Goal: Task Accomplishment & Management: Use online tool/utility

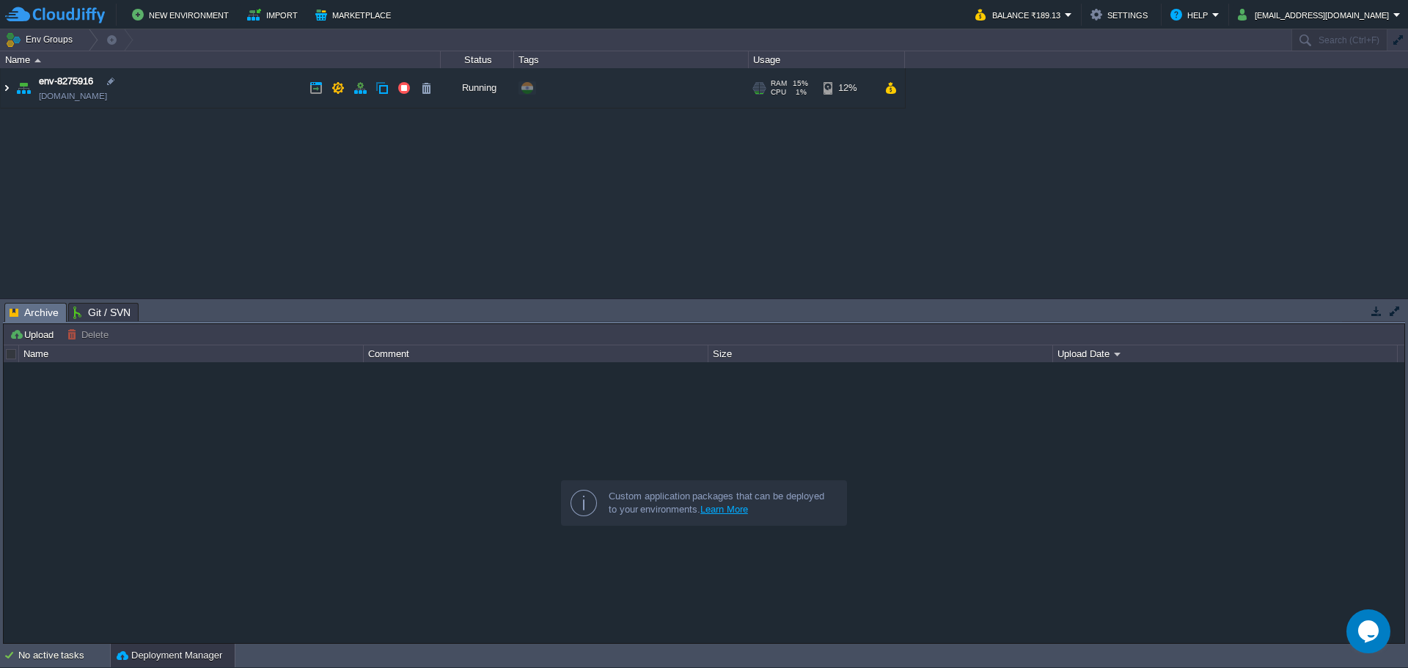
click at [7, 87] on img at bounding box center [7, 88] width 12 height 40
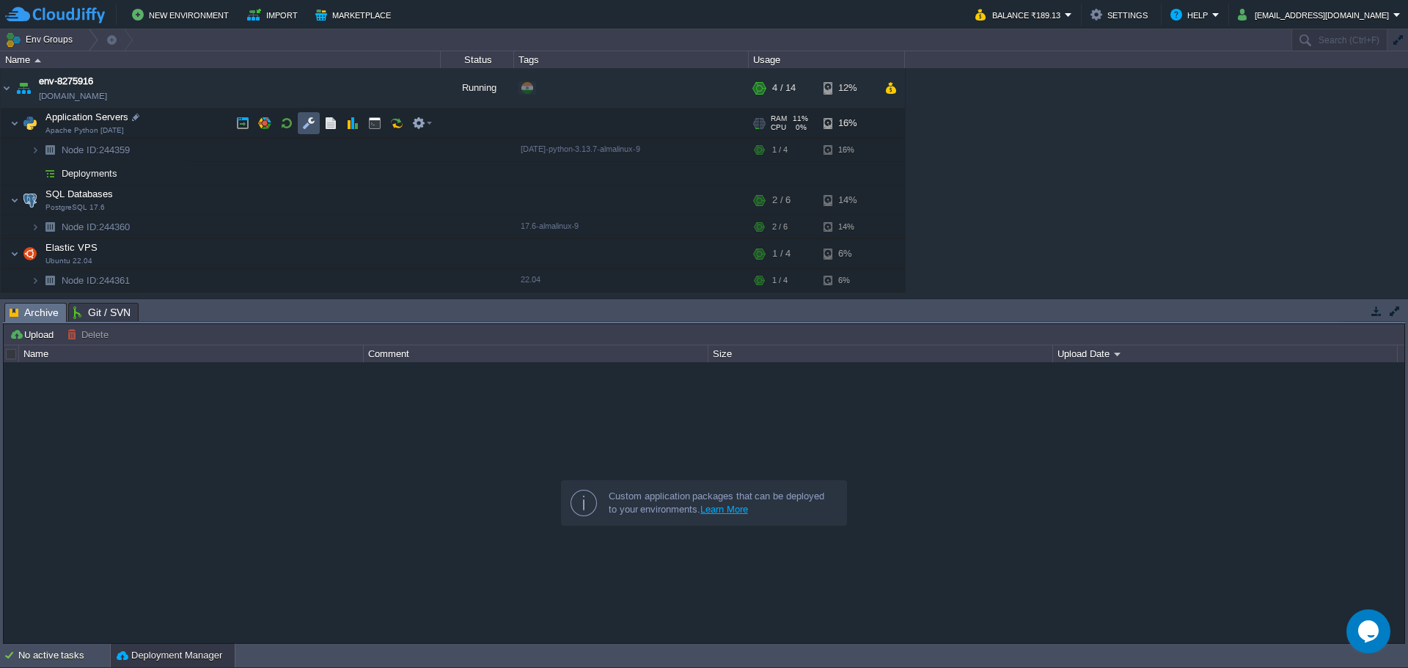
click at [310, 125] on button "button" at bounding box center [308, 123] width 13 height 13
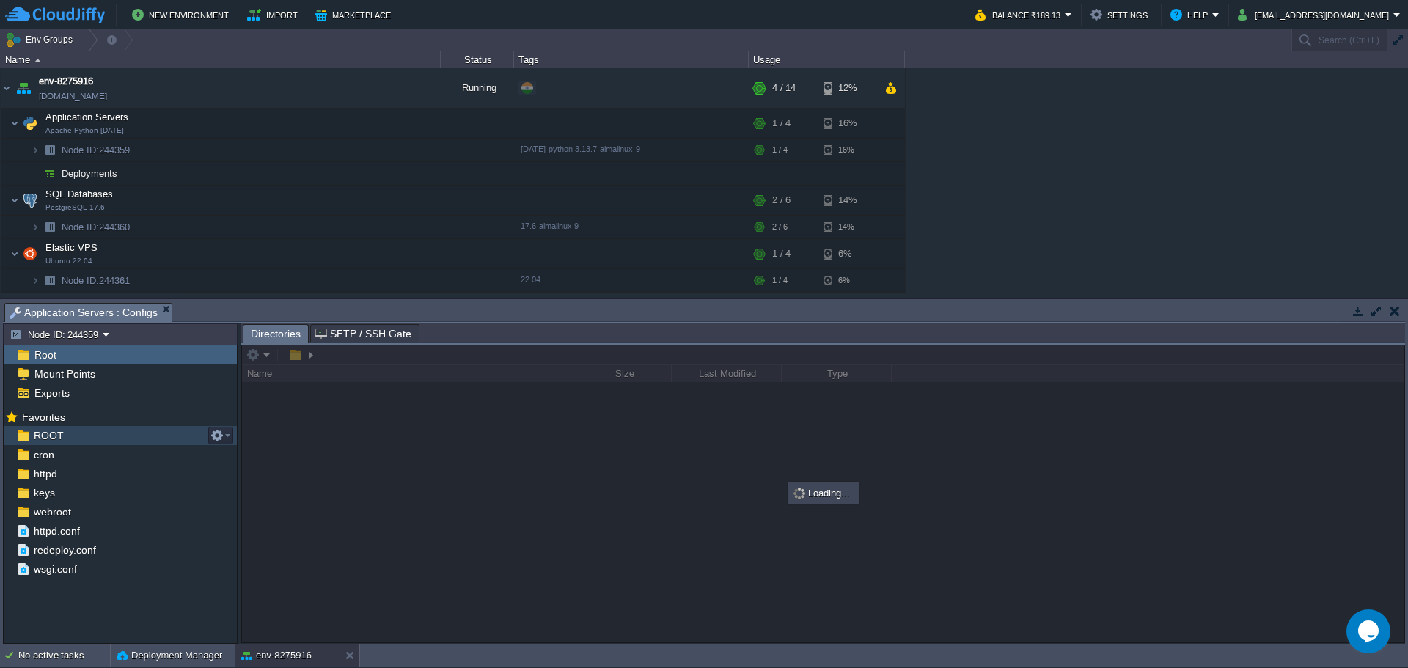
click at [37, 432] on span "ROOT" at bounding box center [48, 435] width 35 height 13
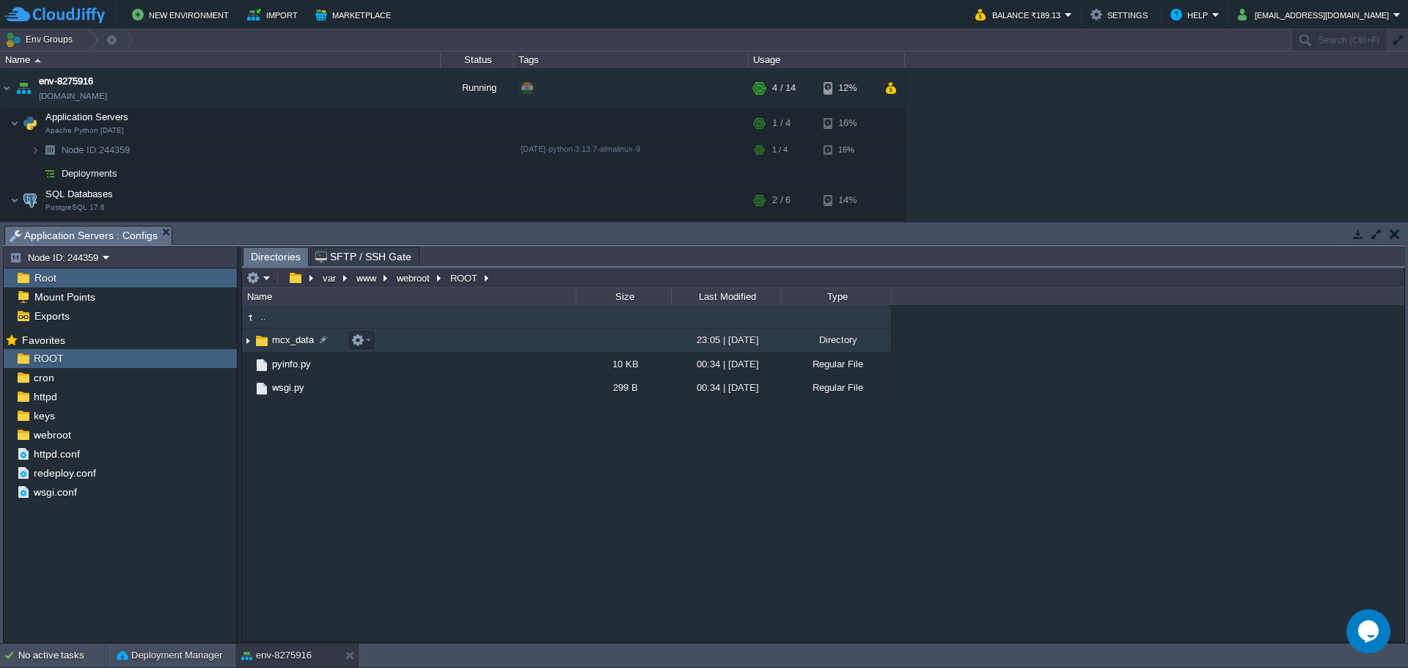
click at [279, 340] on span "mcx_data" at bounding box center [293, 340] width 46 height 12
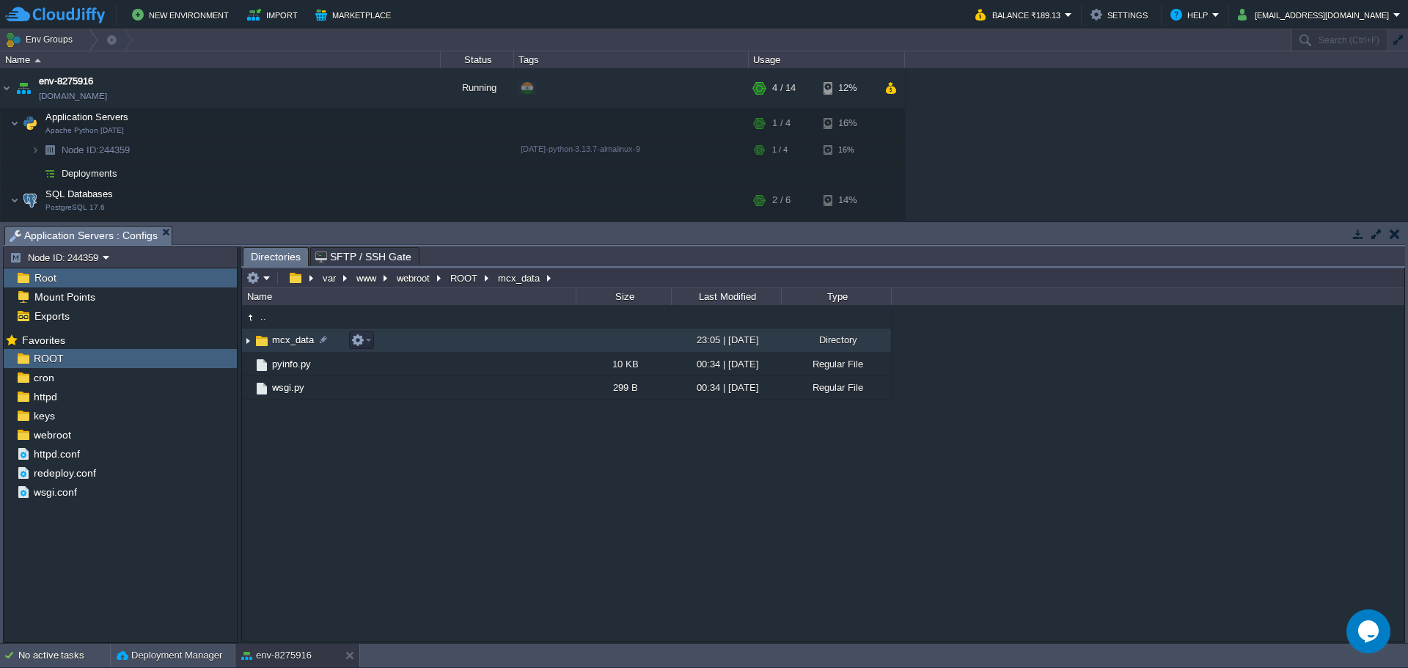
click at [279, 340] on span "mcx_data" at bounding box center [293, 340] width 46 height 12
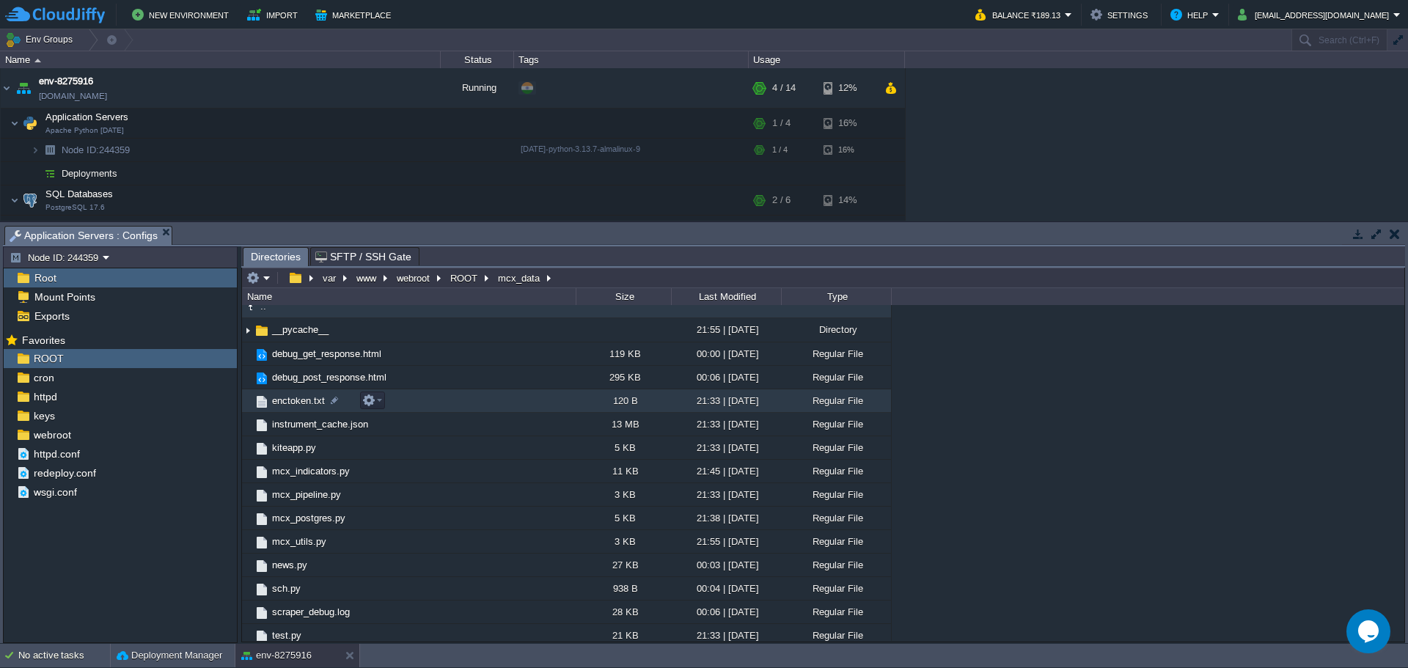
scroll to position [17, 0]
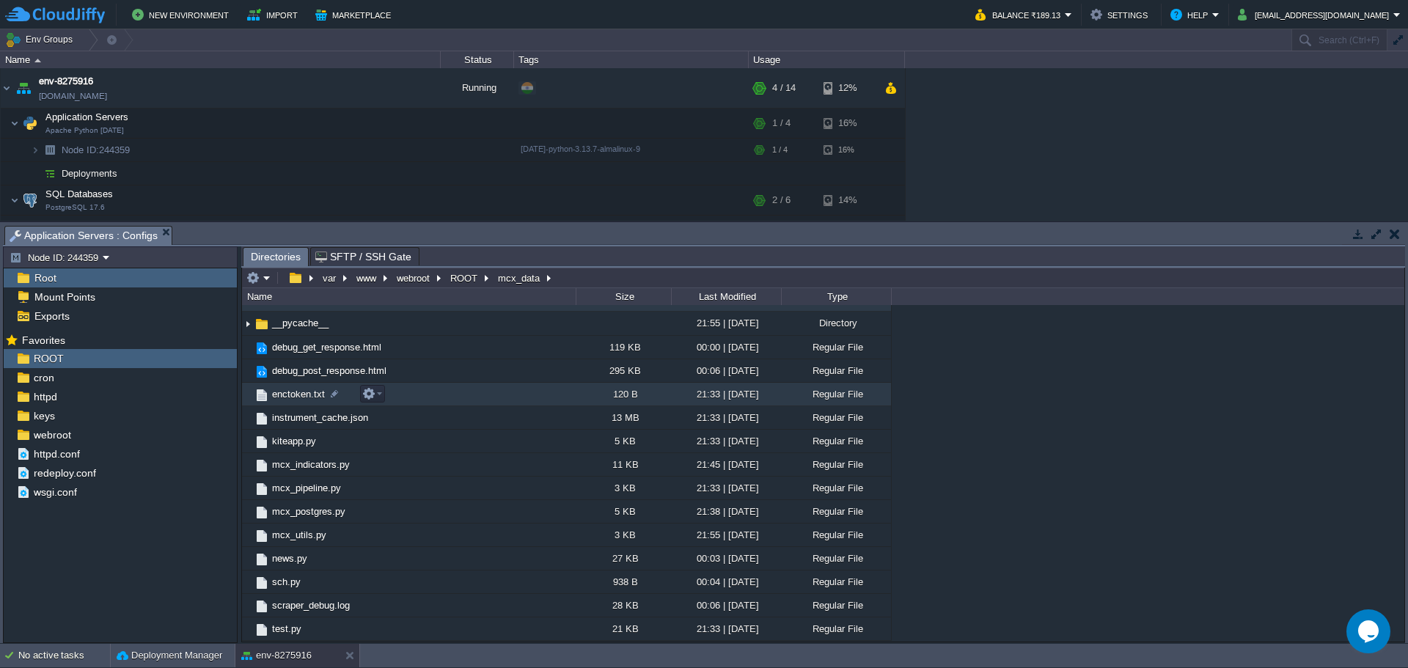
click at [296, 399] on span "enctoken.txt" at bounding box center [298, 394] width 57 height 12
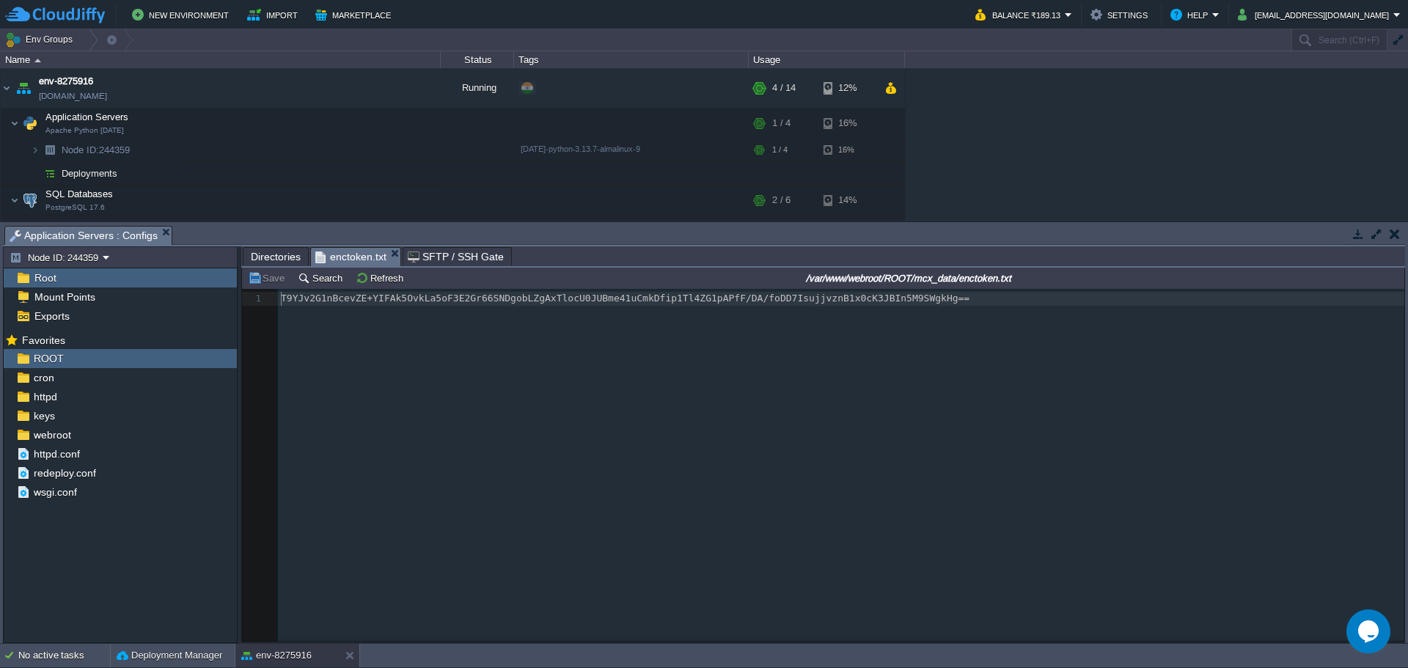
scroll to position [5, 0]
click at [1003, 434] on div "1 1 T9YJv2G1nBcevZE+YIFAk5OvkLa5oF3E2Gr66SNDgobLZgAxTlocU0JUBme41uCmkDfip1Tl4ZG…" at bounding box center [834, 476] width 1185 height 375
type textarea "T9YJv2G1nBcevZE+YIFAk5OvkLa5oF3E2Gr66SNDgobLZgAxTlocU0JUBme41uCmkDfip1Tl4ZG1pAP…"
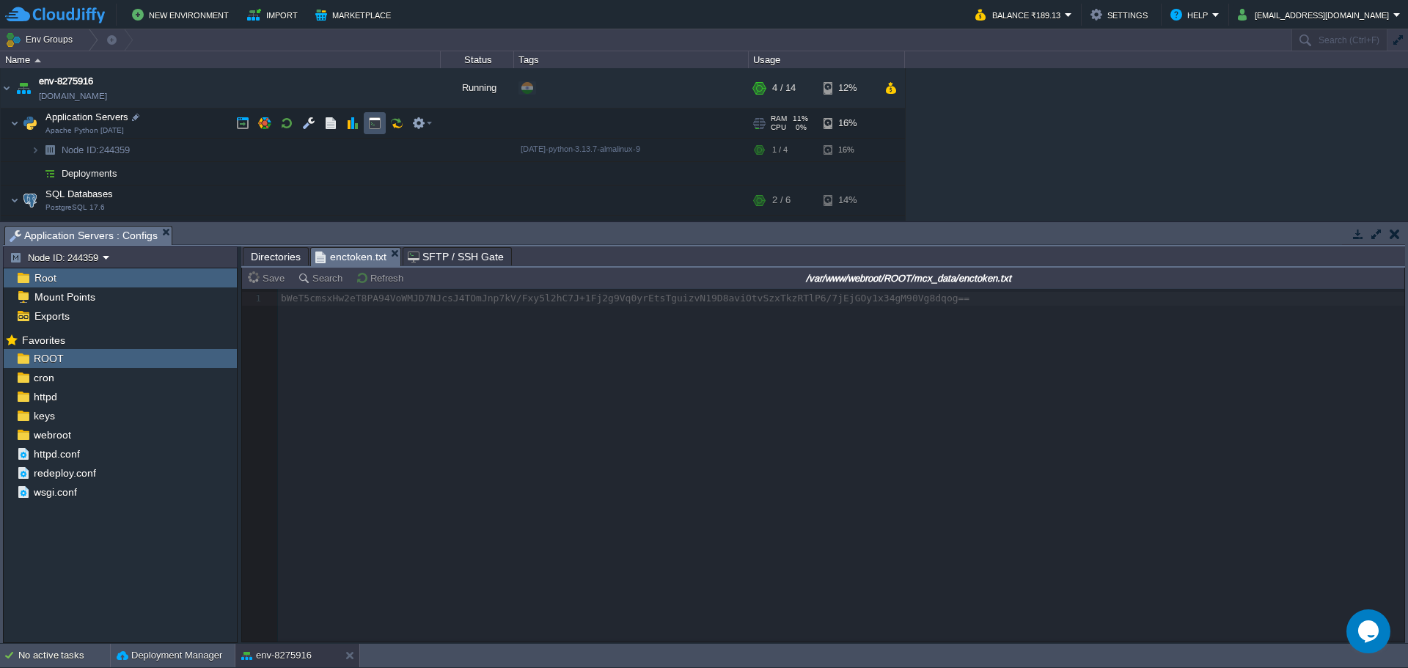
click at [377, 123] on button "button" at bounding box center [374, 123] width 13 height 13
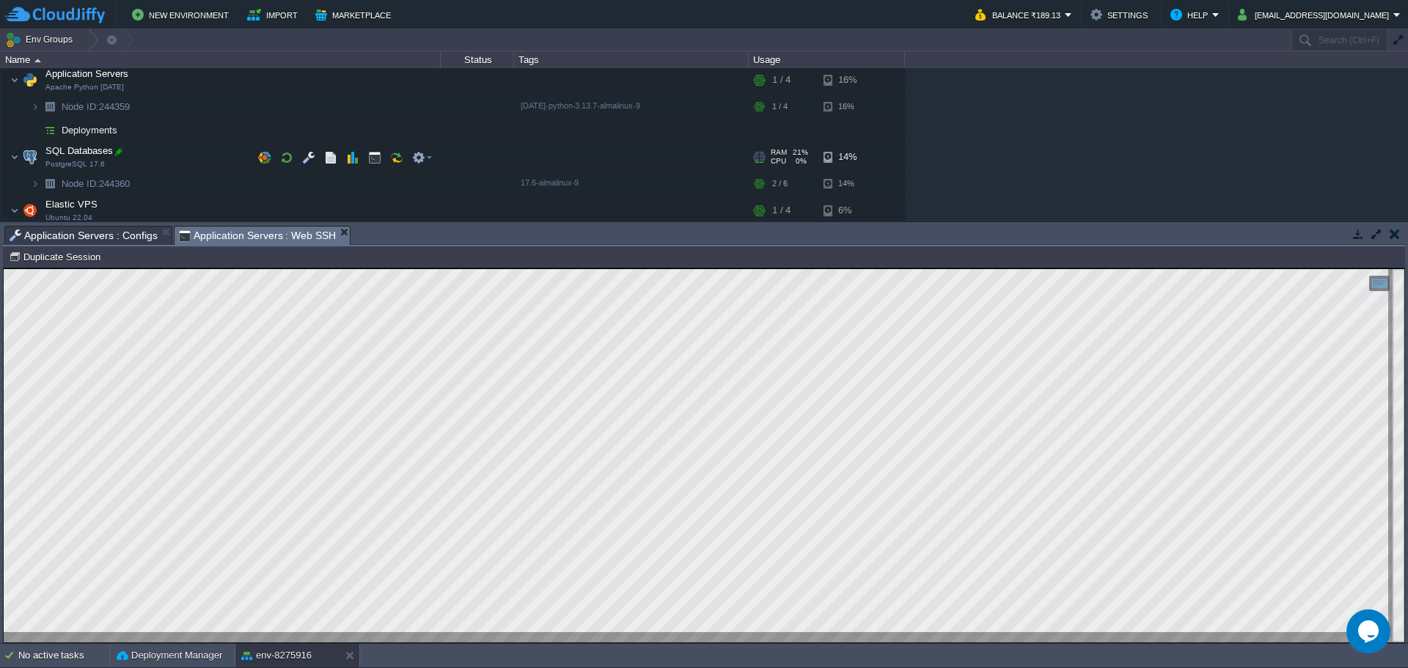
scroll to position [72, 0]
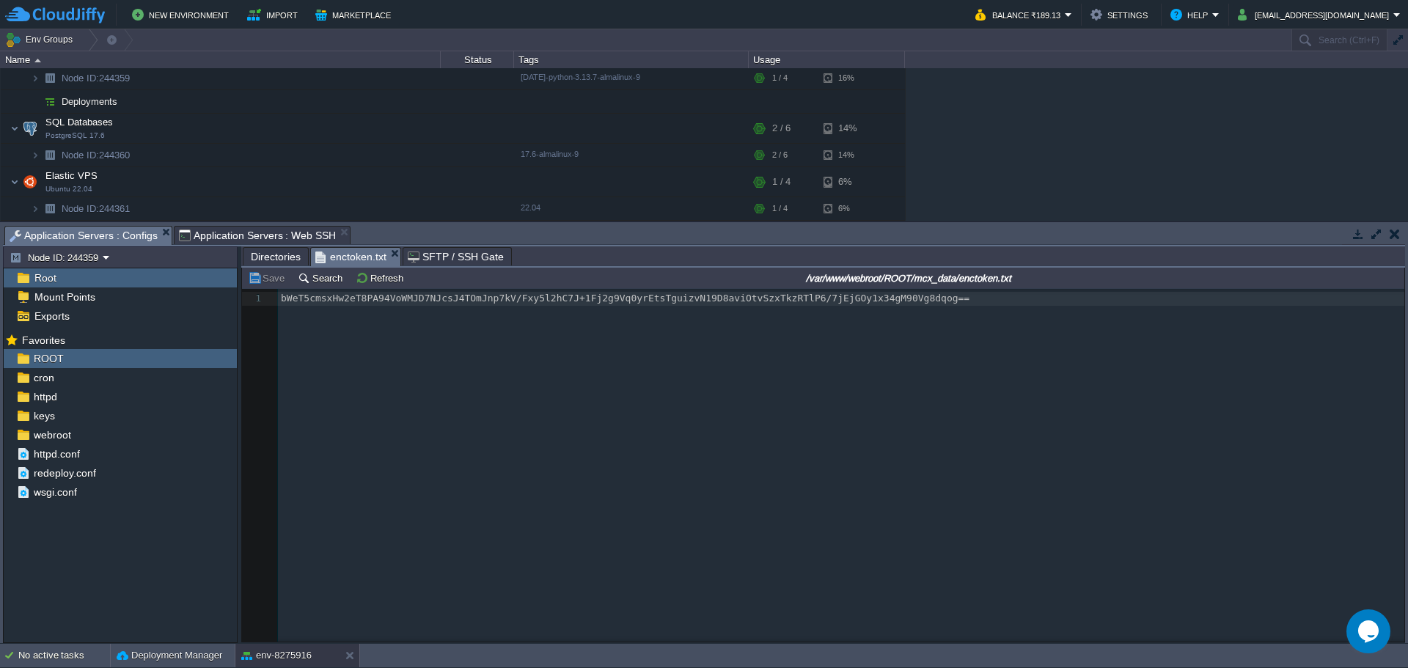
click at [48, 233] on span "Application Servers : Configs" at bounding box center [84, 236] width 148 height 18
click at [269, 250] on span "Directories" at bounding box center [276, 257] width 50 height 18
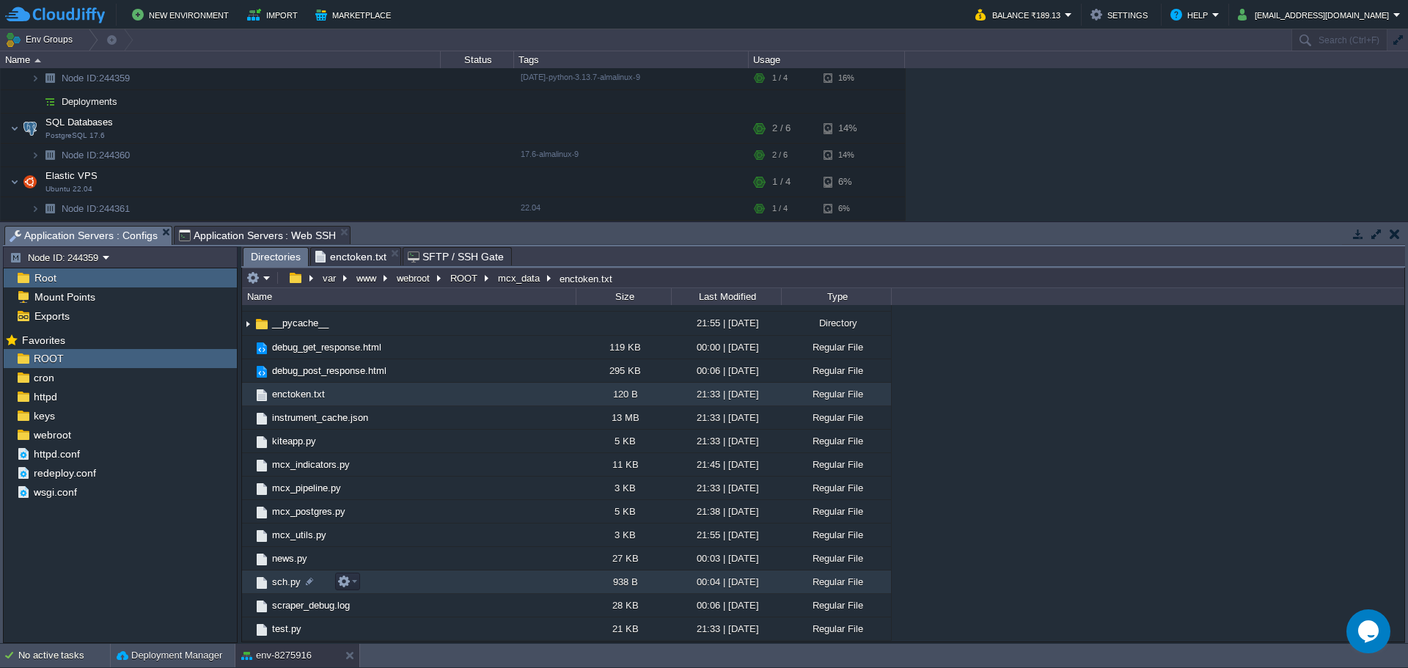
click at [279, 585] on span "sch.py" at bounding box center [286, 582] width 33 height 12
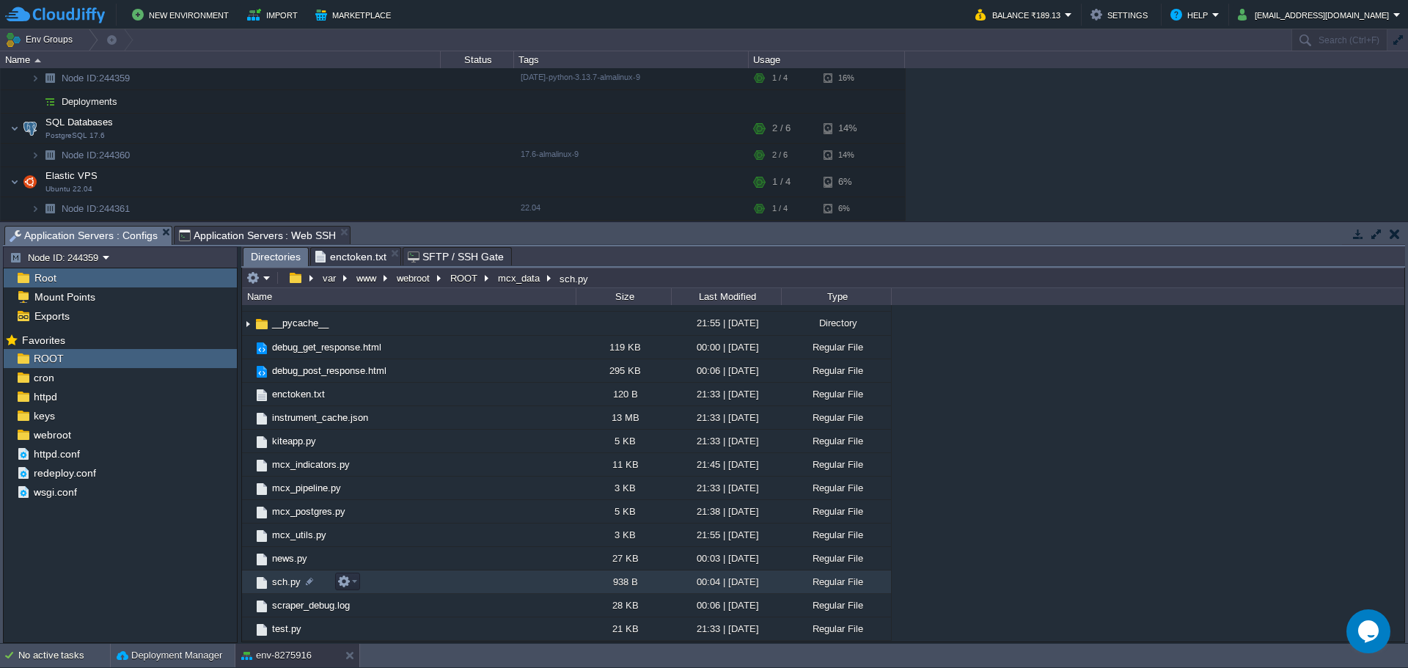
click at [279, 585] on span "sch.py" at bounding box center [286, 582] width 33 height 12
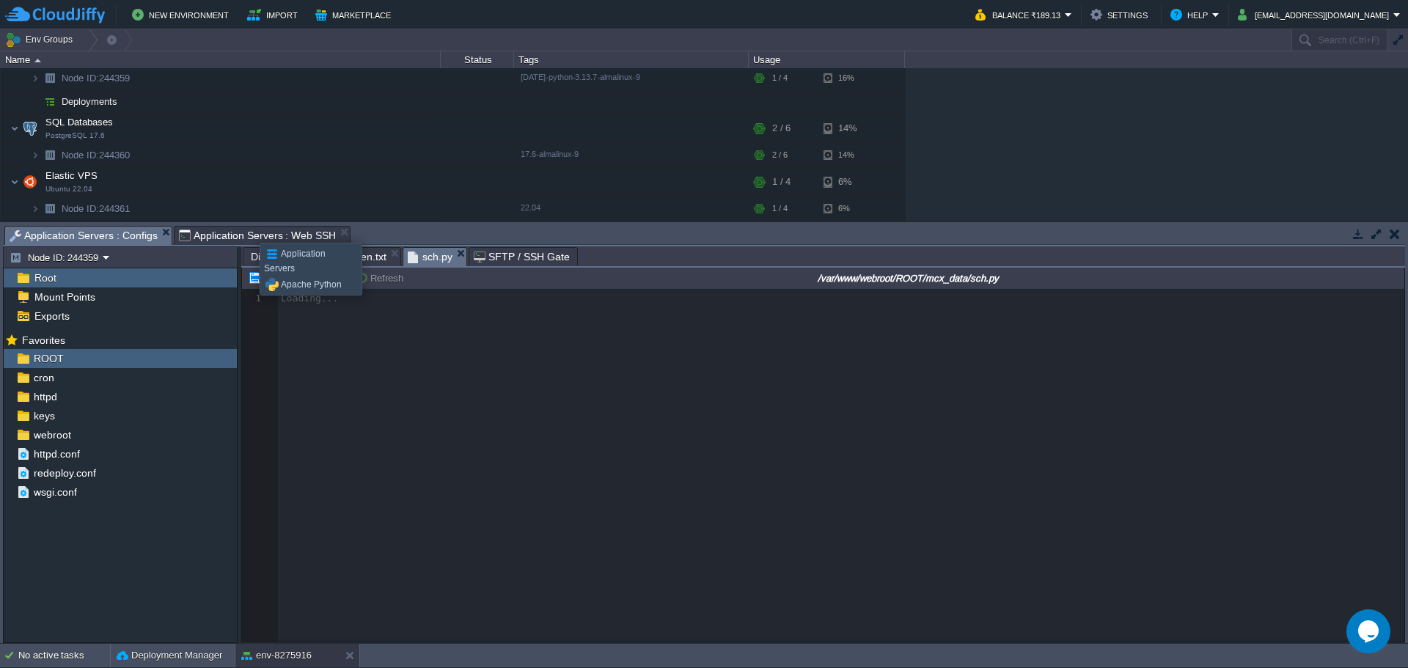
click at [249, 230] on span "Application Servers : Web SSH" at bounding box center [258, 236] width 158 height 18
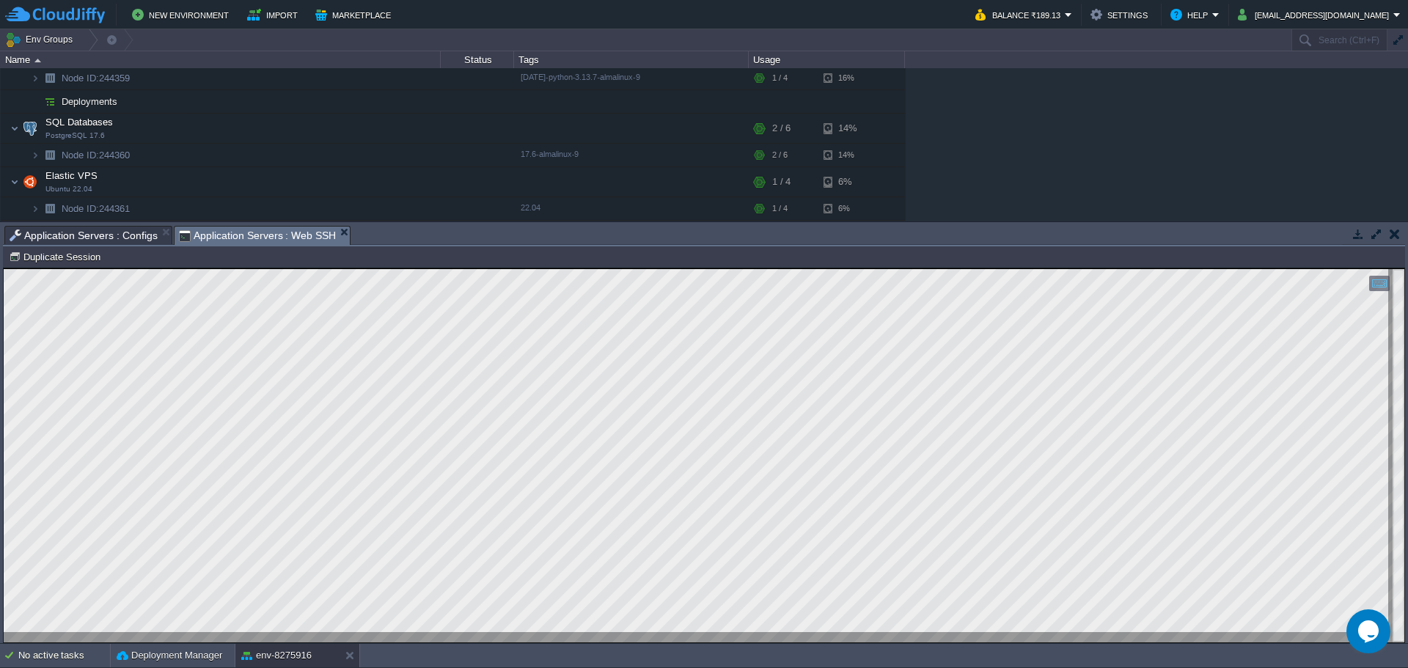
click at [91, 227] on span "Application Servers : Configs" at bounding box center [84, 236] width 148 height 18
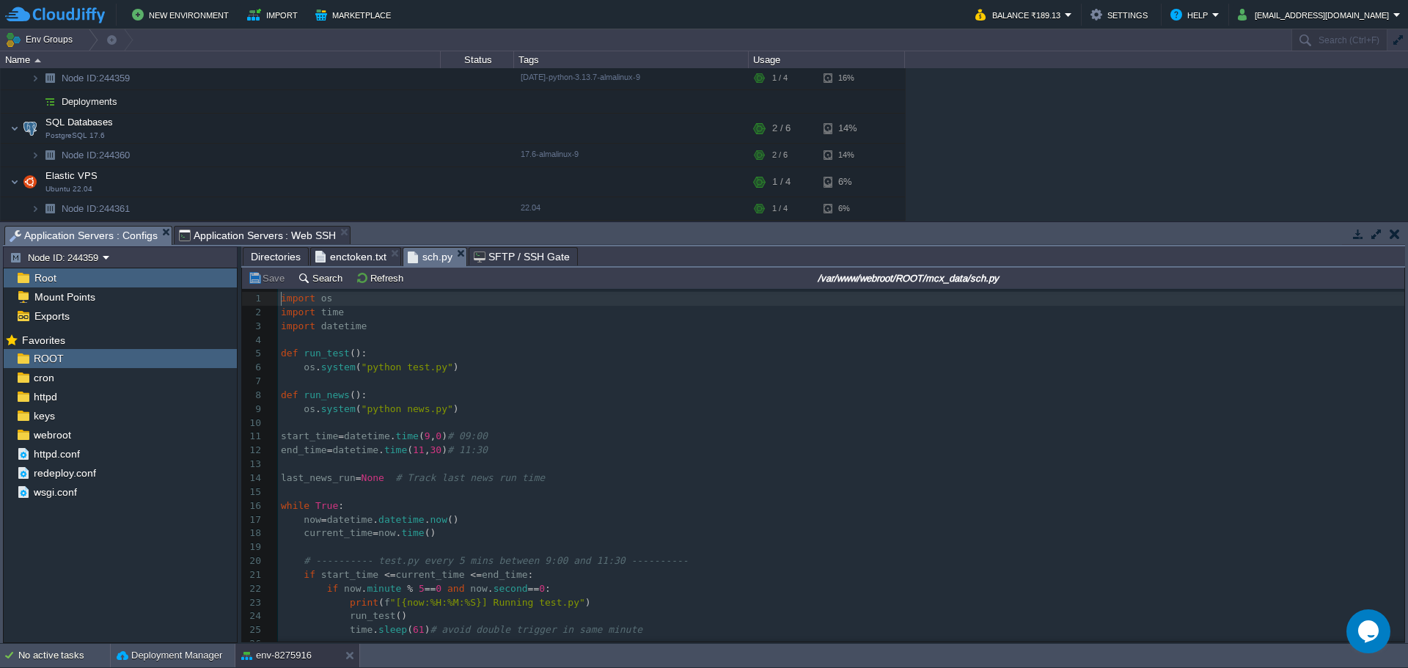
scroll to position [5, 0]
click at [991, 285] on input "/var/www/webroot/ROOT/mcx_data/sch.py" at bounding box center [908, 278] width 987 height 18
click at [984, 285] on input "/var/www/webroot/ROOT/mcx_data/sch.py" at bounding box center [908, 278] width 987 height 18
drag, startPoint x: 984, startPoint y: 280, endPoint x: 1028, endPoint y: 282, distance: 43.3
click at [1028, 282] on input "/var/www/webroot/ROOT/mcx_data/sch.py" at bounding box center [908, 278] width 987 height 18
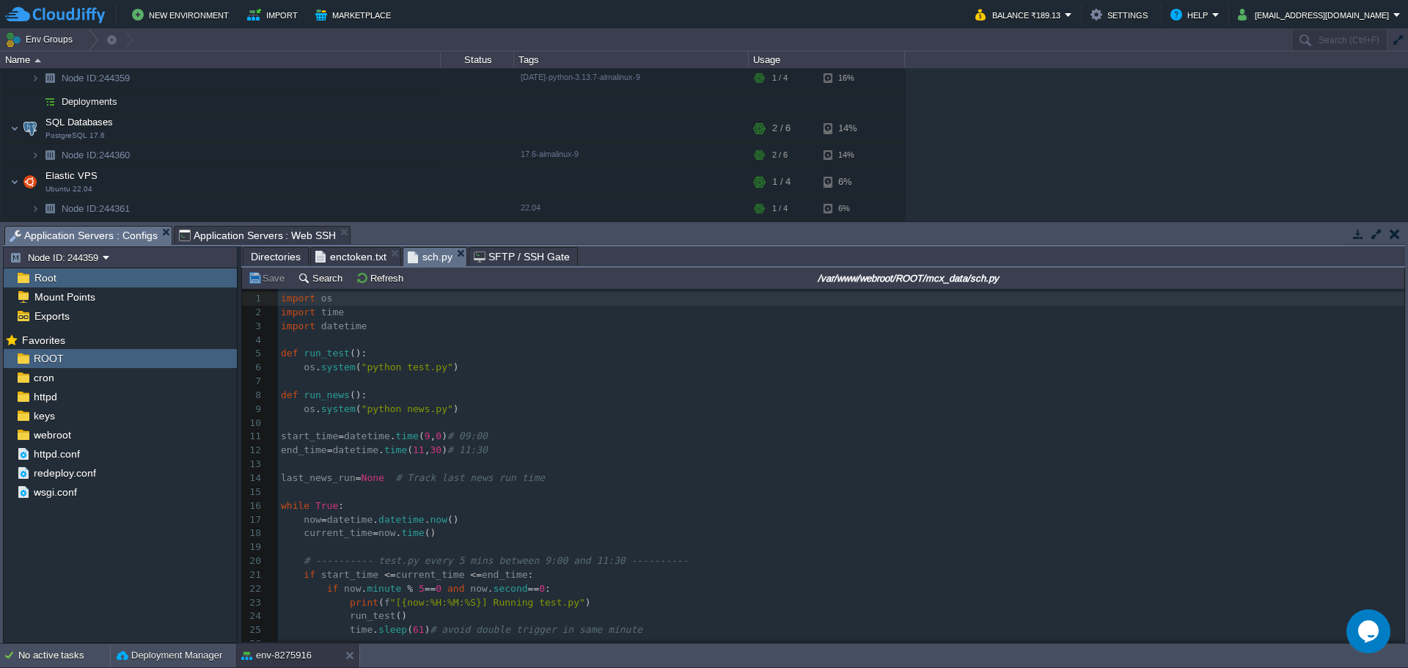
click at [246, 235] on span "Application Servers : Web SSH" at bounding box center [258, 236] width 158 height 18
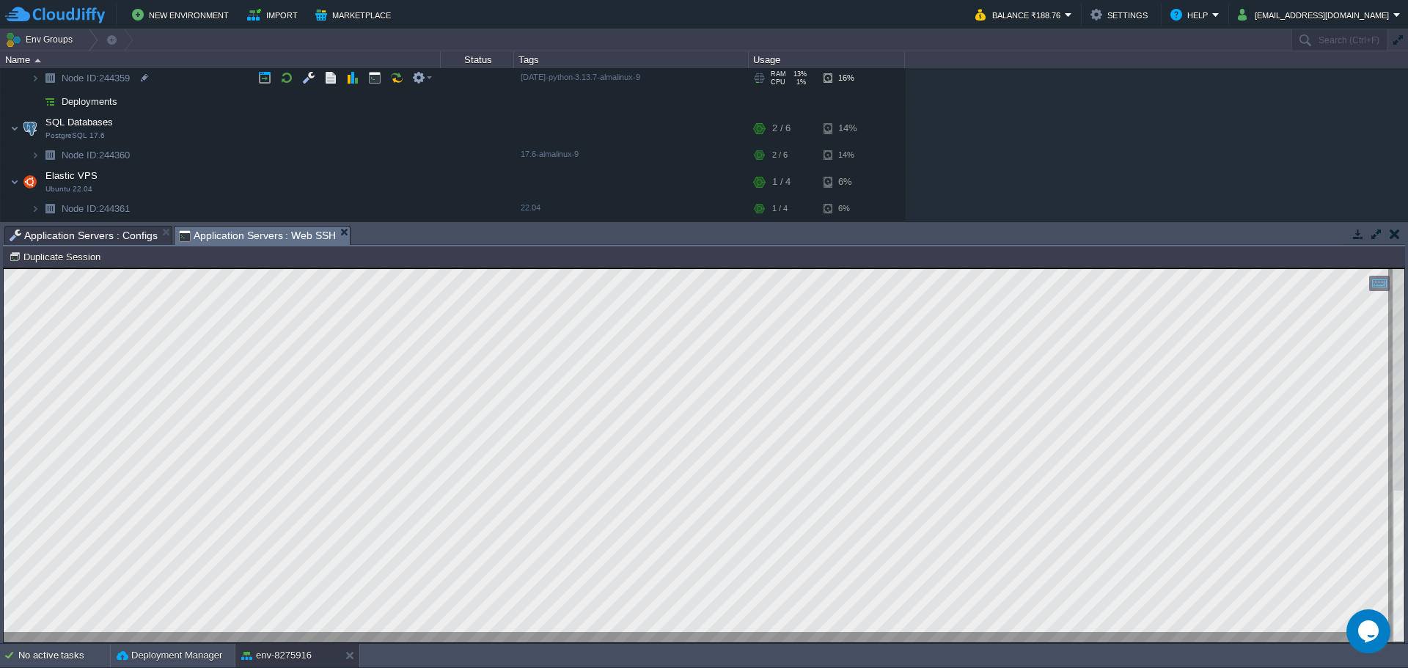
scroll to position [0, 0]
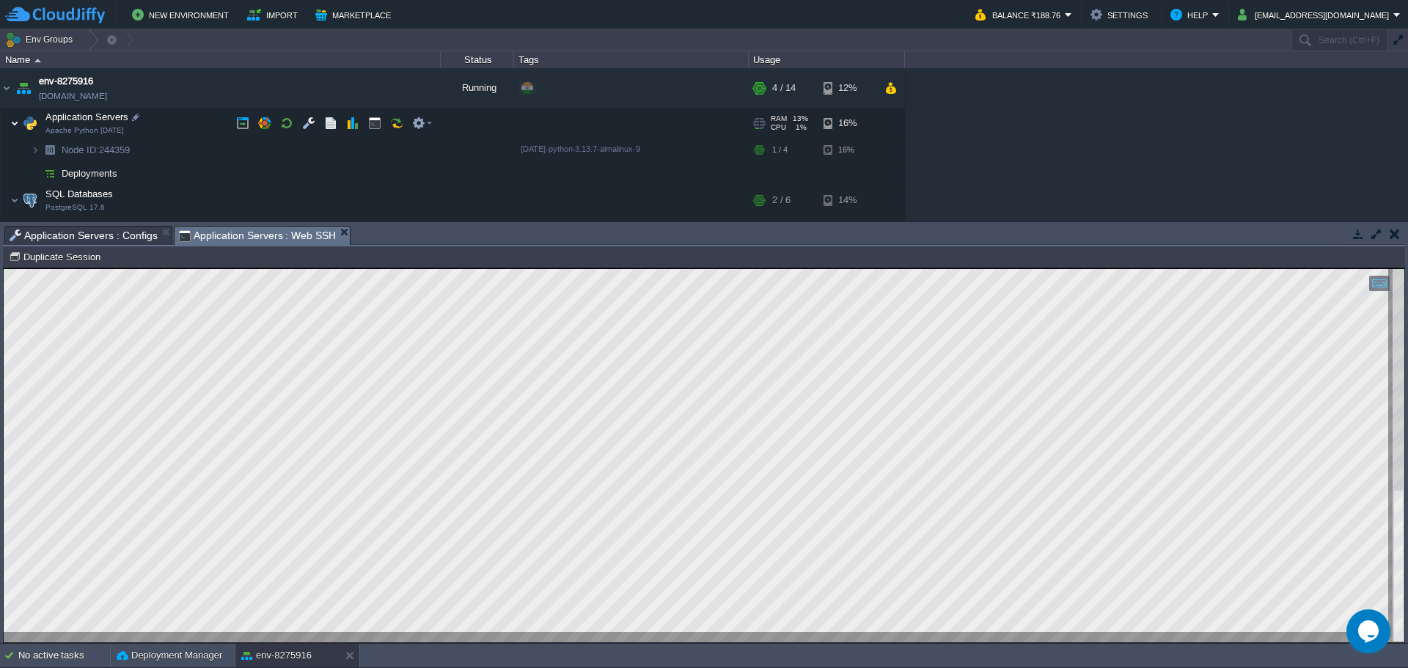
click at [14, 123] on img at bounding box center [14, 123] width 9 height 29
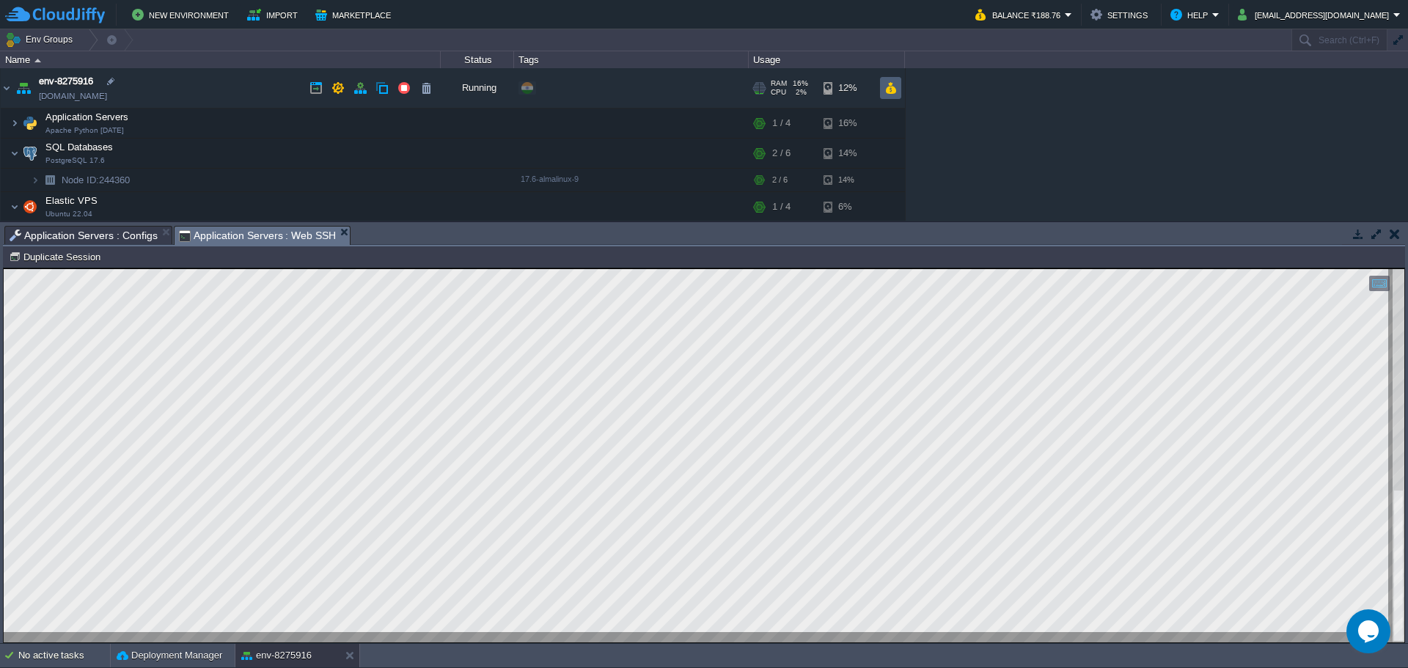
click at [896, 89] on button "button" at bounding box center [891, 87] width 12 height 13
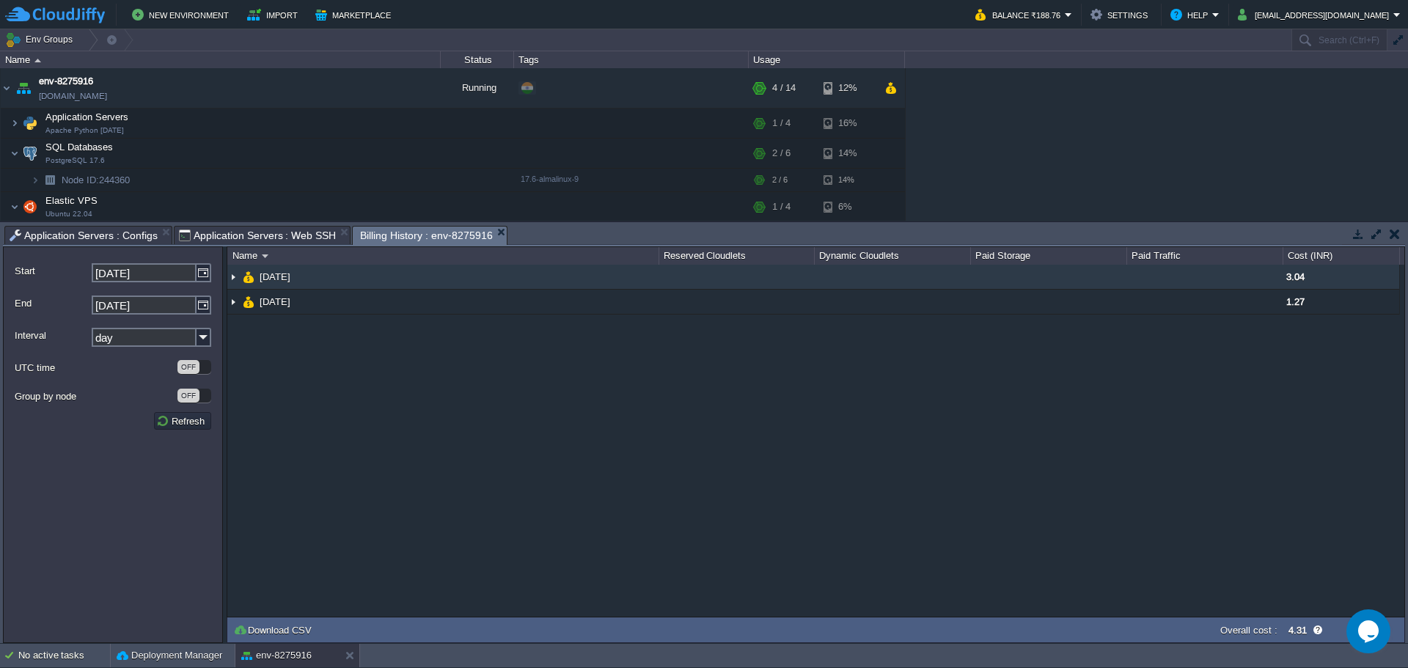
click at [231, 279] on img at bounding box center [233, 277] width 12 height 24
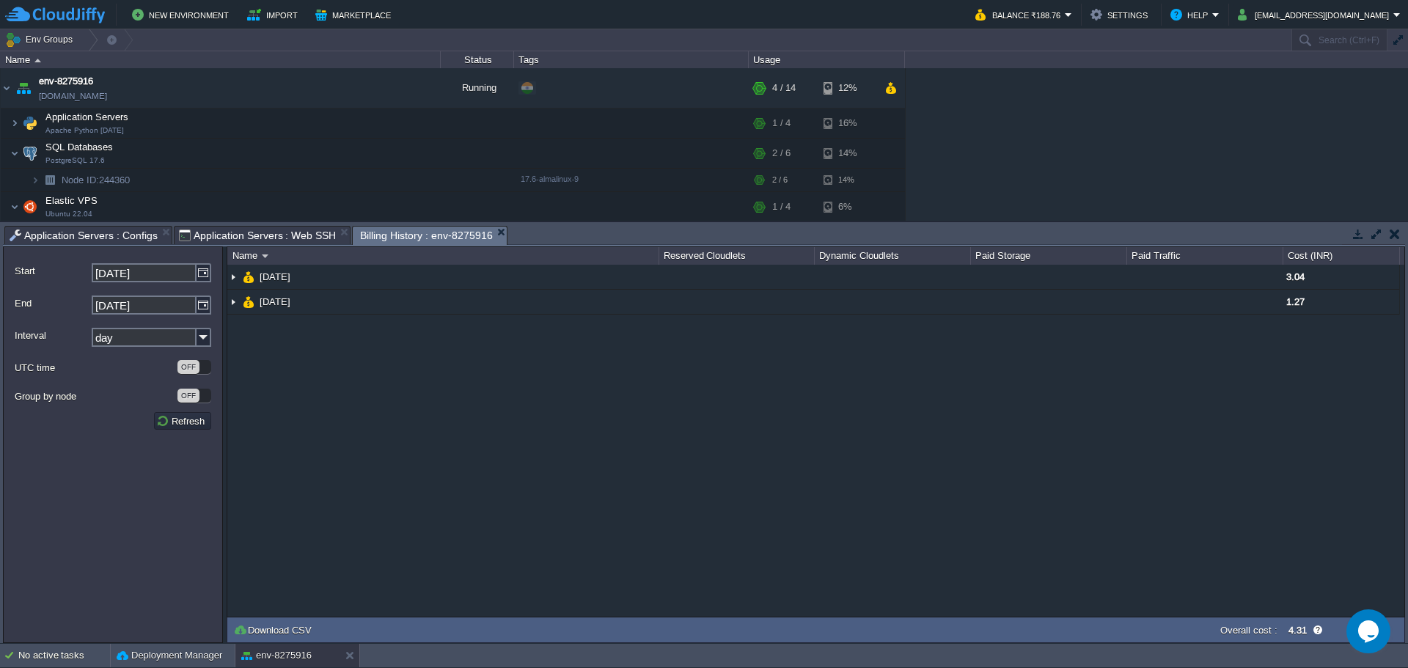
click at [607, 486] on div "NaN.00 [DATE] 3.04 env-8275916 3.04 [DATE] 1.27" at bounding box center [815, 441] width 1177 height 352
click at [106, 229] on span "Application Servers : Configs" at bounding box center [84, 236] width 148 height 18
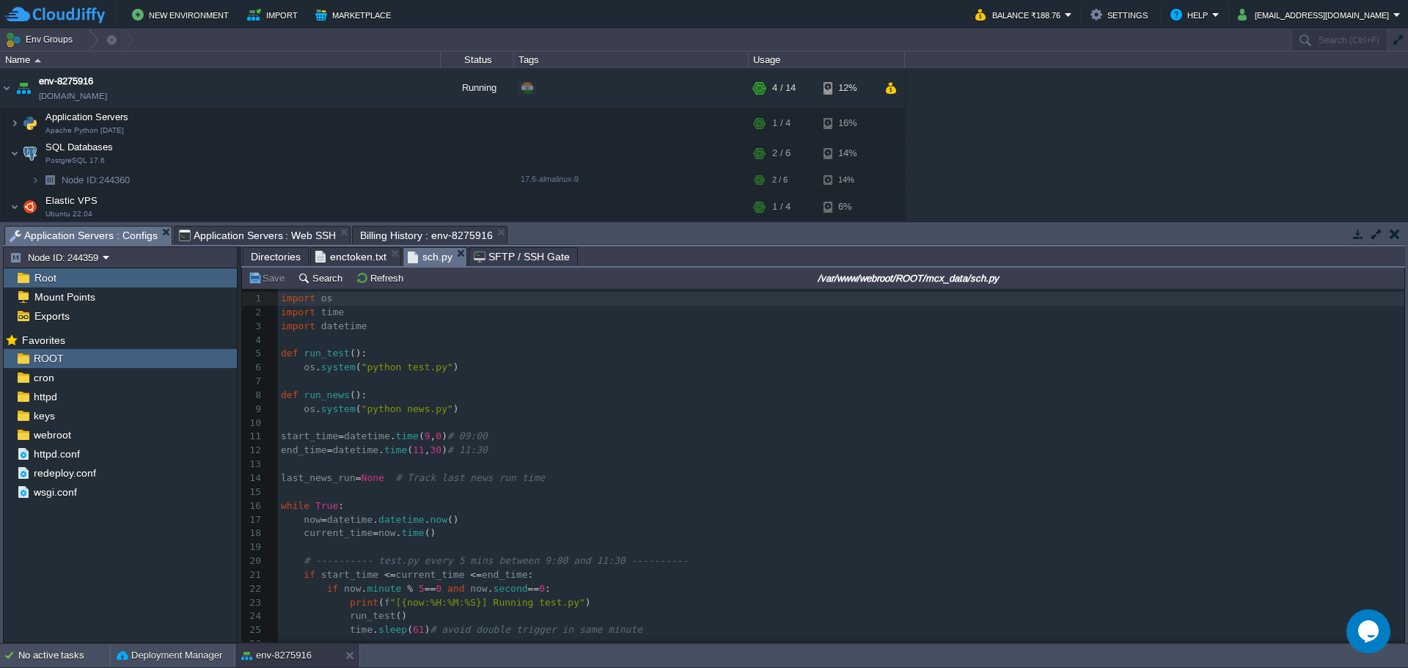
click at [373, 230] on span "Billing History : env-8275916" at bounding box center [426, 236] width 132 height 18
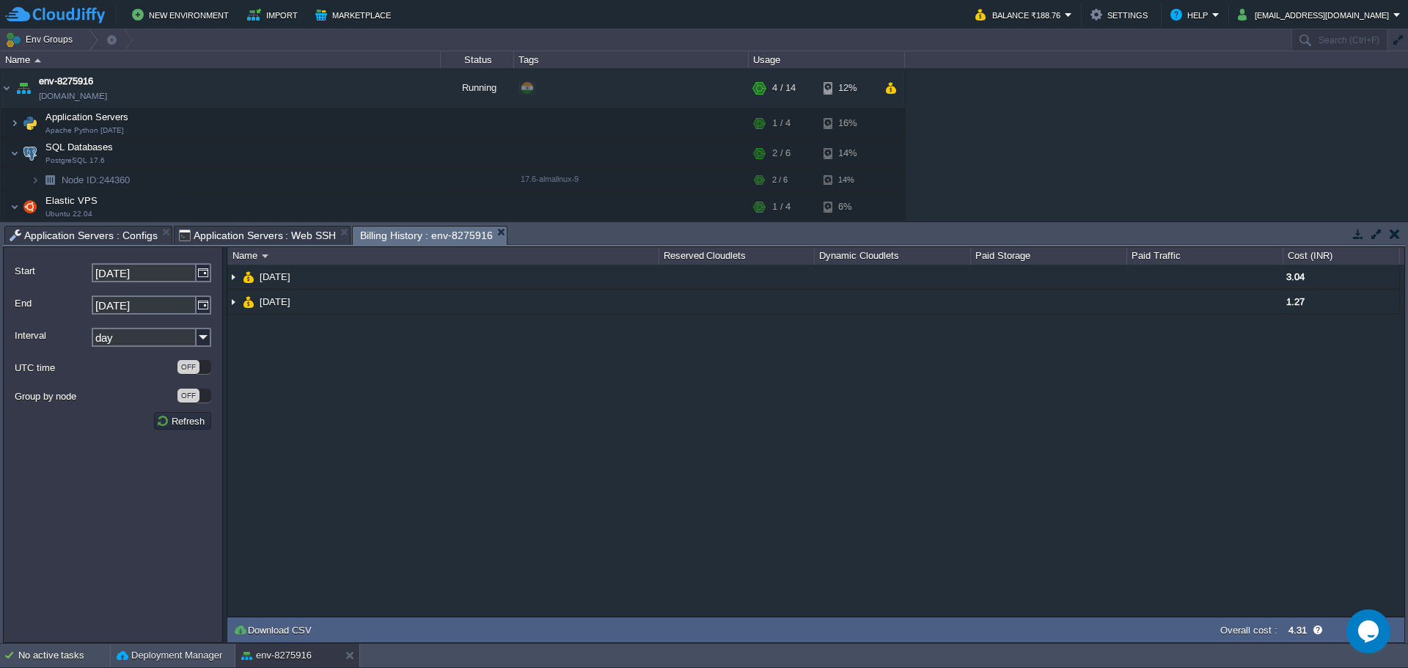
click at [244, 230] on span "Application Servers : Web SSH" at bounding box center [258, 236] width 158 height 18
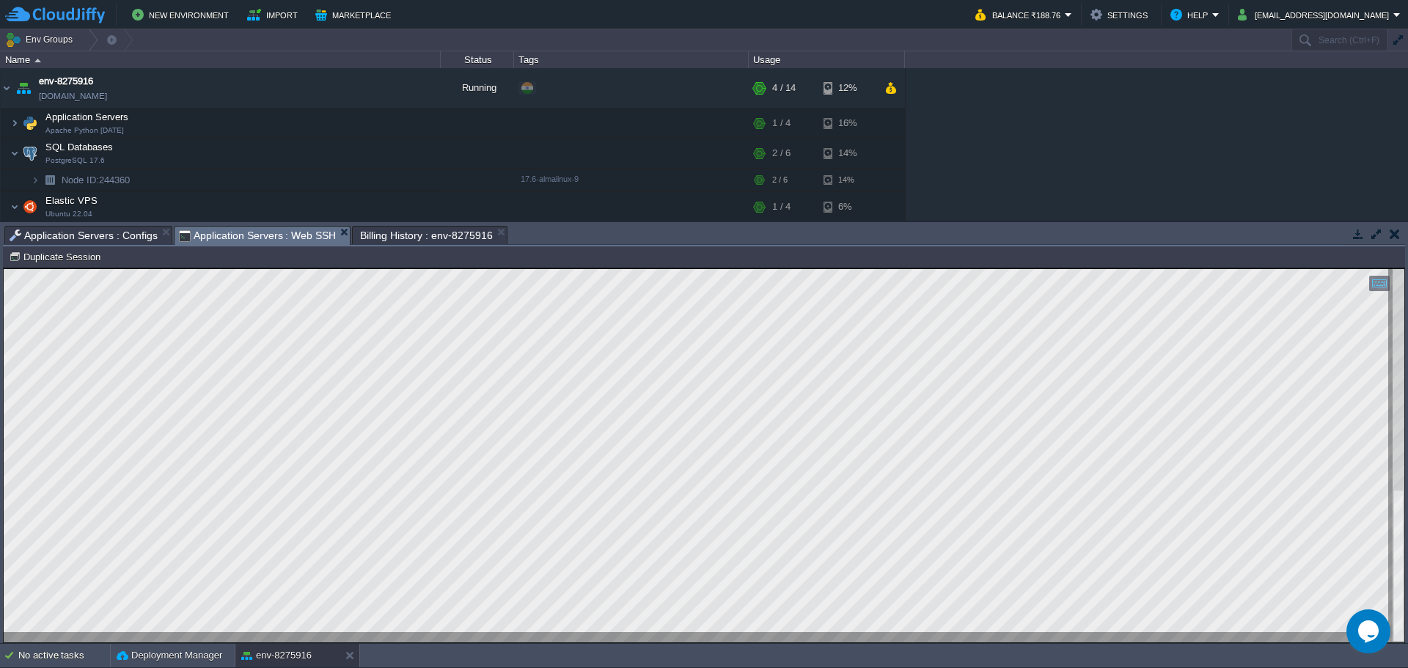
click at [85, 232] on span "Application Servers : Configs" at bounding box center [84, 236] width 148 height 18
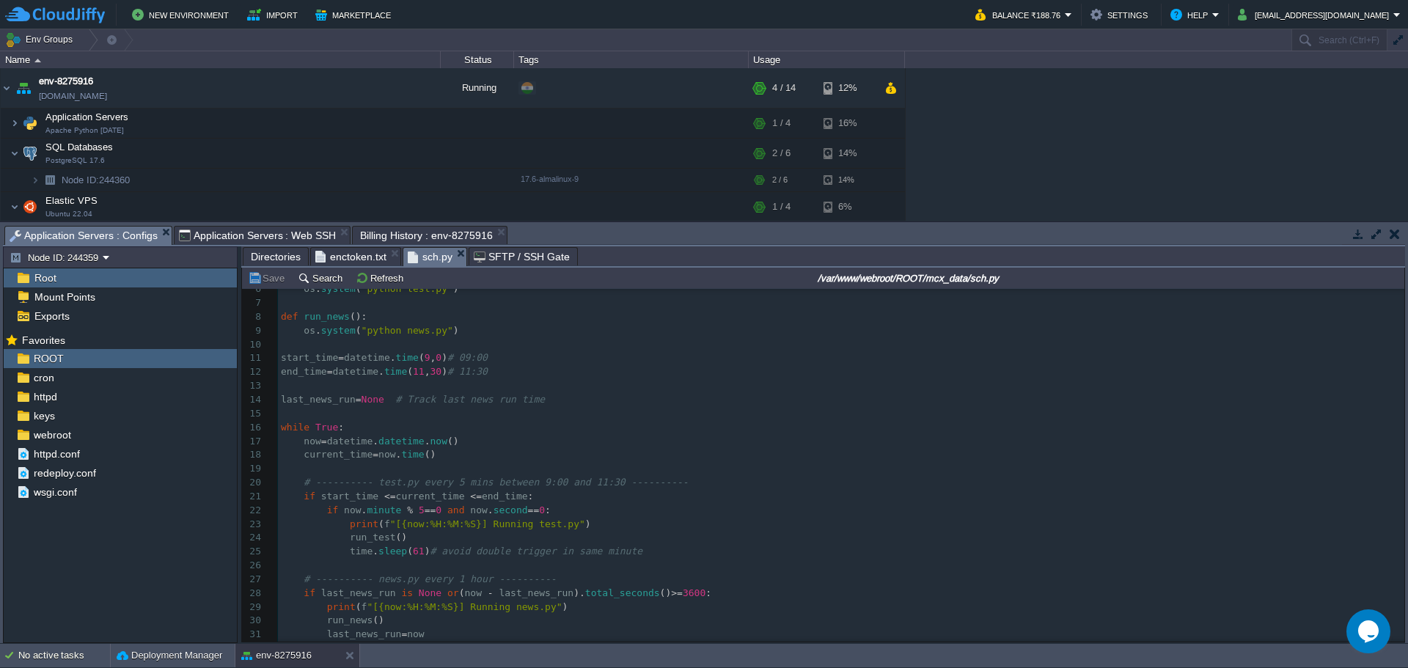
scroll to position [150, 0]
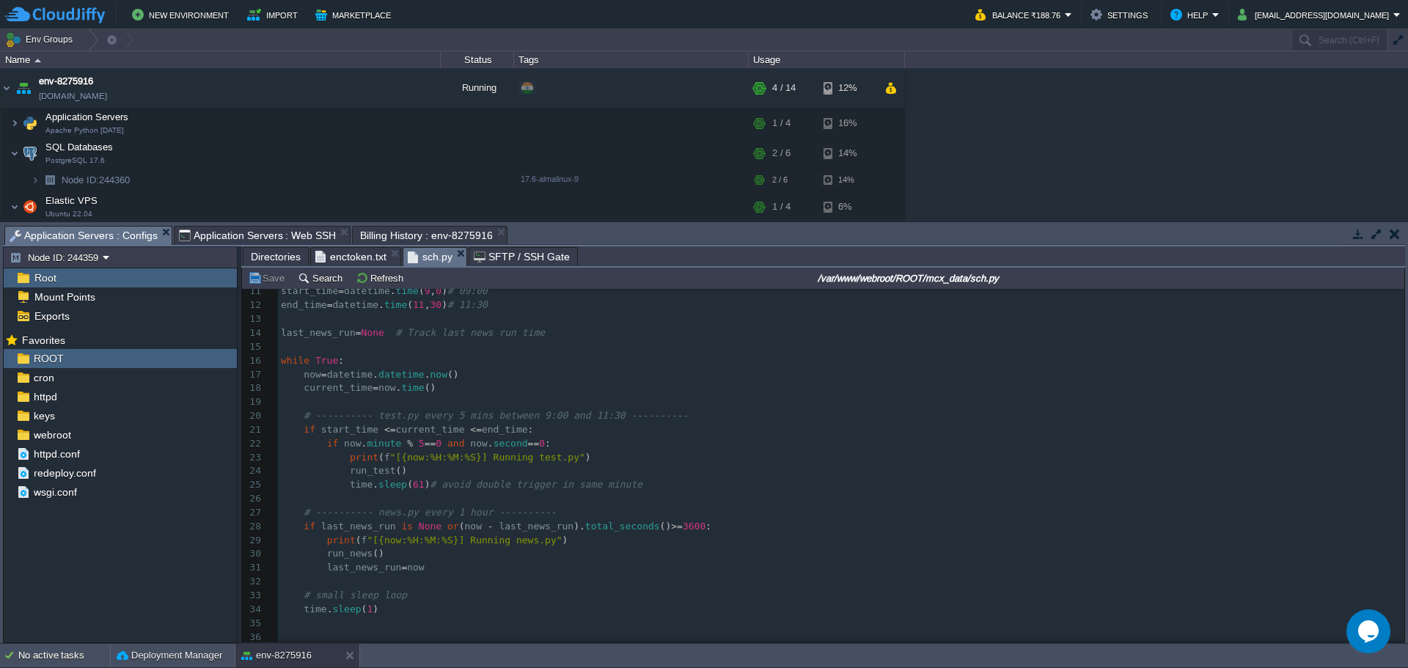
click at [394, 239] on span "Billing History : env-8275916" at bounding box center [426, 236] width 132 height 18
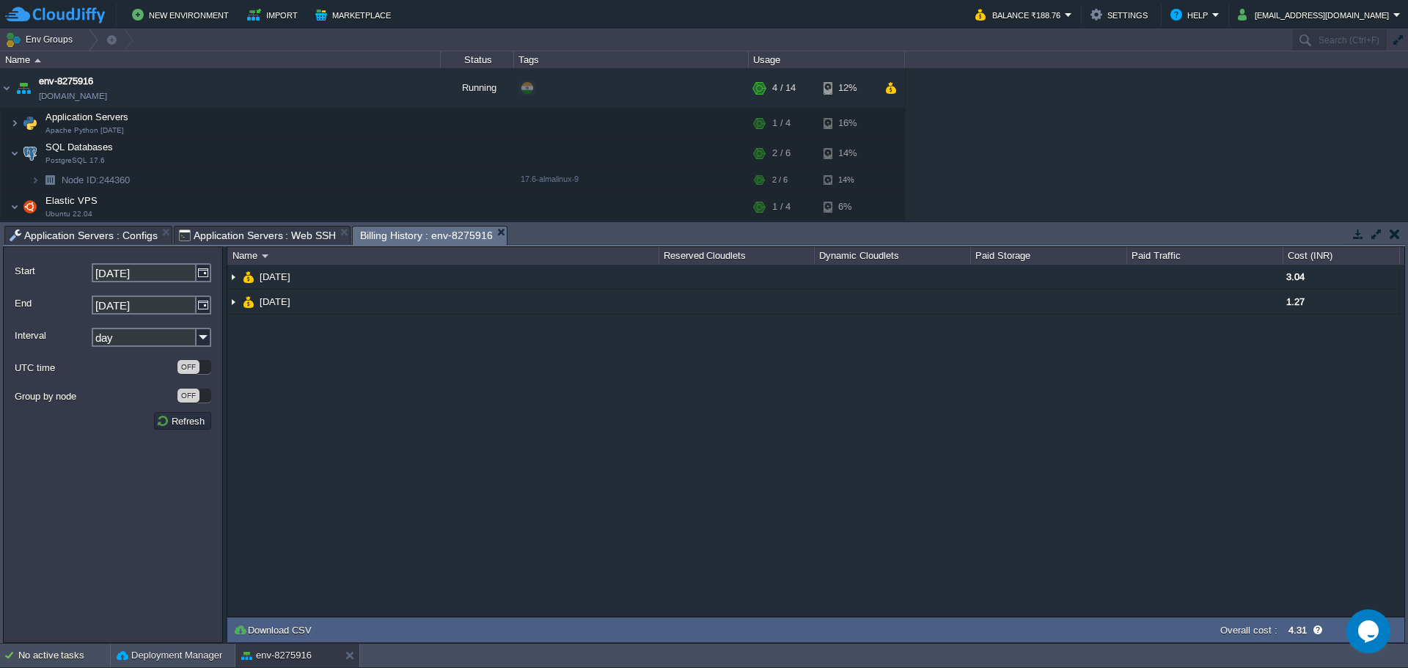
click at [238, 239] on span "Application Servers : Web SSH" at bounding box center [258, 236] width 158 height 18
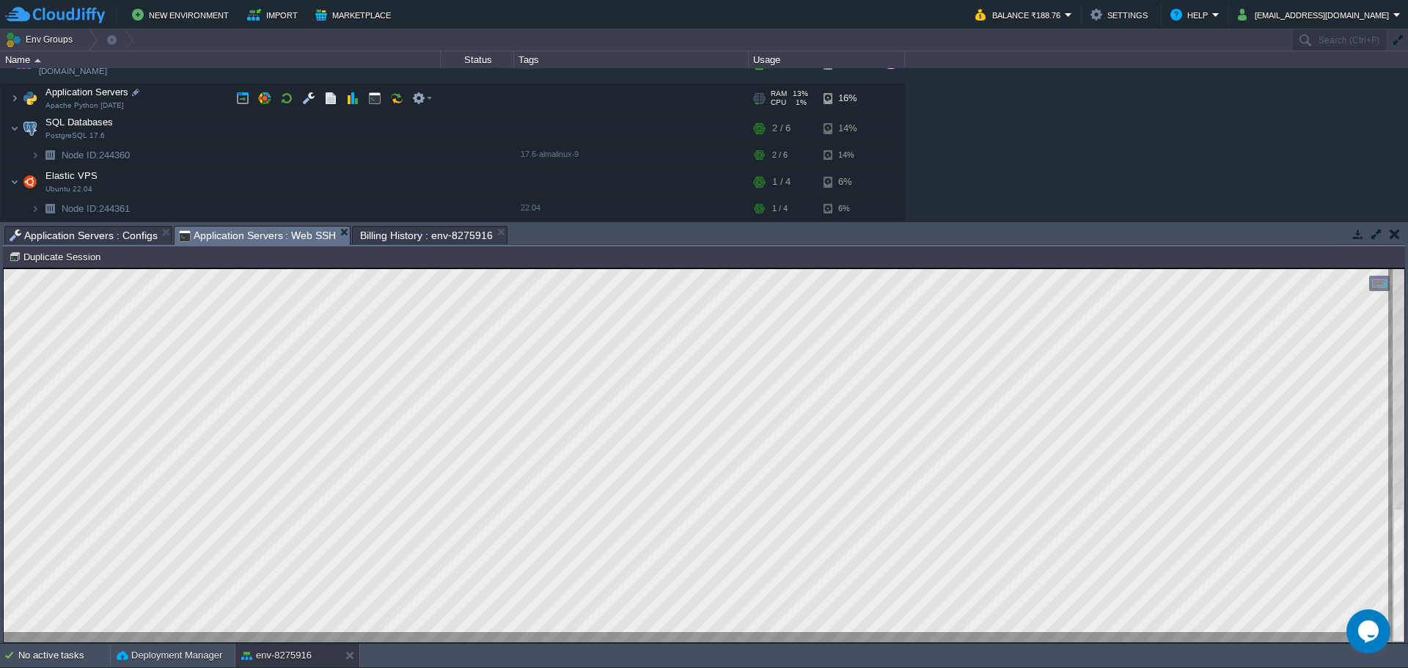
scroll to position [0, 0]
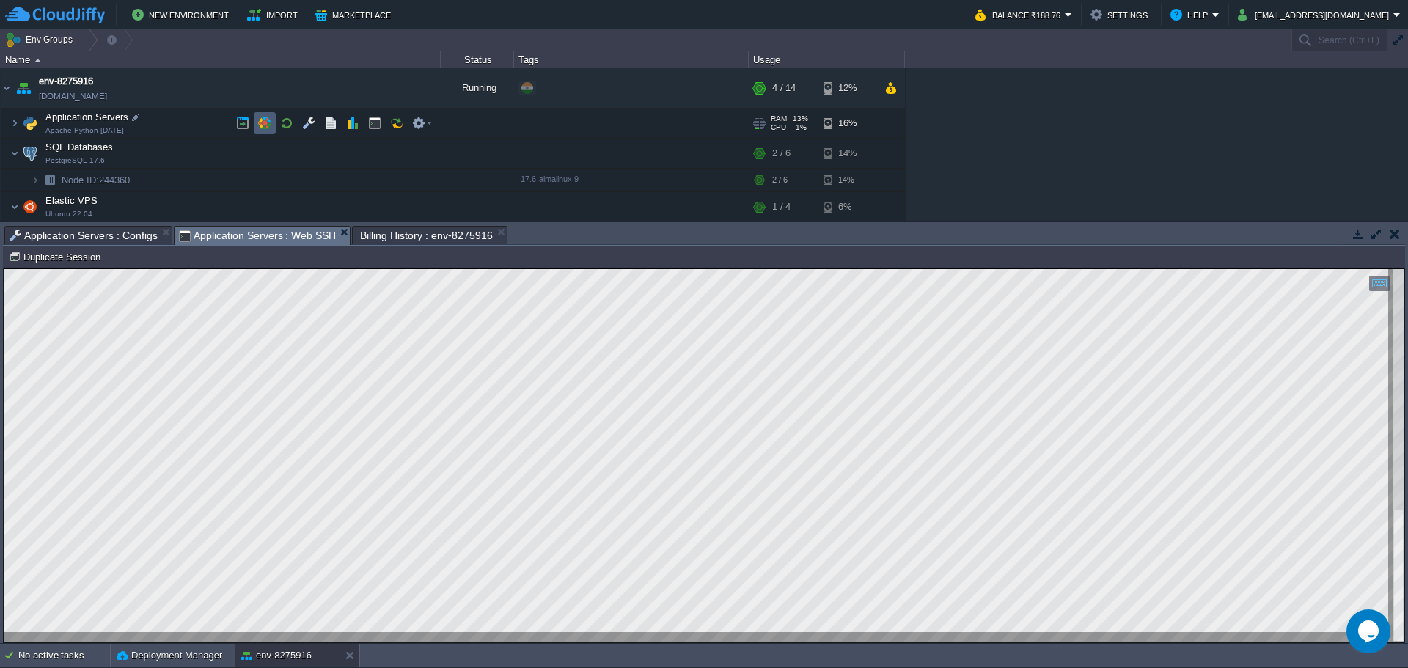
click at [272, 120] on td at bounding box center [265, 123] width 22 height 22
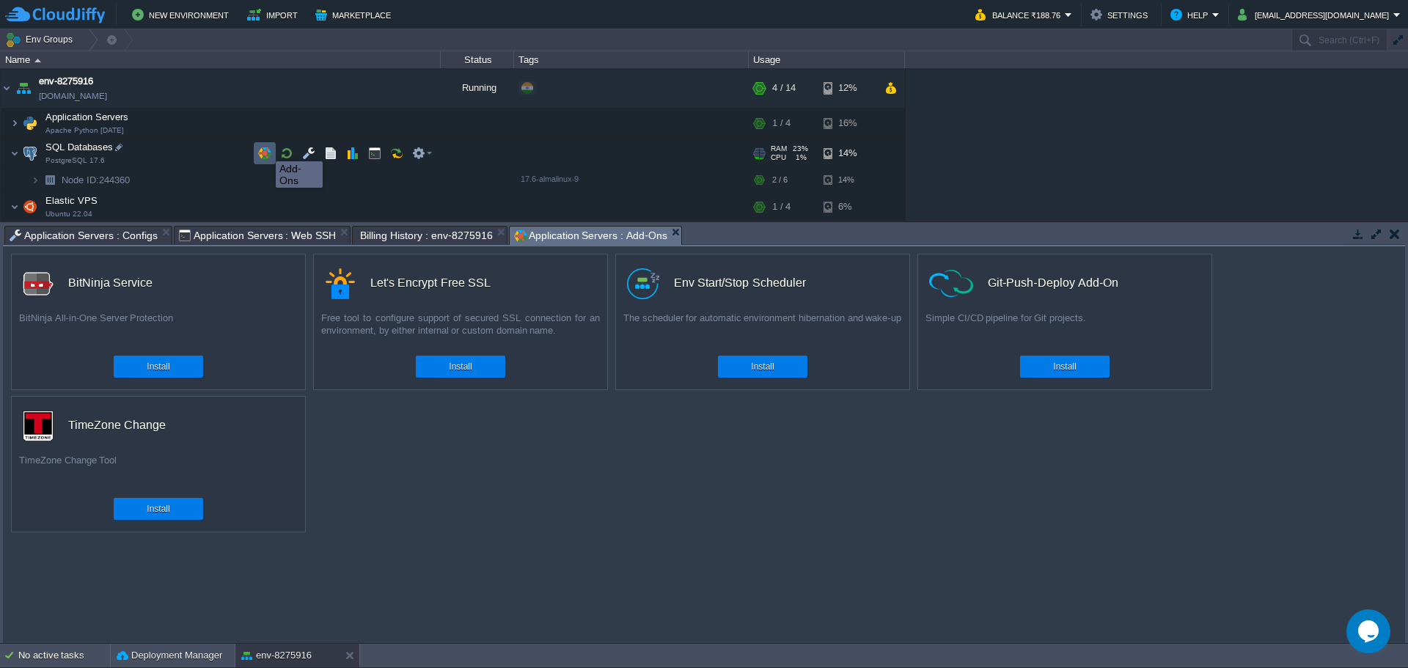
click at [264, 157] on button "button" at bounding box center [264, 153] width 13 height 13
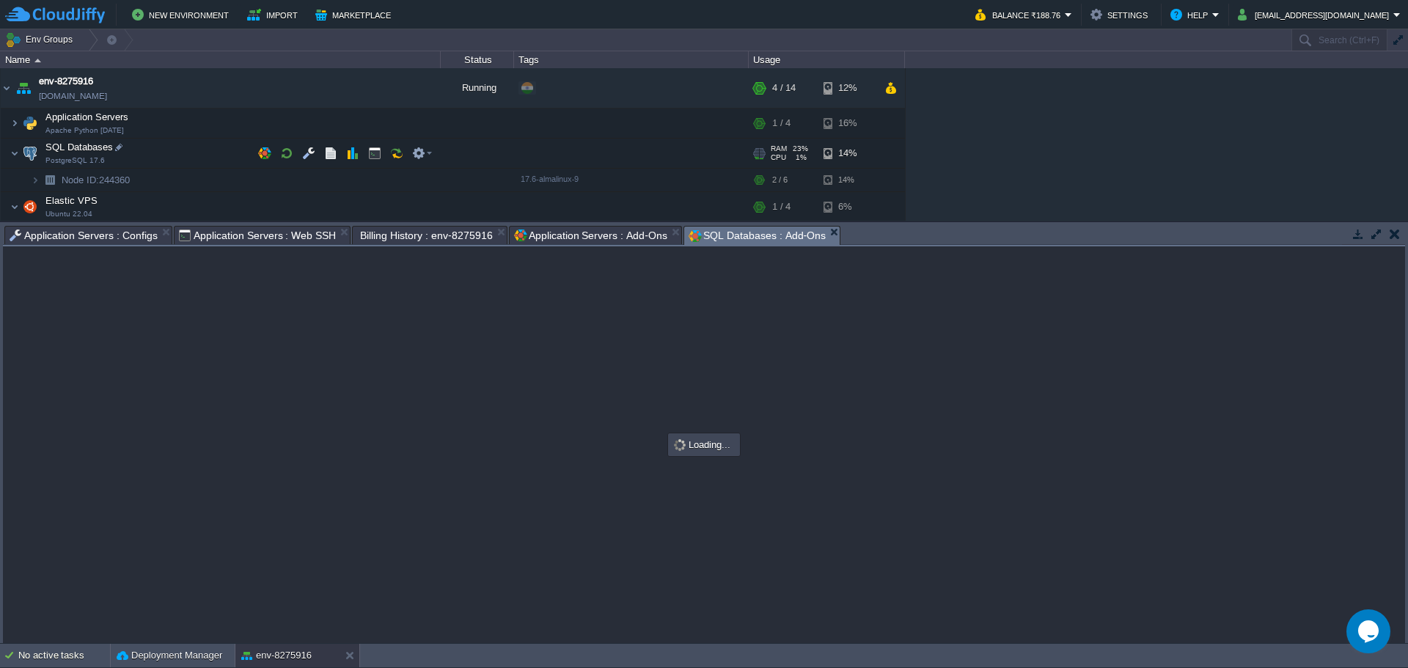
scroll to position [25, 0]
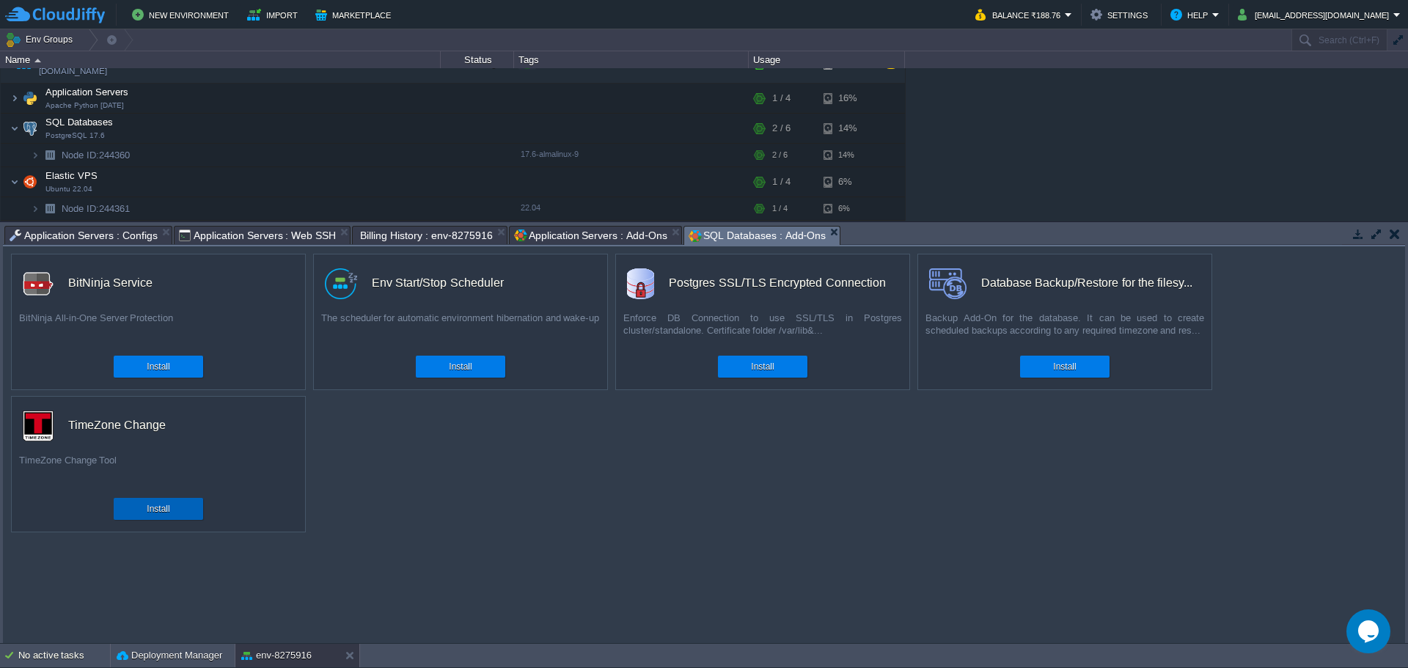
click at [179, 512] on div "Install" at bounding box center [158, 509] width 67 height 22
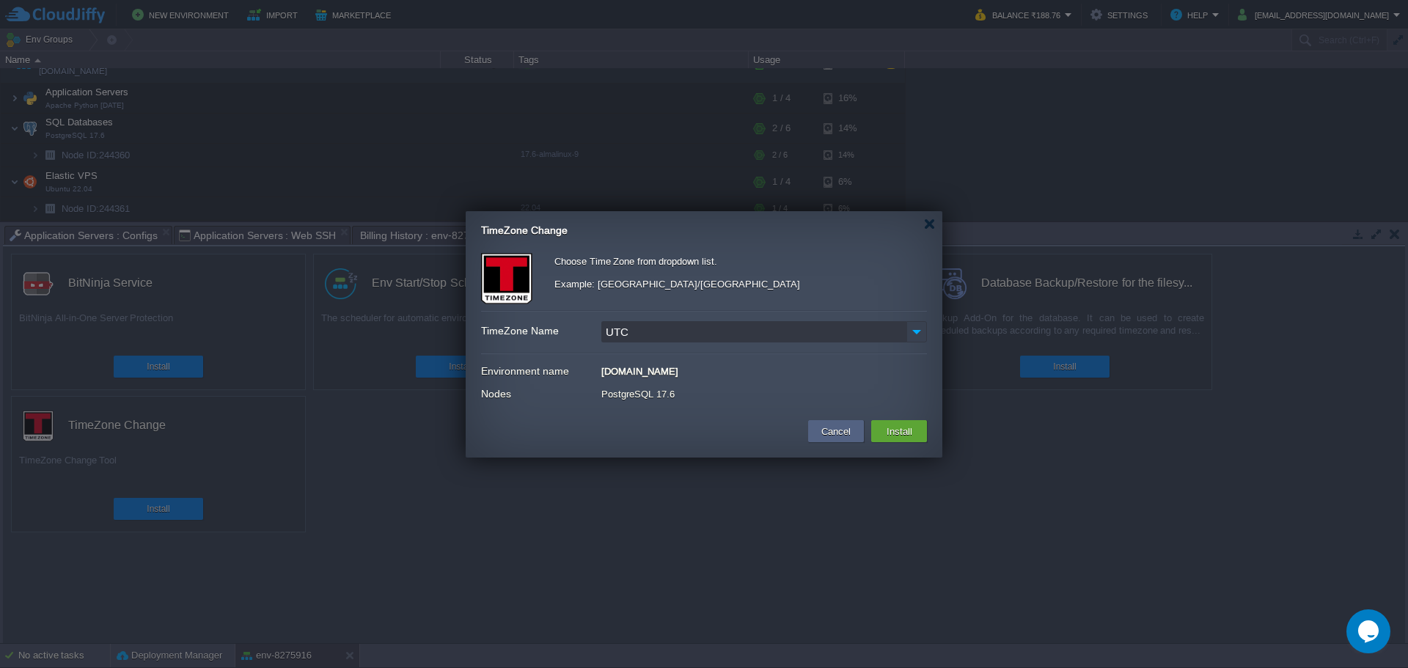
click at [908, 330] on img at bounding box center [917, 331] width 21 height 21
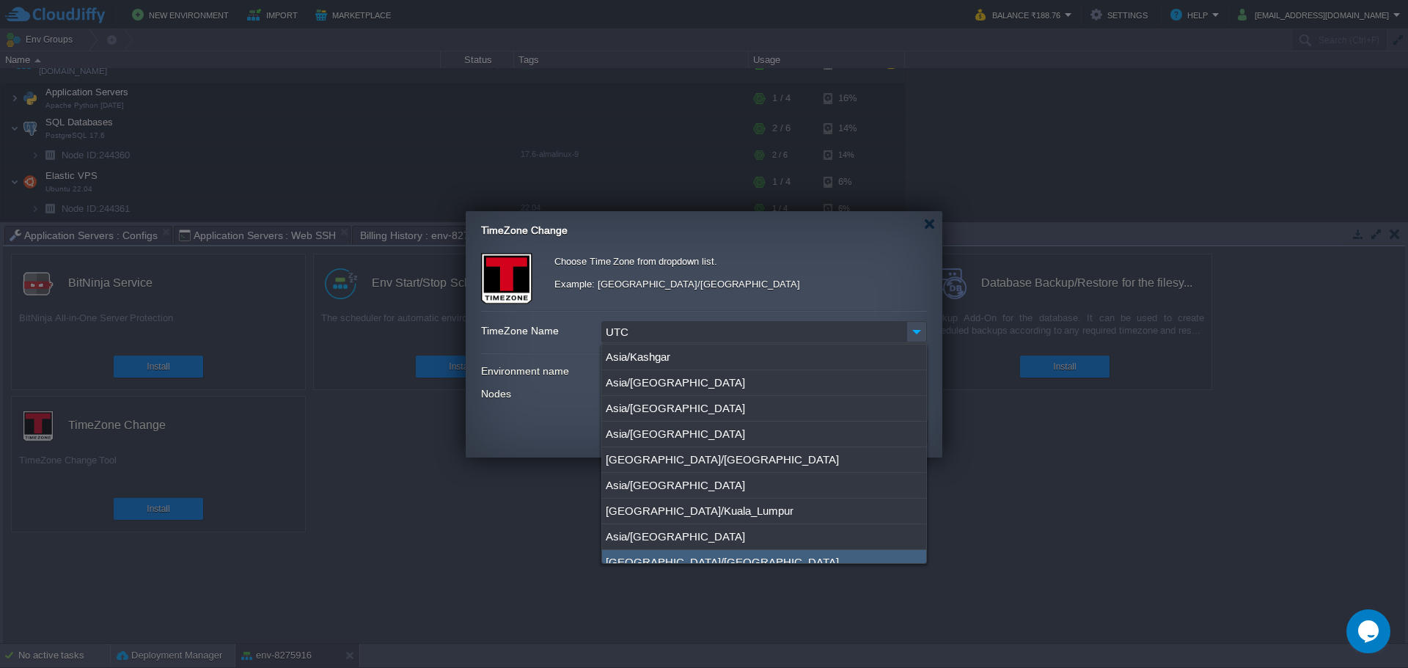
scroll to position [7118, 0]
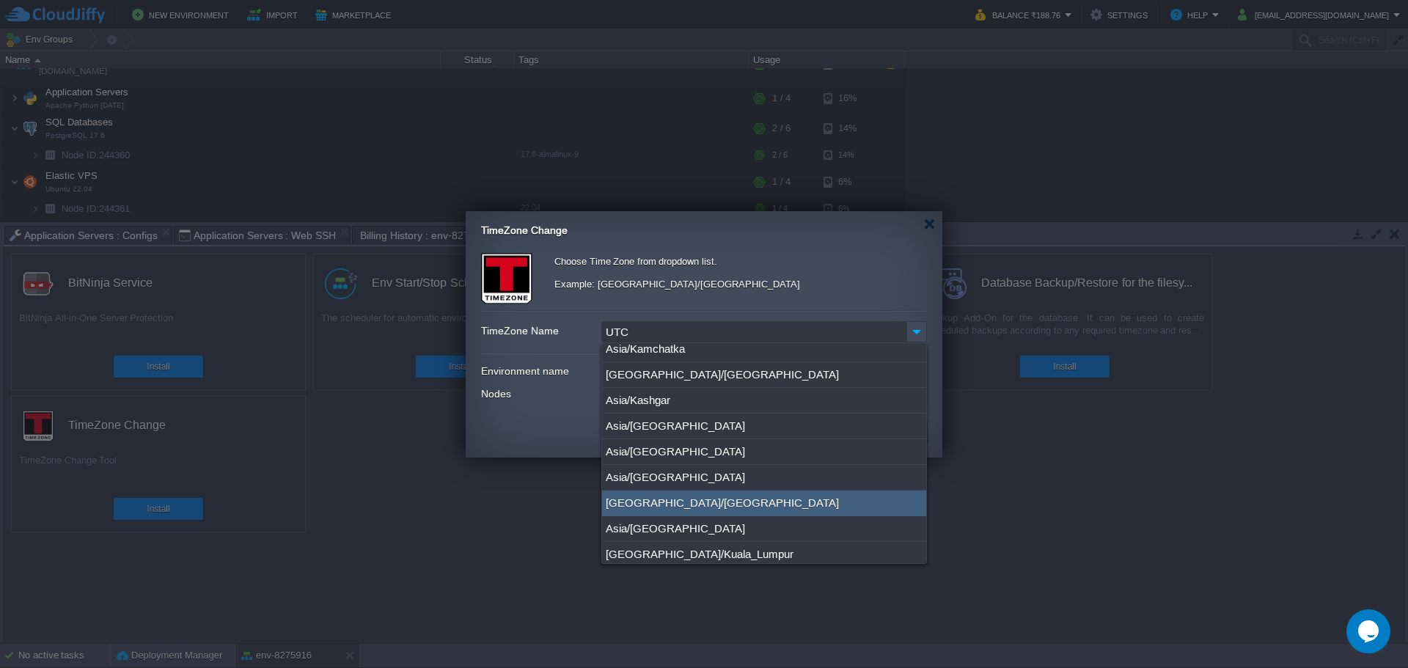
click at [661, 498] on div "[GEOGRAPHIC_DATA]/[GEOGRAPHIC_DATA]" at bounding box center [764, 504] width 324 height 26
type input "[GEOGRAPHIC_DATA]/[GEOGRAPHIC_DATA]"
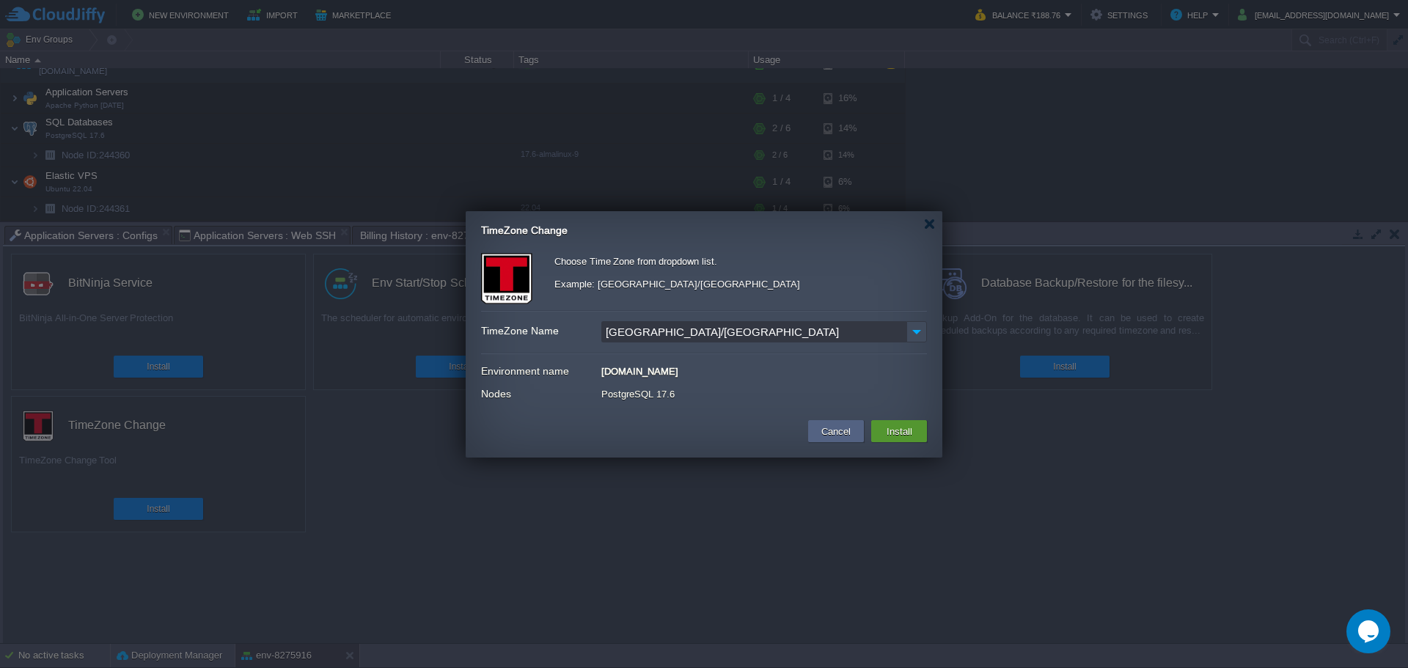
click at [906, 436] on button "Install" at bounding box center [899, 431] width 34 height 18
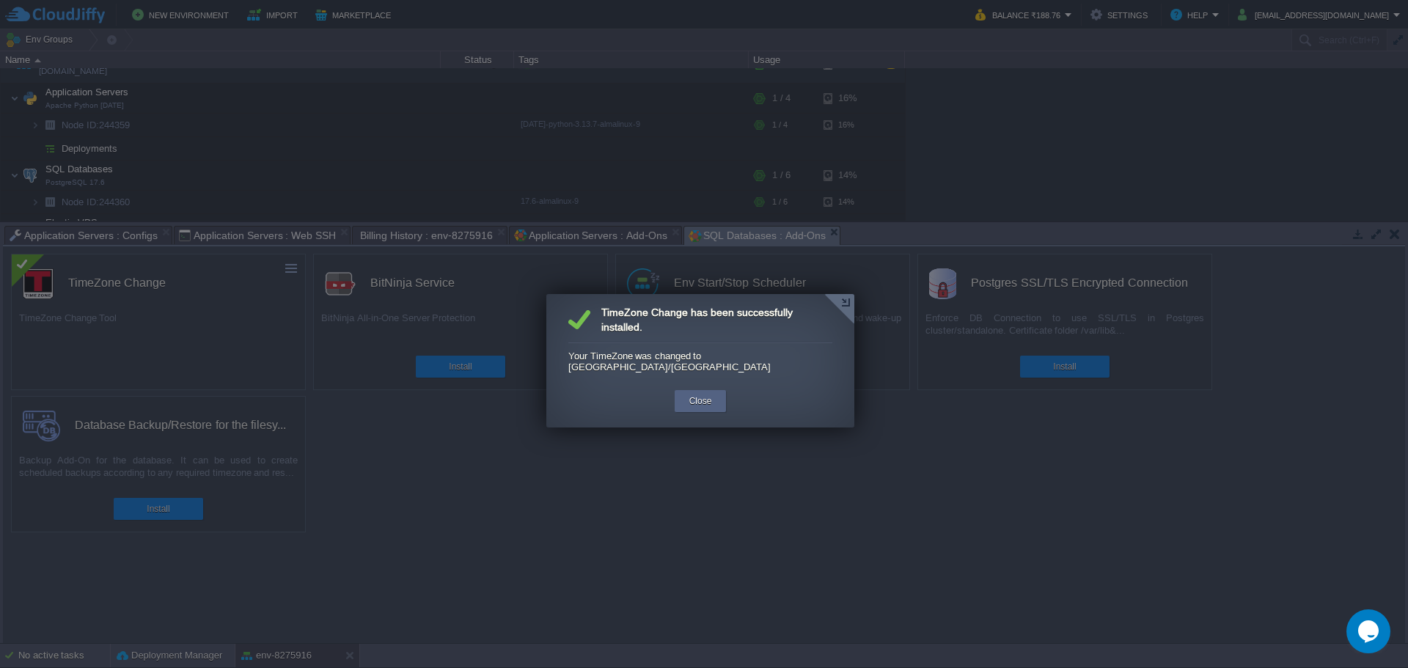
scroll to position [0, 0]
click at [718, 392] on div "Close" at bounding box center [701, 401] width 52 height 22
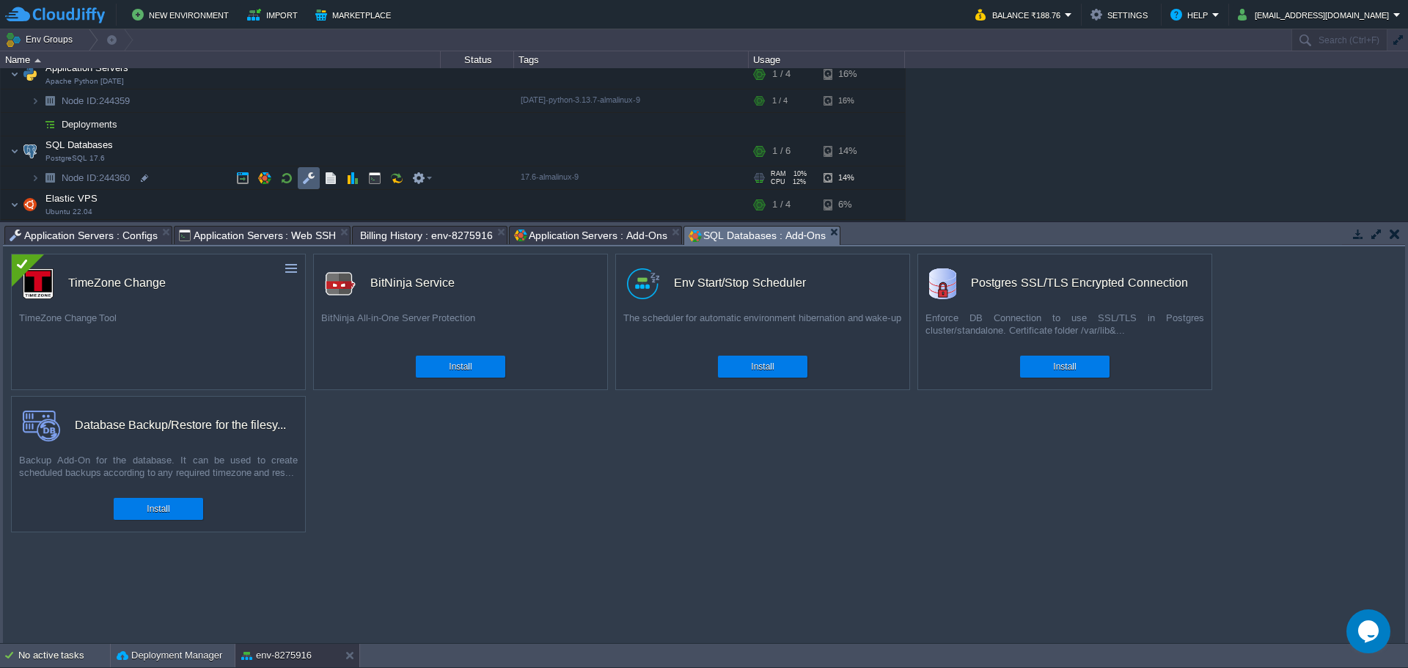
scroll to position [72, 0]
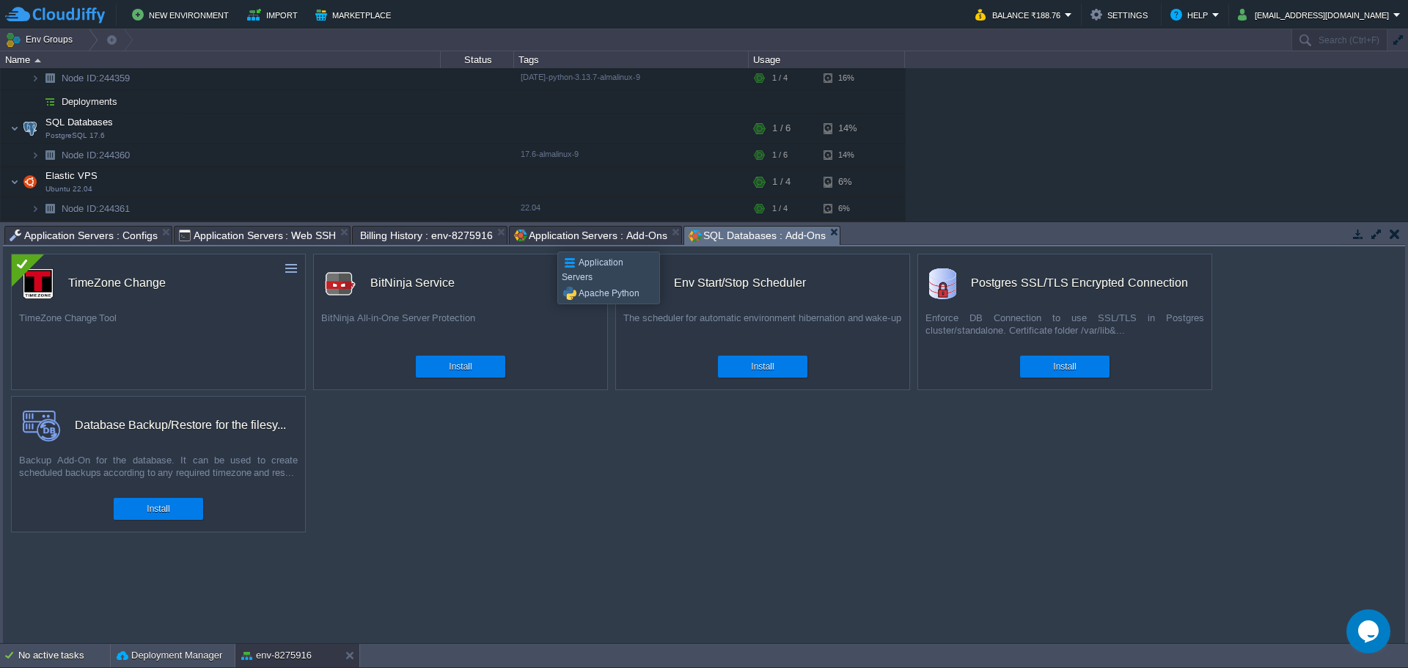
click at [546, 238] on span "Application Servers : Add-Ons" at bounding box center [590, 236] width 153 height 18
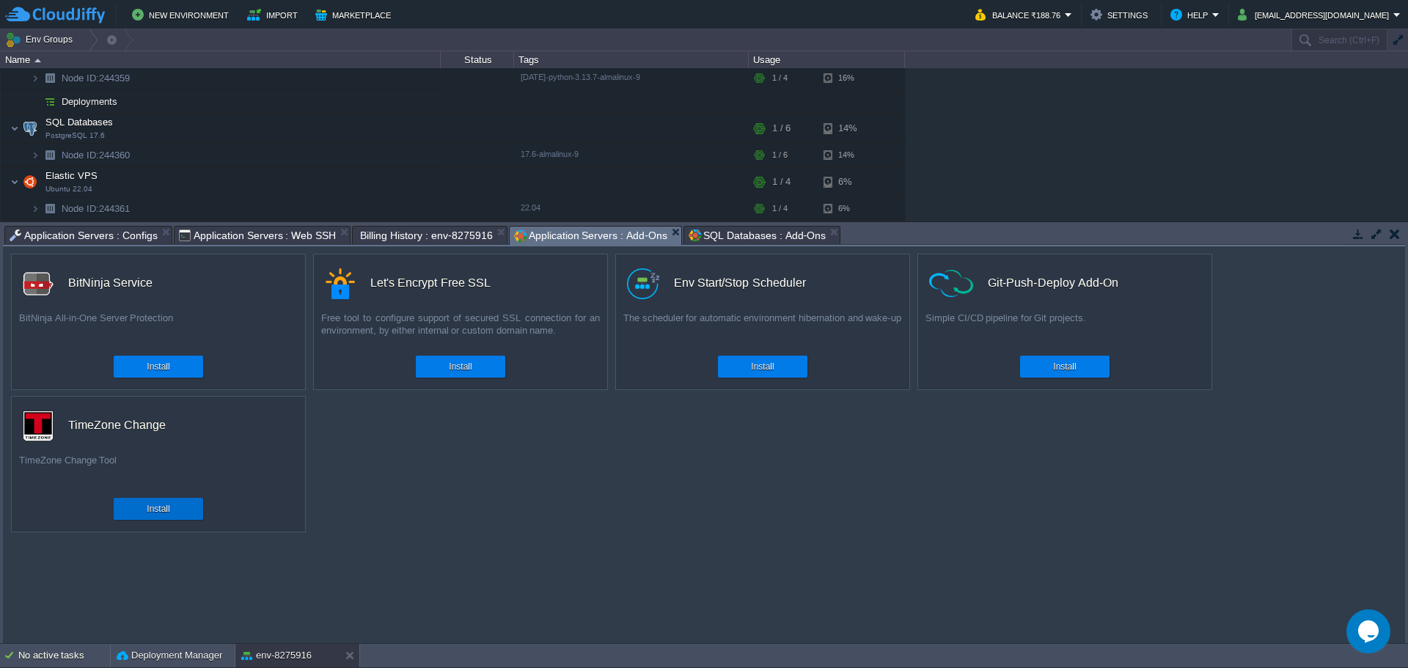
click at [161, 501] on div "Install" at bounding box center [158, 509] width 67 height 22
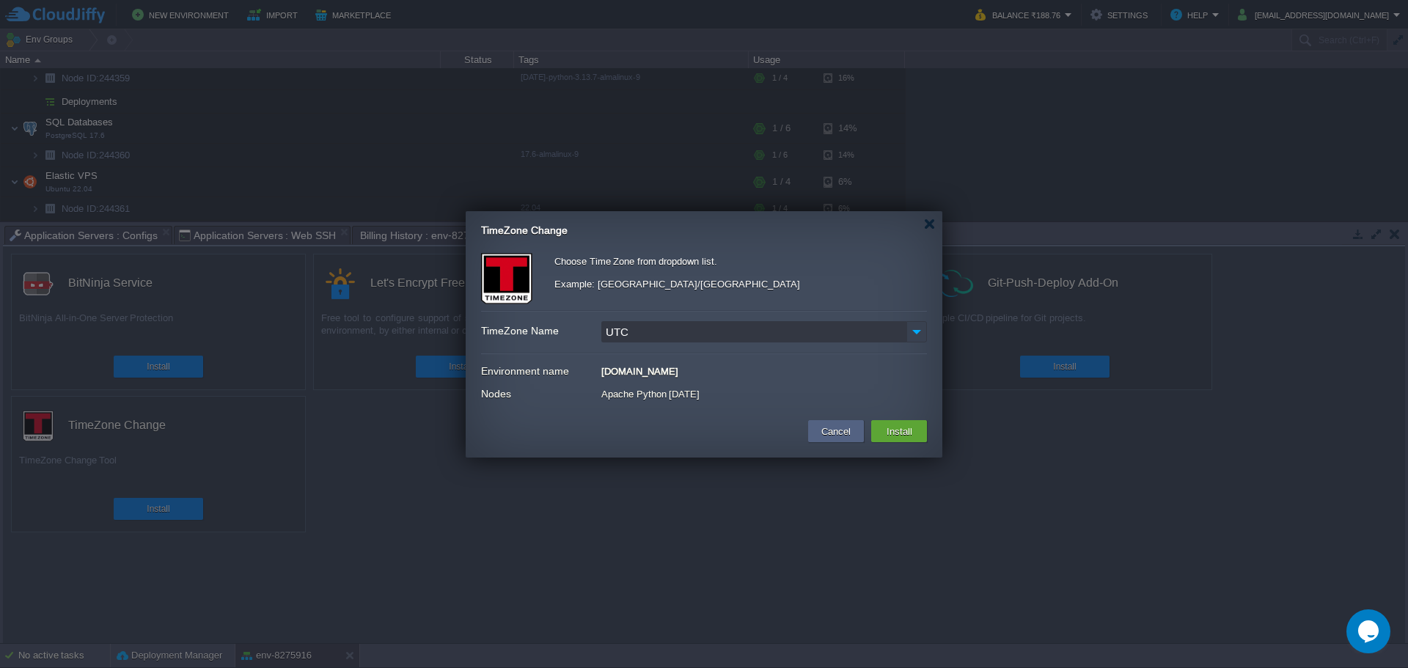
click at [915, 330] on img at bounding box center [917, 331] width 21 height 21
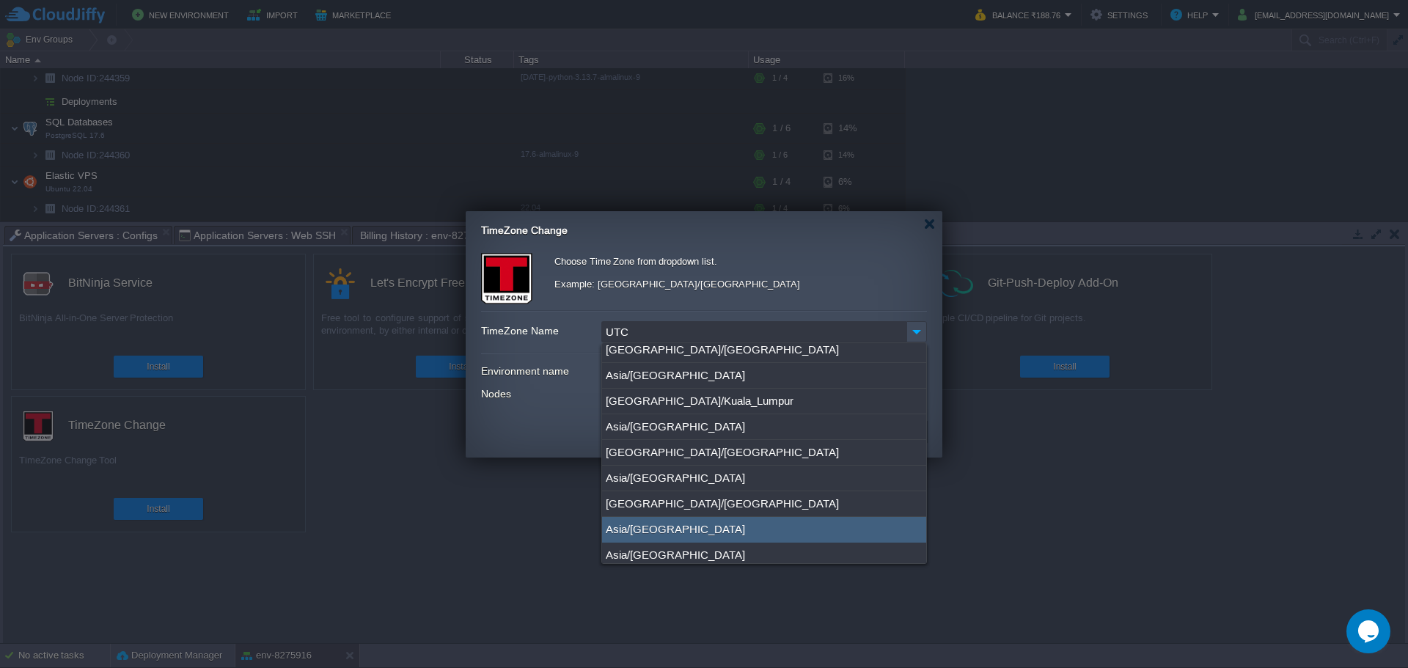
scroll to position [7236, 0]
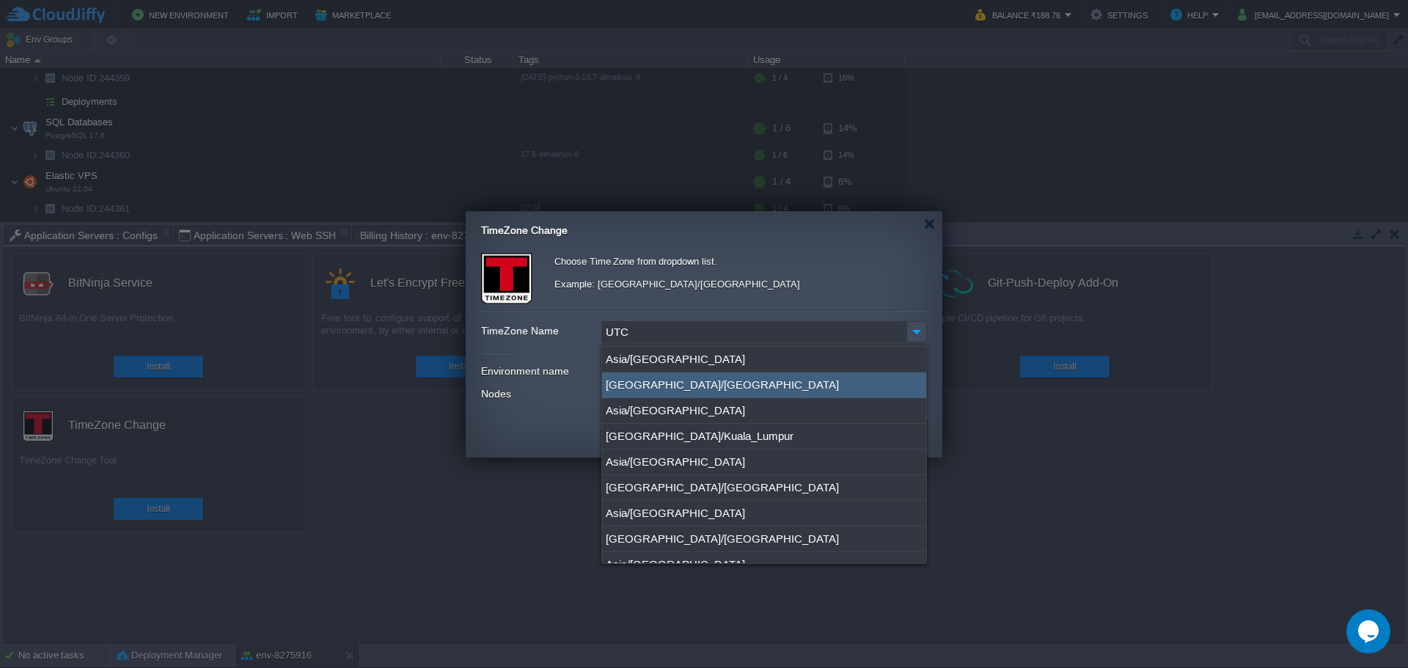
click at [652, 384] on div "[GEOGRAPHIC_DATA]/[GEOGRAPHIC_DATA]" at bounding box center [764, 386] width 324 height 26
type input "[GEOGRAPHIC_DATA]/[GEOGRAPHIC_DATA]"
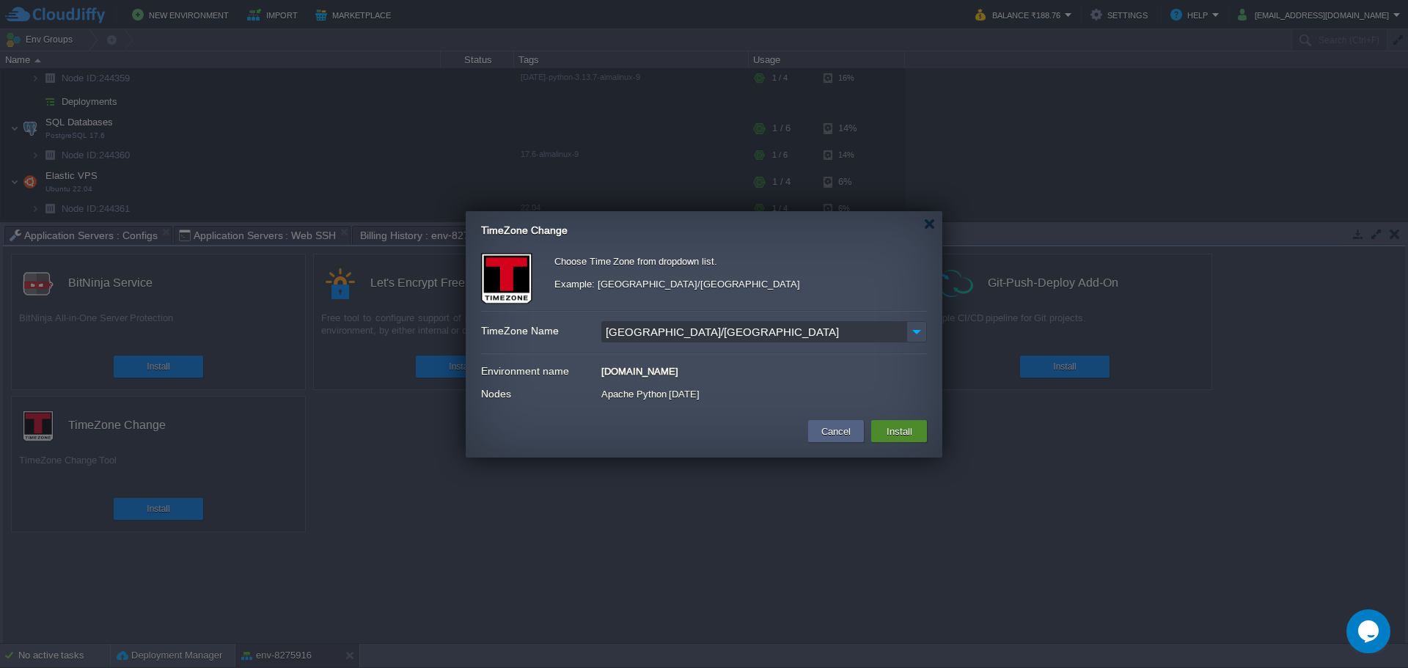
click at [892, 428] on button "Install" at bounding box center [899, 431] width 34 height 18
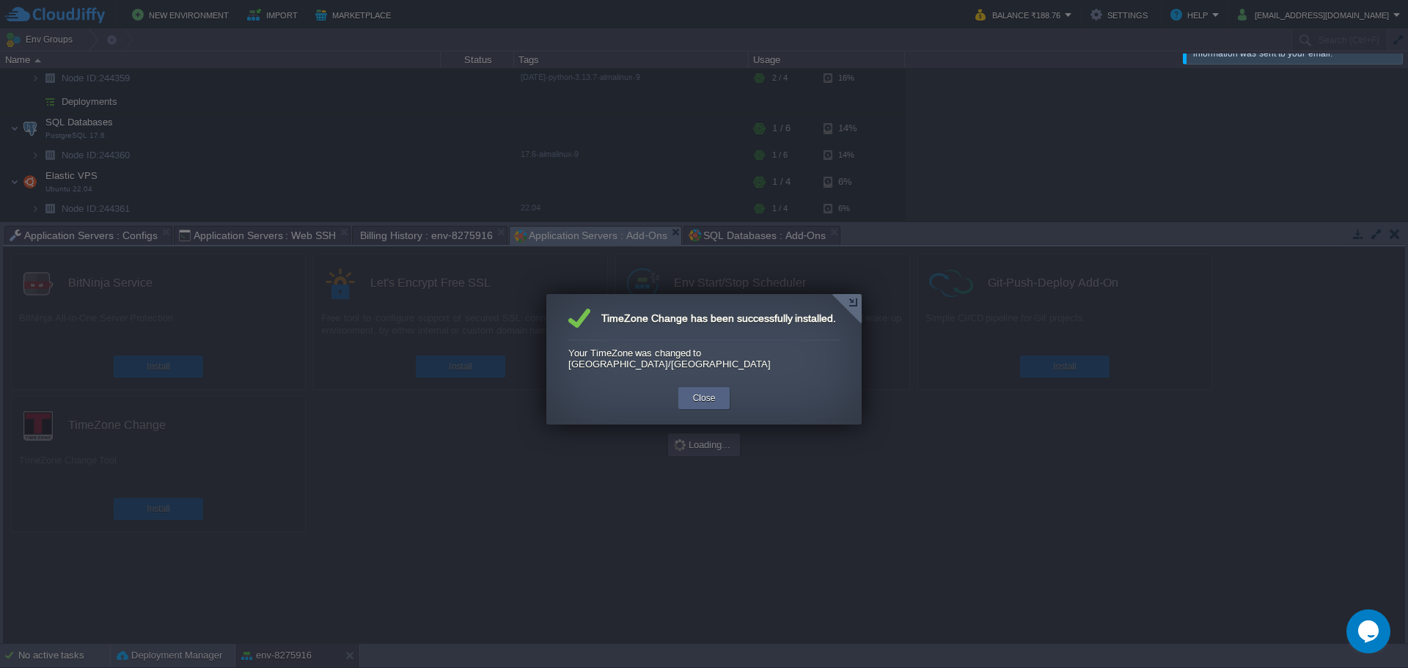
scroll to position [0, 0]
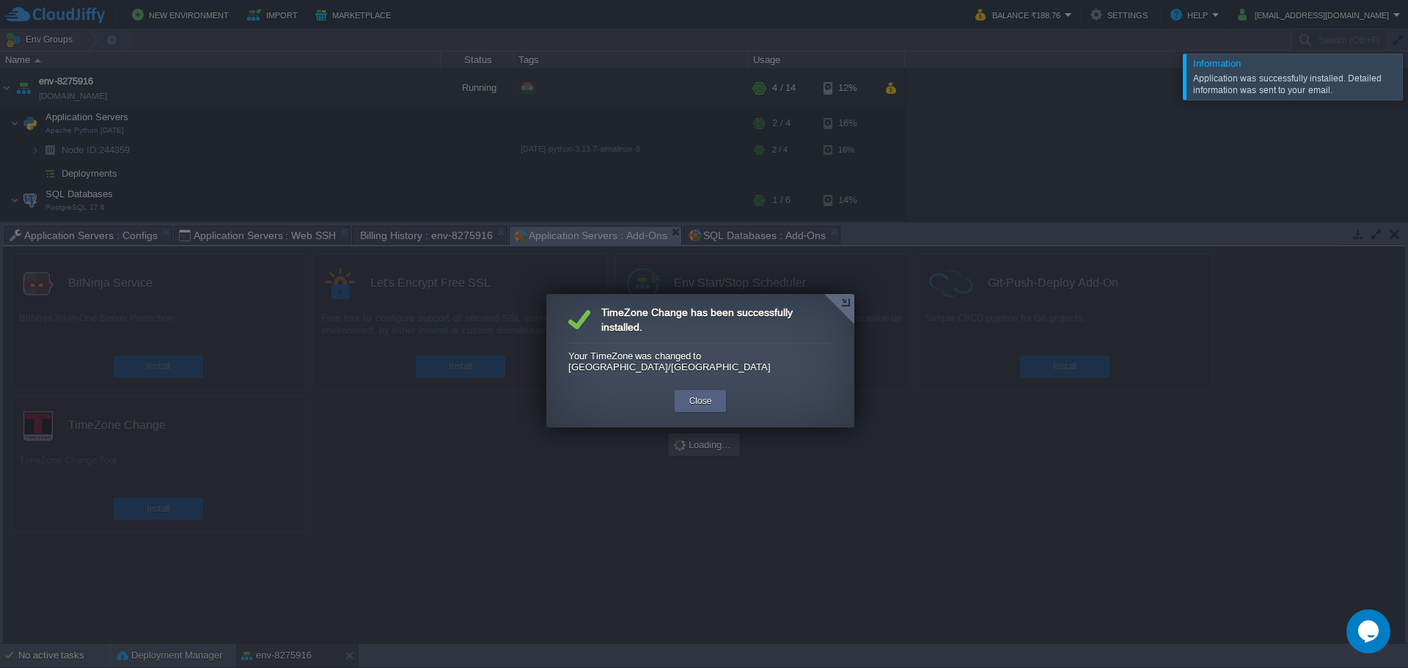
click at [711, 388] on td "Close" at bounding box center [701, 406] width 56 height 36
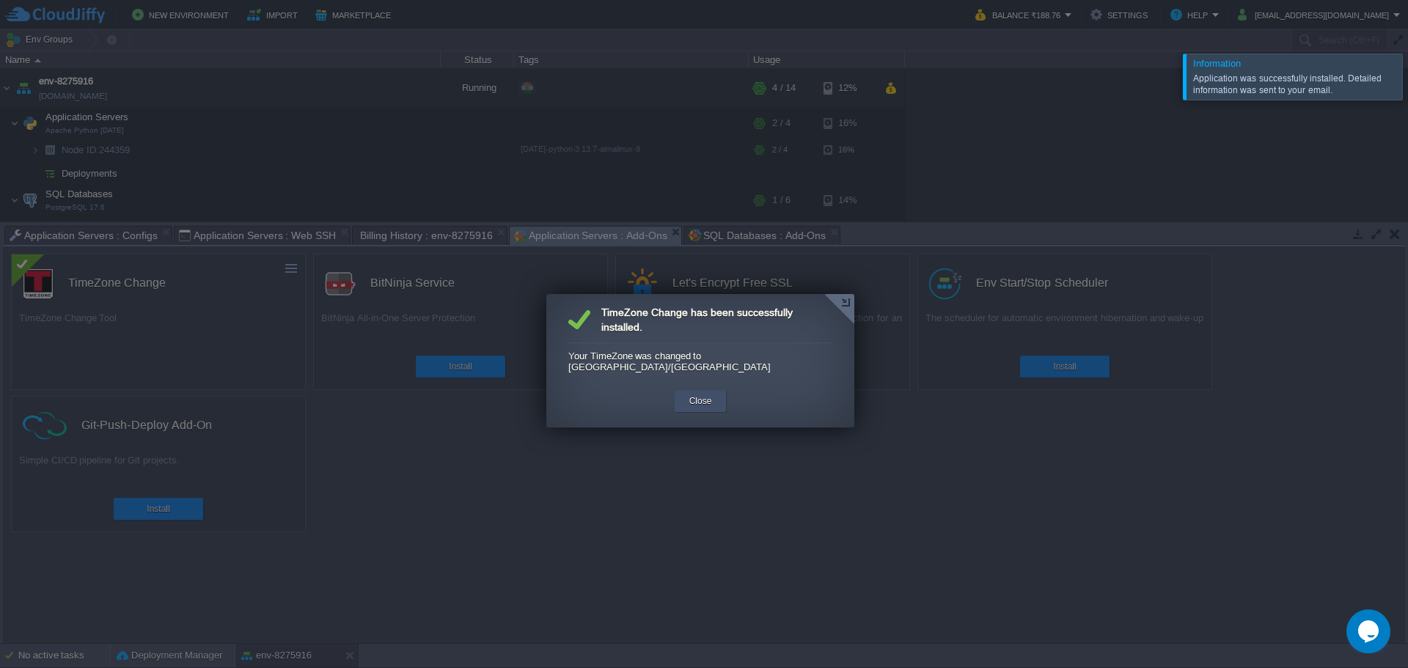
click at [706, 394] on button "Close" at bounding box center [700, 401] width 23 height 15
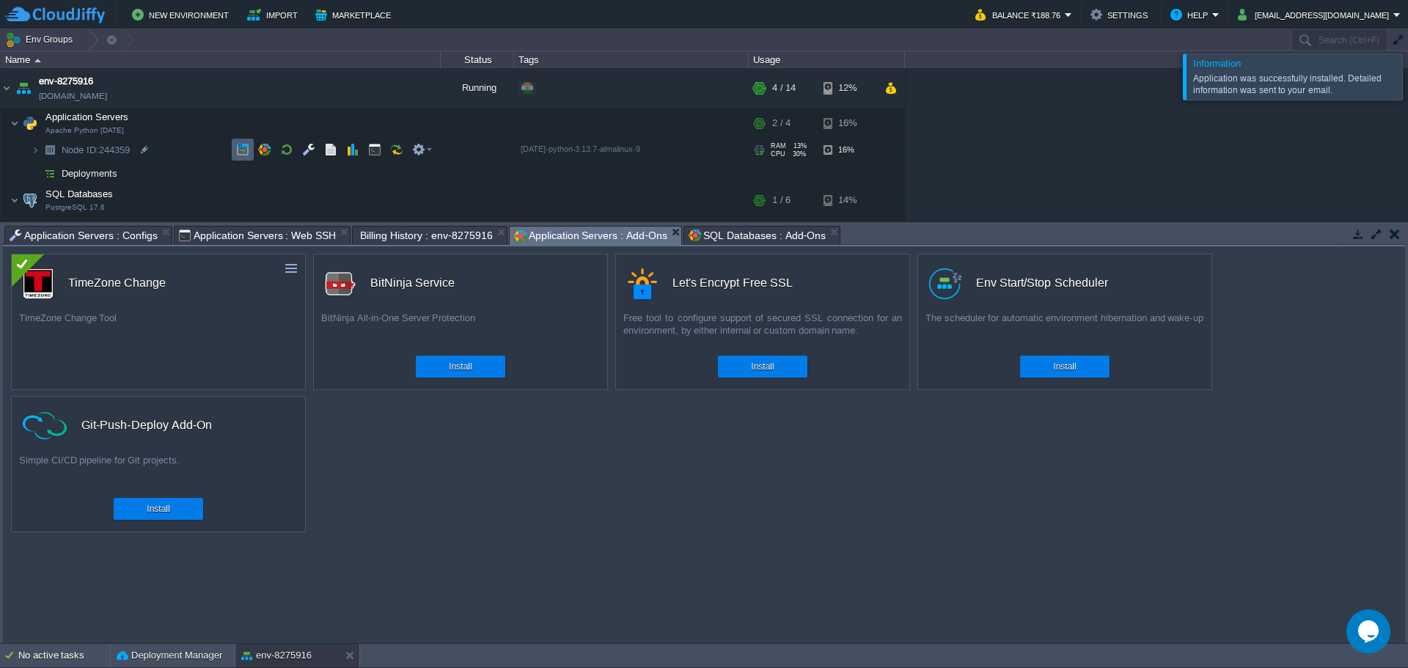
scroll to position [72, 0]
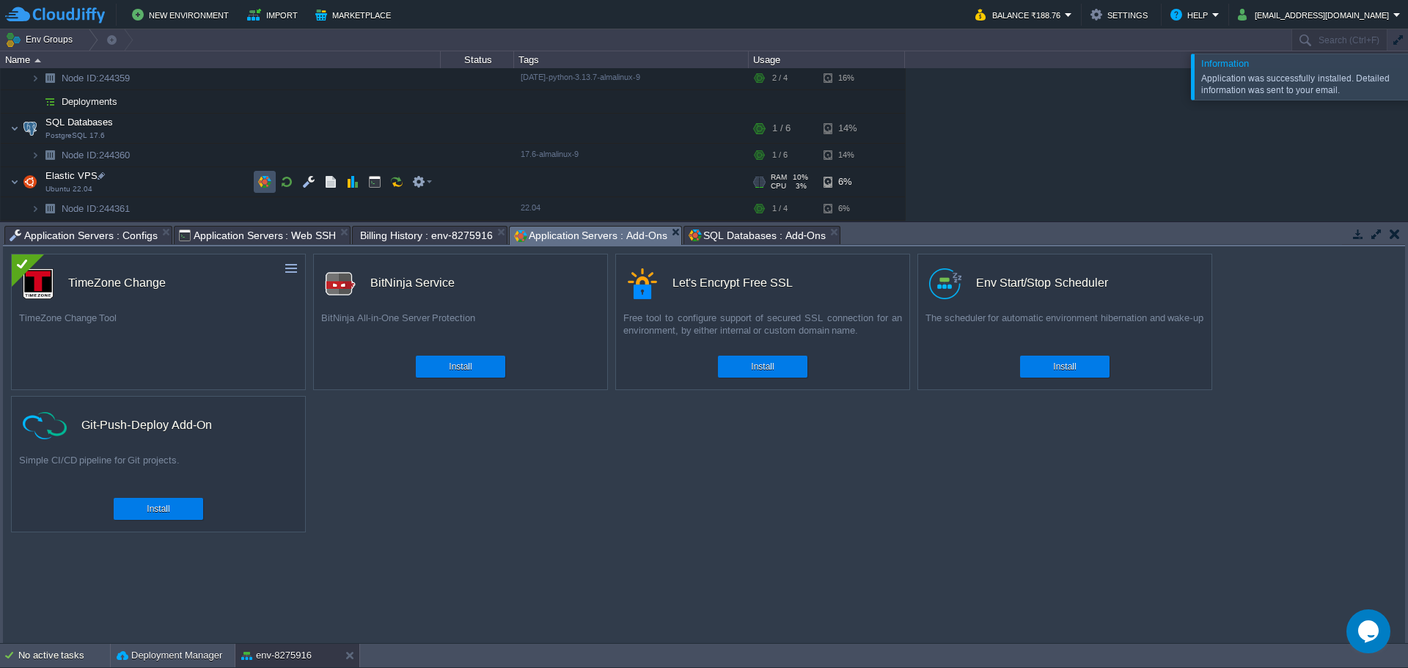
click at [263, 189] on button "button" at bounding box center [264, 181] width 13 height 13
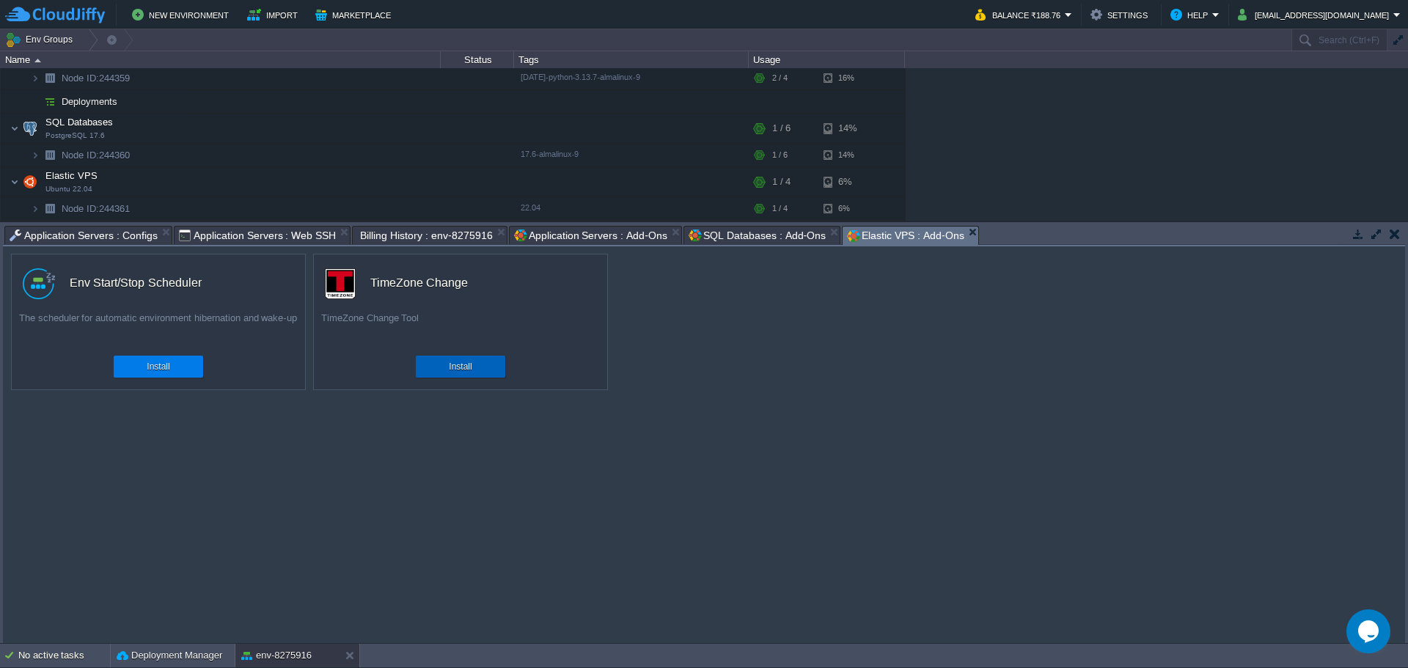
click at [464, 364] on button "Install" at bounding box center [460, 366] width 23 height 15
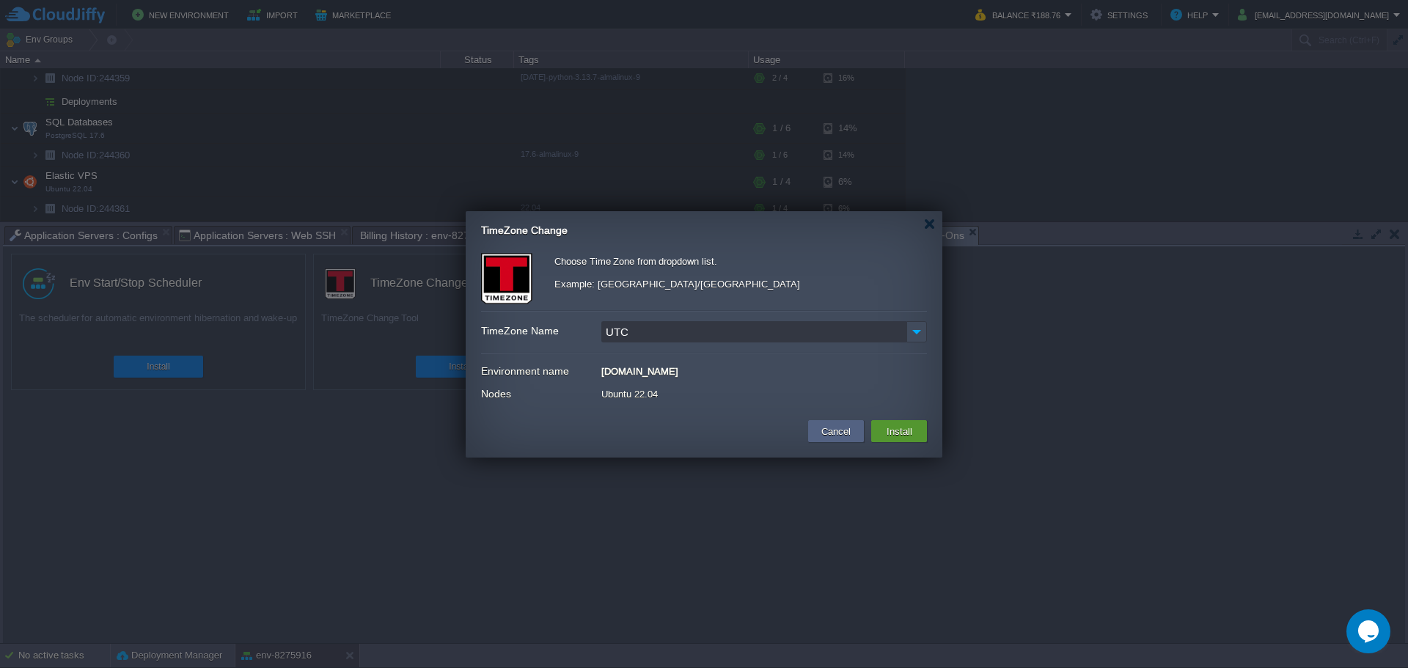
click at [890, 425] on button "Install" at bounding box center [899, 431] width 34 height 18
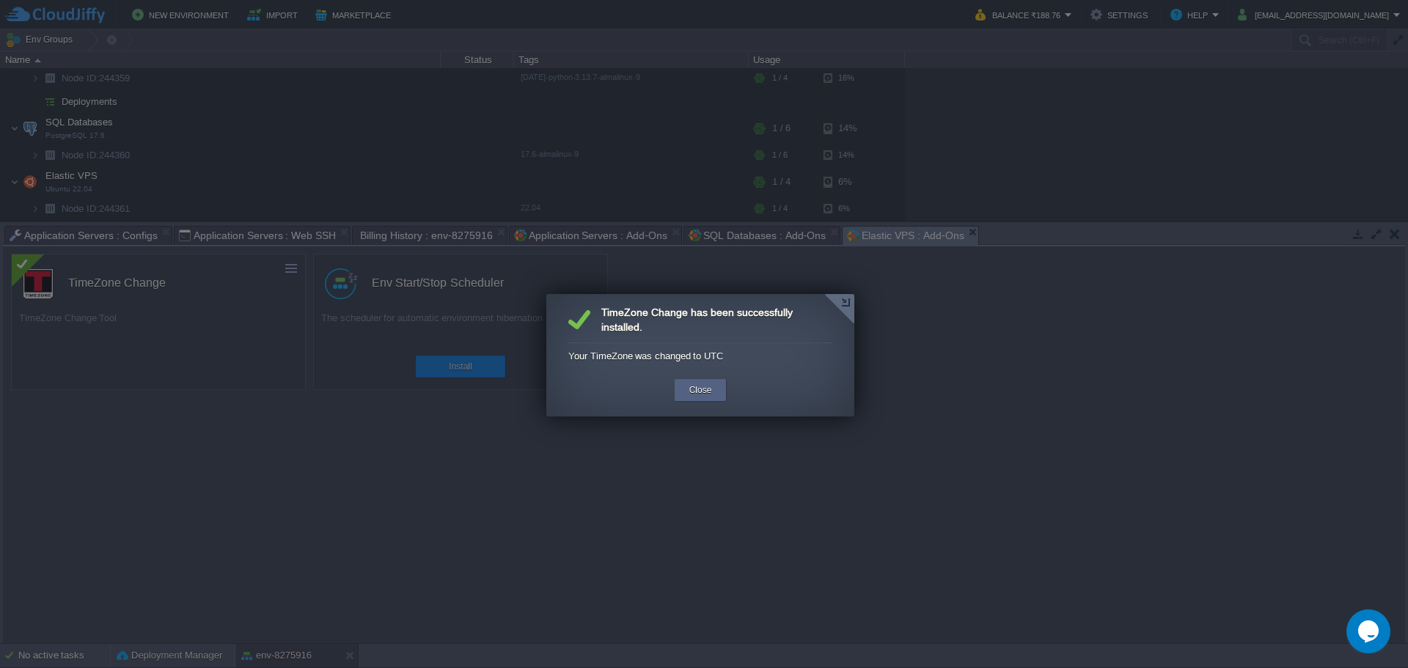
scroll to position [0, 0]
click at [703, 390] on button "Close" at bounding box center [700, 390] width 23 height 15
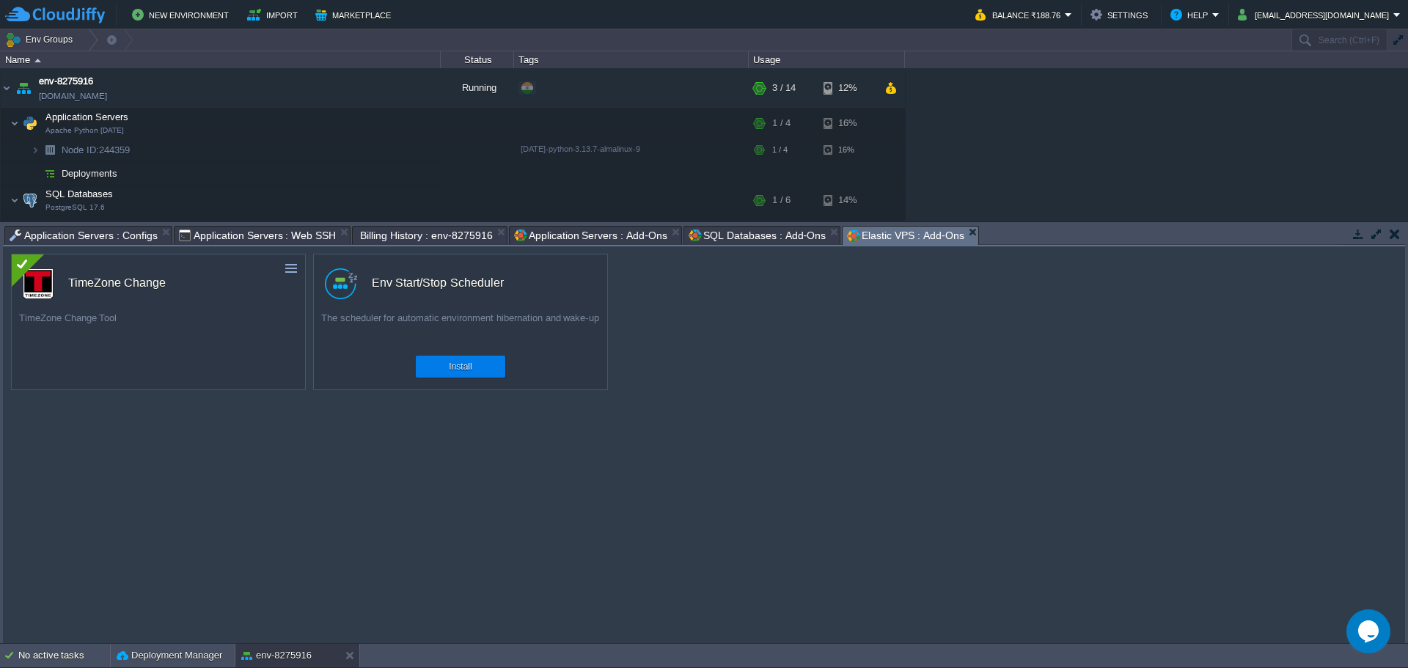
click at [260, 233] on span "Application Servers : Web SSH" at bounding box center [258, 236] width 158 height 18
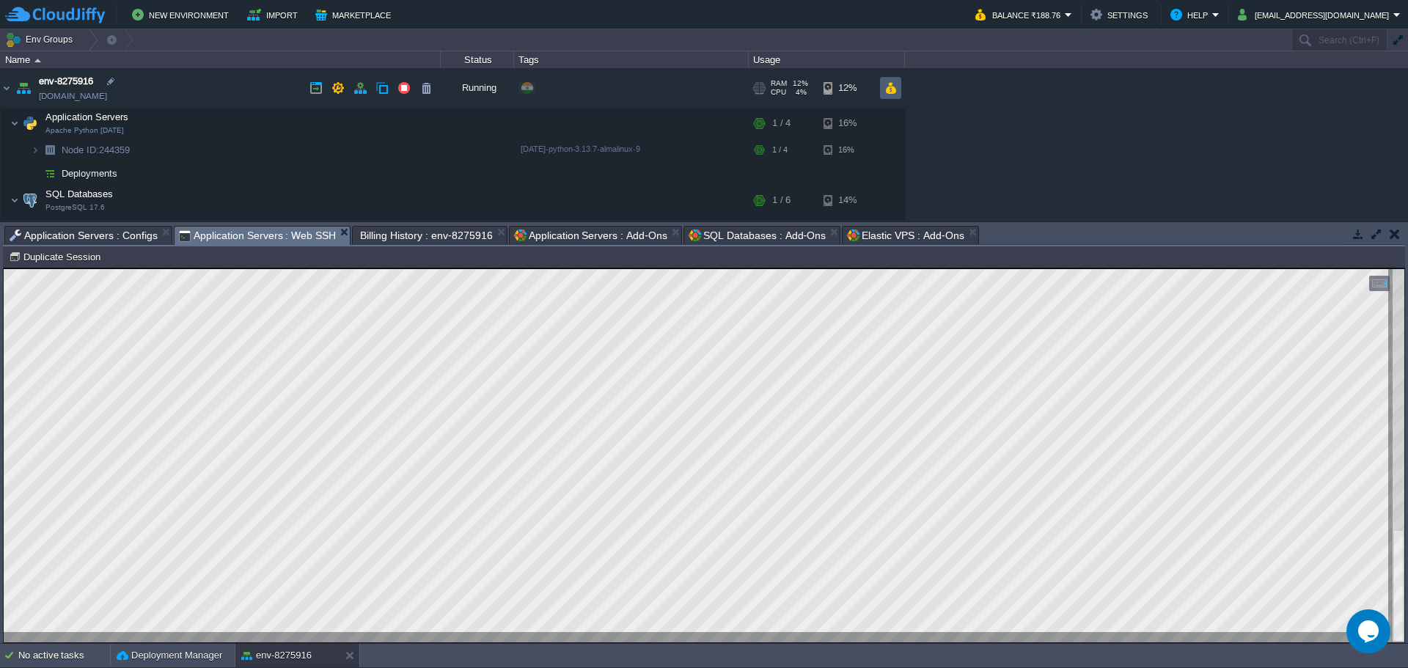
click at [888, 95] on td at bounding box center [890, 88] width 21 height 22
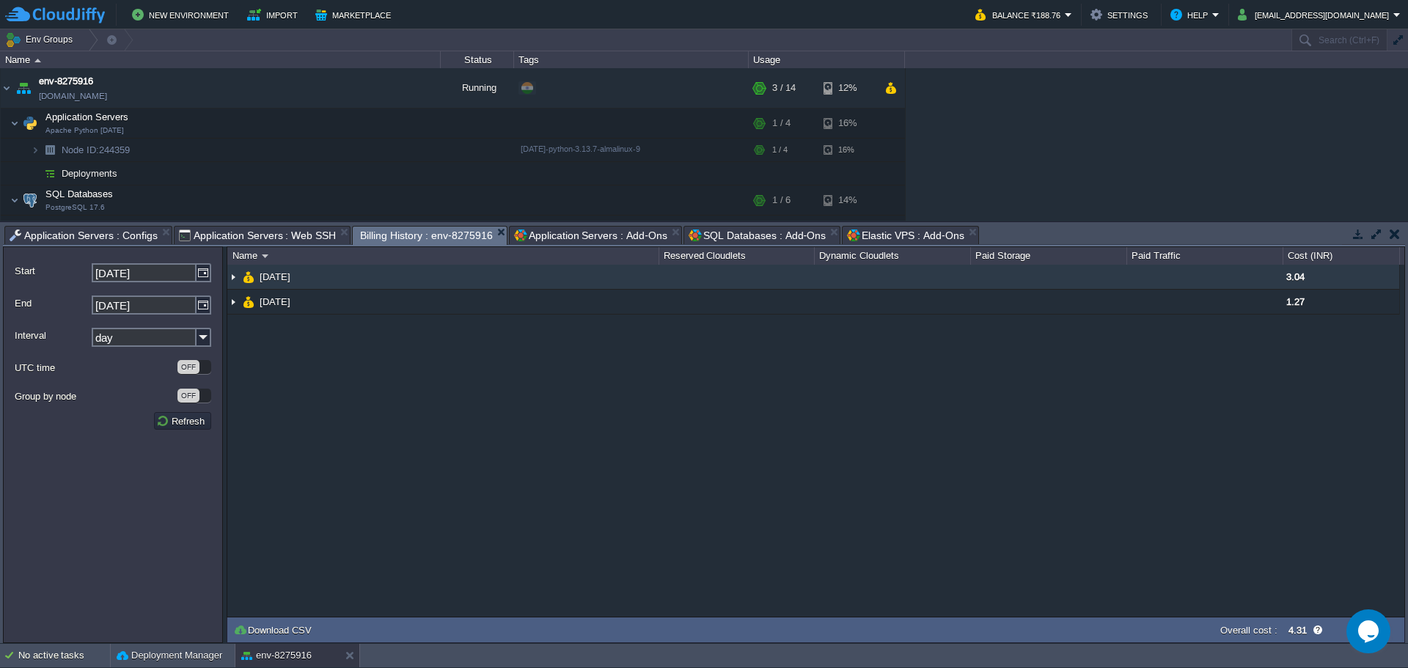
click at [238, 274] on img at bounding box center [233, 277] width 12 height 24
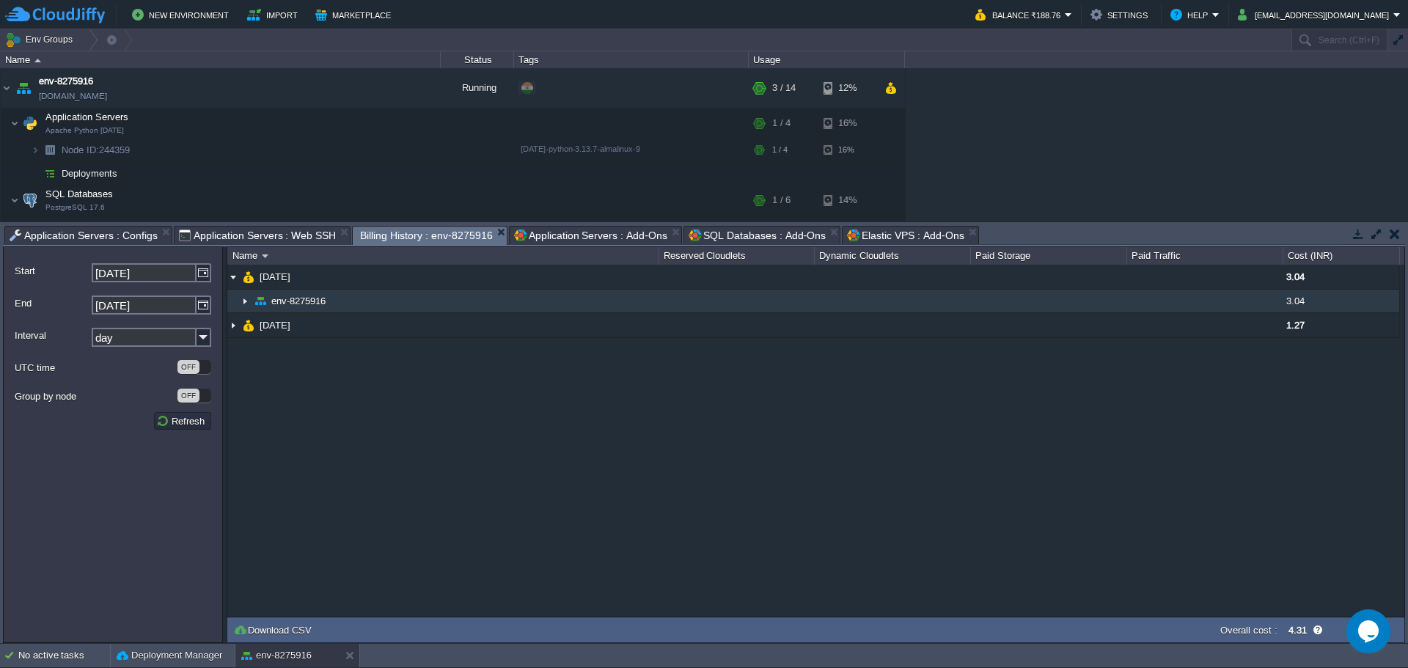
click at [244, 298] on img at bounding box center [245, 301] width 12 height 23
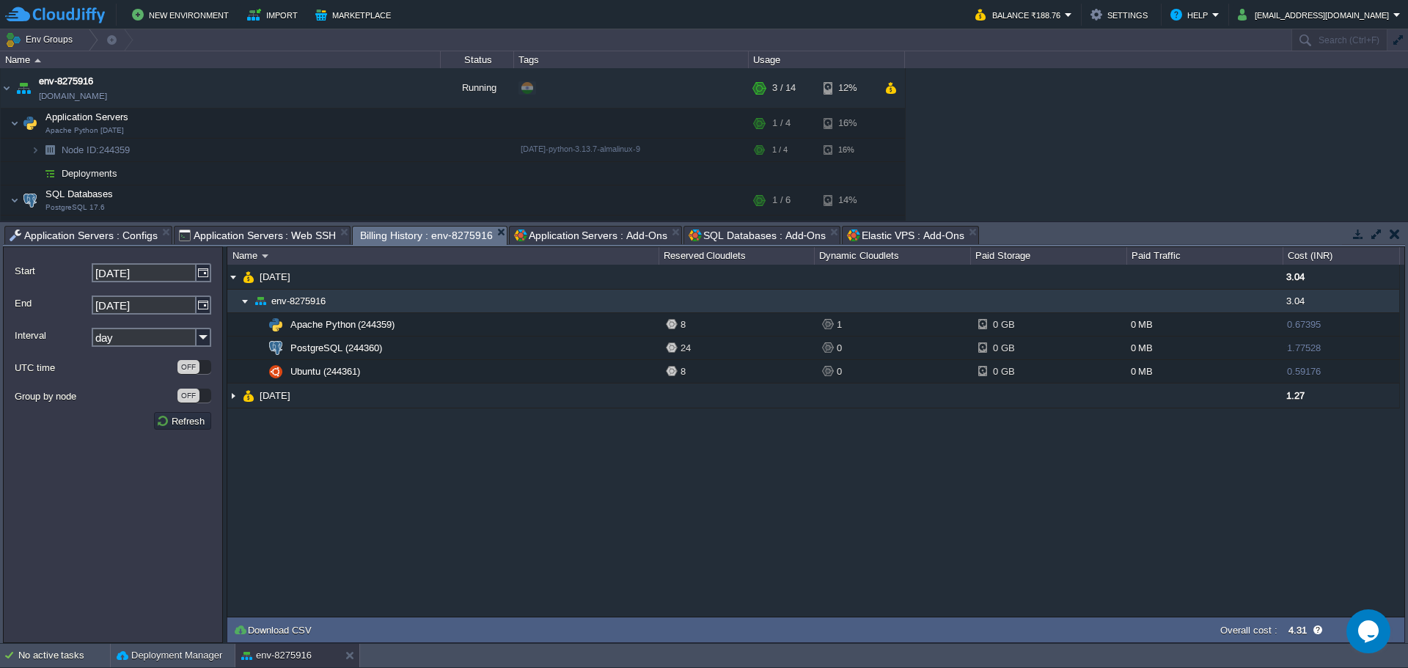
click at [244, 300] on img at bounding box center [245, 301] width 12 height 23
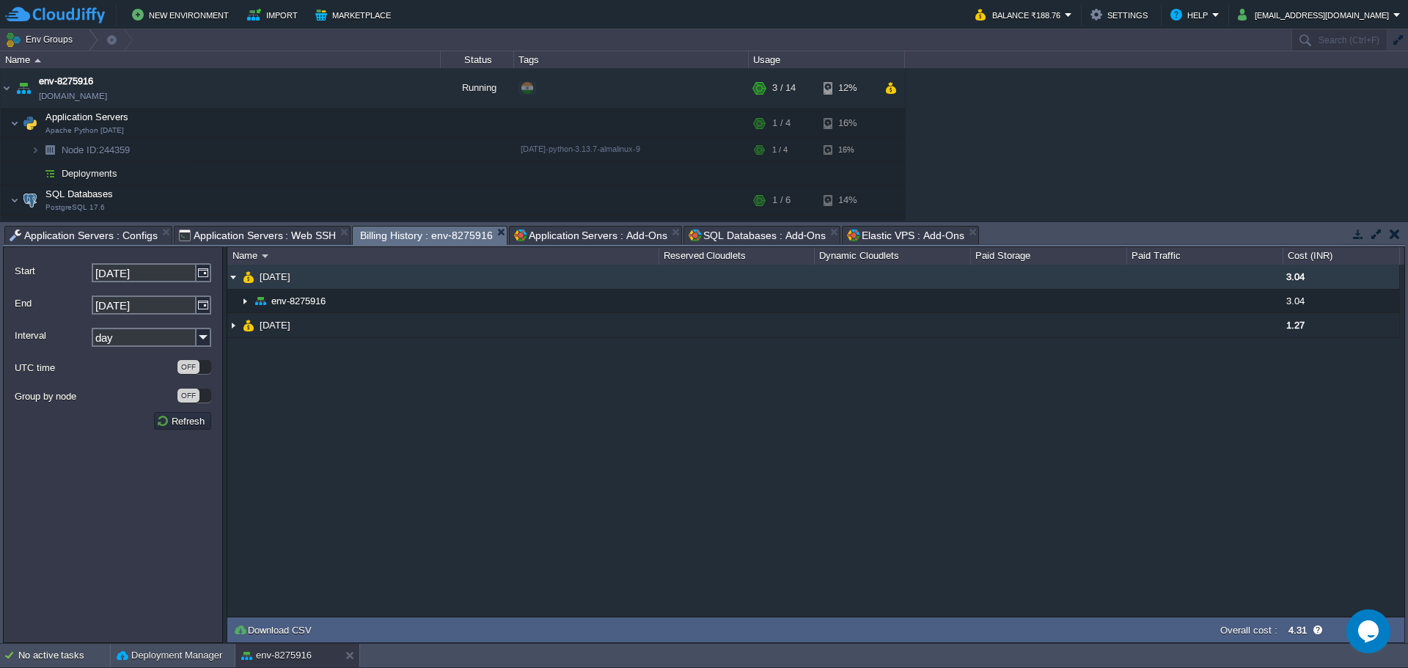
click at [233, 282] on img at bounding box center [233, 277] width 12 height 24
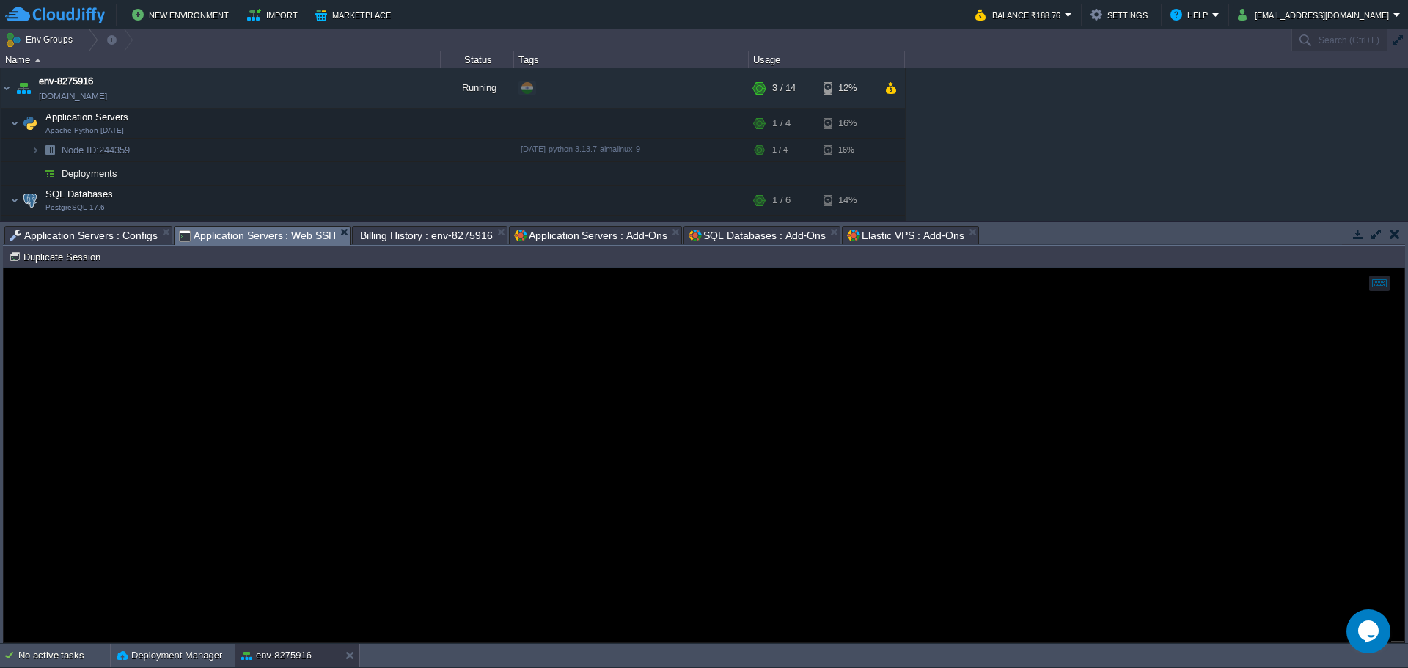
click at [233, 238] on span "Application Servers : Web SSH" at bounding box center [258, 236] width 158 height 18
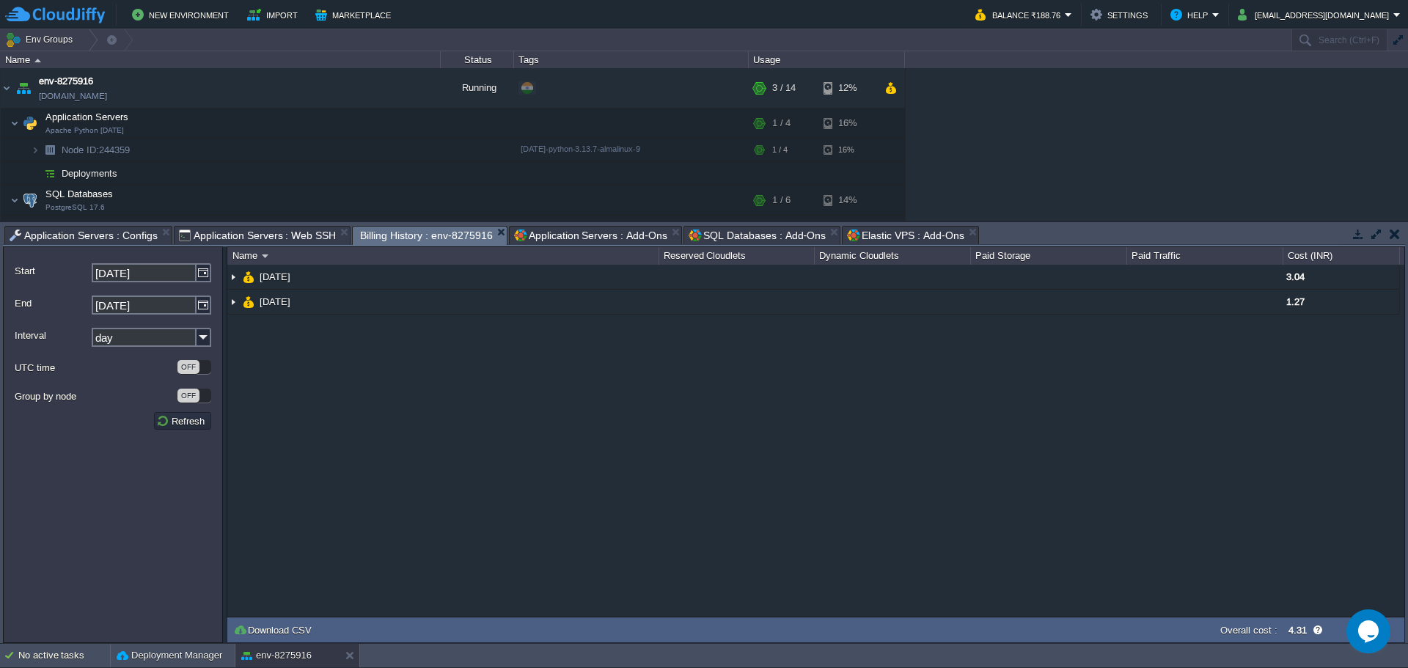
click at [440, 238] on span "Billing History : env-8275916" at bounding box center [426, 236] width 132 height 18
click at [200, 233] on span "Application Servers : Web SSH" at bounding box center [258, 236] width 158 height 18
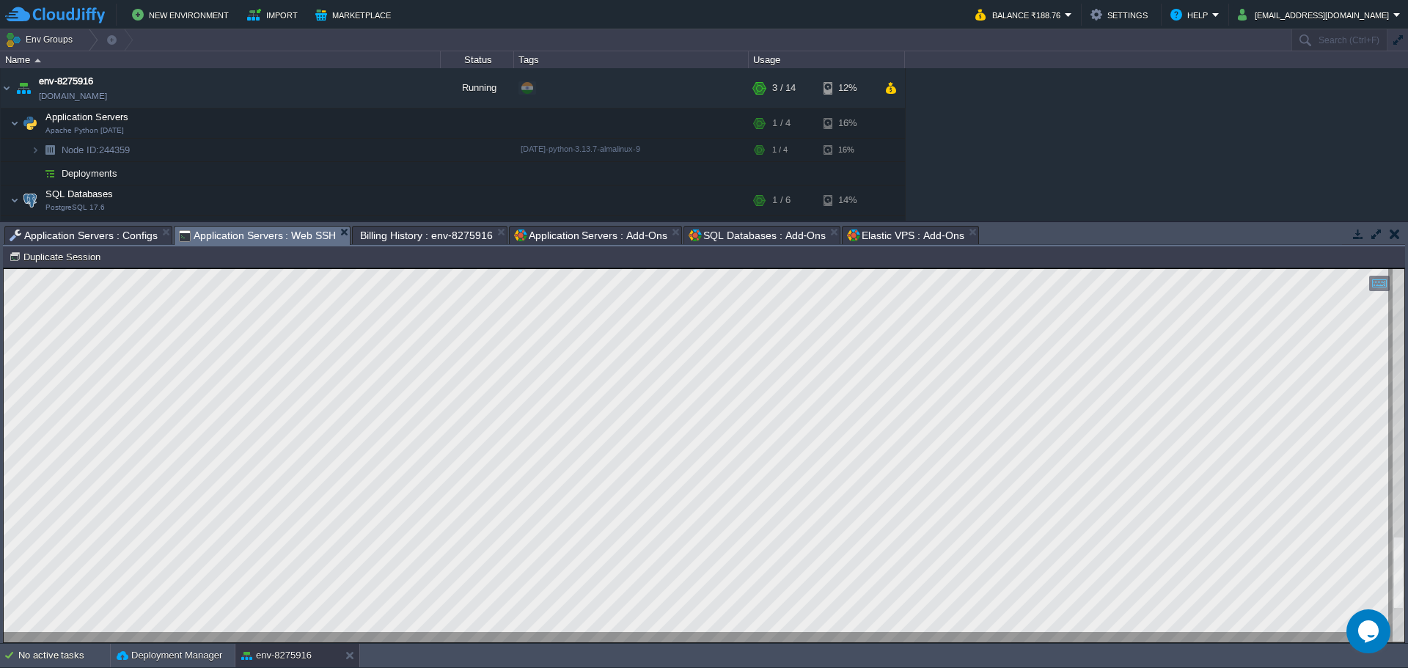
drag, startPoint x: 84, startPoint y: 228, endPoint x: 73, endPoint y: 268, distance: 41.8
click at [84, 228] on span "Application Servers : Configs" at bounding box center [84, 236] width 148 height 18
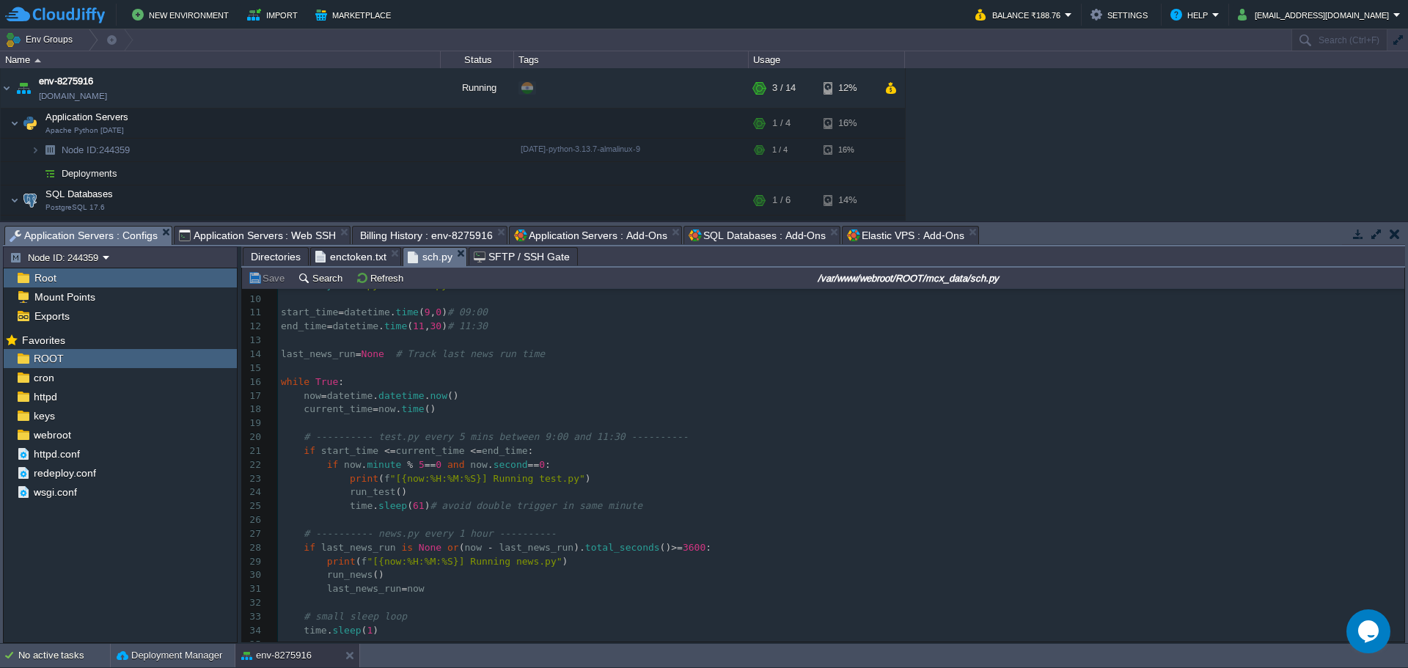
scroll to position [129, 0]
click at [634, 499] on pre "time . sleep ( 61 ) # avoid double trigger in same minute" at bounding box center [841, 506] width 1127 height 14
click at [607, 439] on div "36 1 import os 2 import time 3 import datetime 4 ​ 5 def run_test (): 6 os . sy…" at bounding box center [841, 416] width 1127 height 497
click at [560, 350] on pre "last_news_run = None # Track last news run time" at bounding box center [841, 355] width 1127 height 14
click at [446, 592] on pre "last_news_run = now" at bounding box center [841, 589] width 1127 height 14
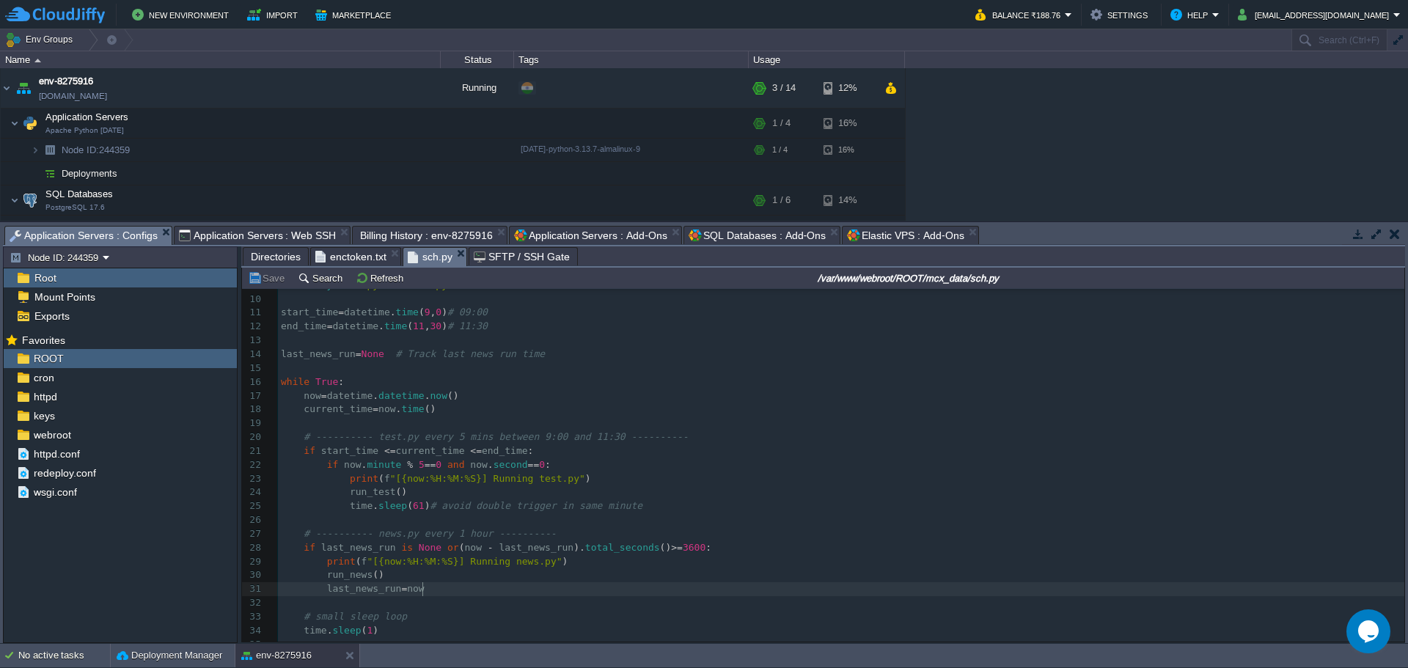
click at [345, 558] on div "36 1 import os 2 import time 3 import datetime 4 ​ 5 def run_test (): 6 os . sy…" at bounding box center [841, 416] width 1127 height 497
click at [277, 237] on span "Application Servers : Web SSH" at bounding box center [258, 236] width 158 height 18
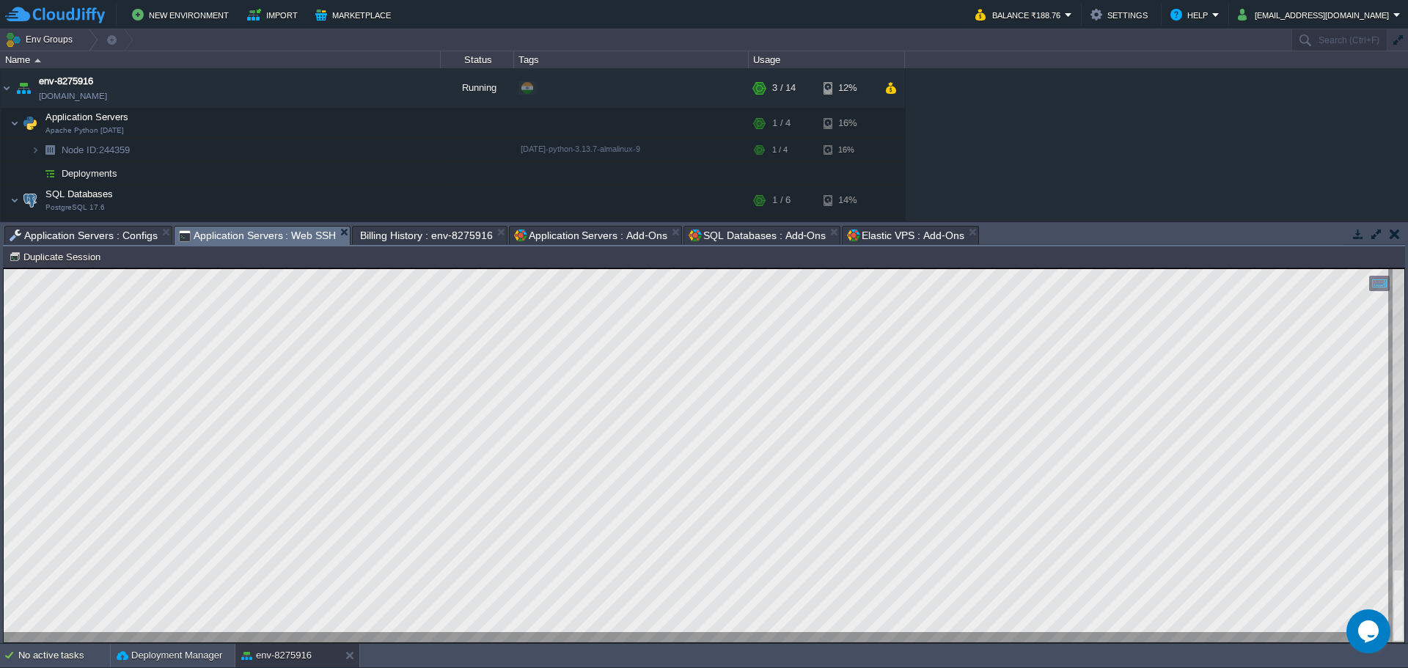
click at [113, 238] on span "Application Servers : Configs" at bounding box center [84, 236] width 148 height 18
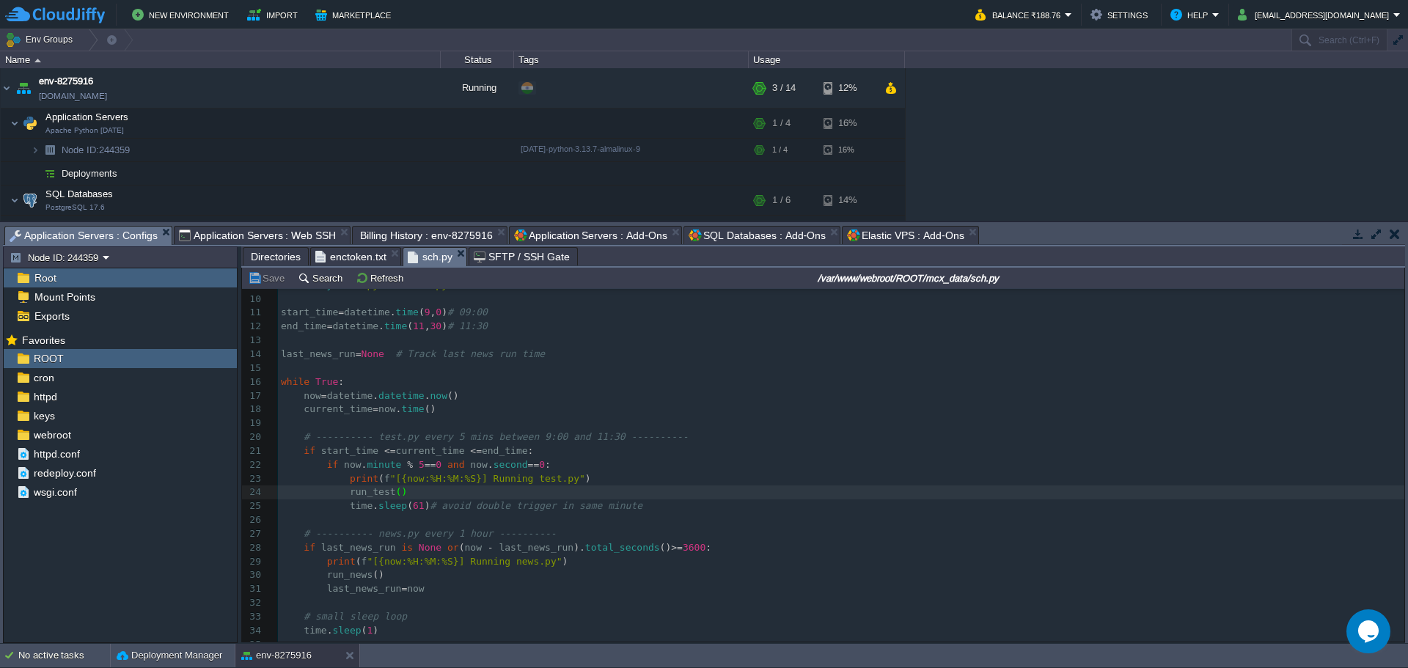
click at [244, 230] on span "Application Servers : Web SSH" at bounding box center [258, 236] width 158 height 18
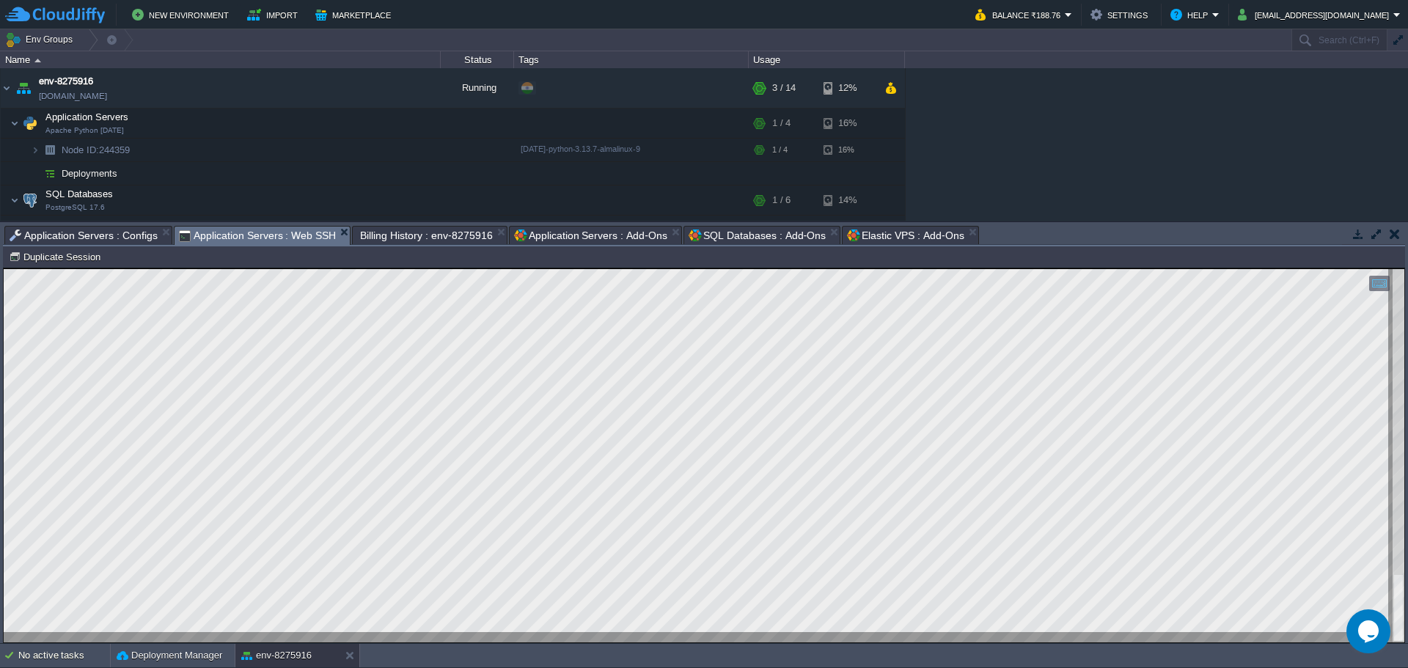
click at [97, 233] on span "Application Servers : Configs" at bounding box center [84, 236] width 148 height 18
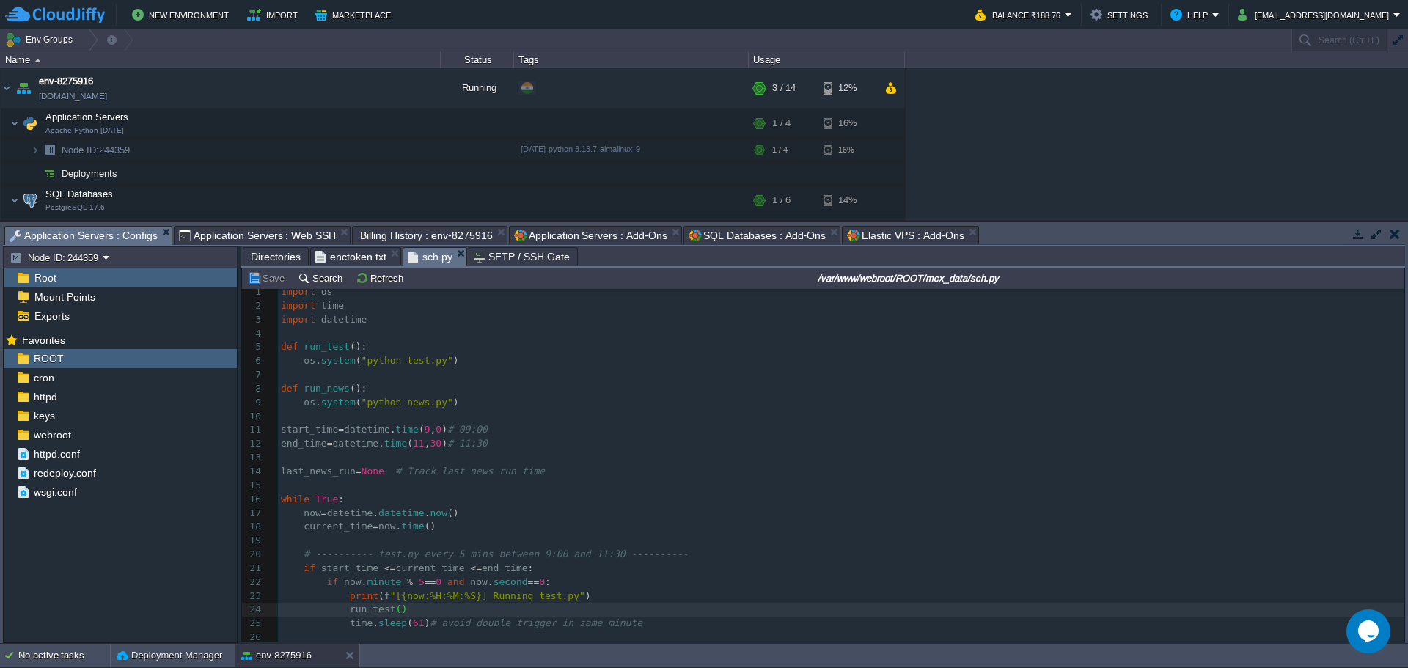
scroll to position [1, 0]
type textarea "def run_news(): os.system("python news.py")"
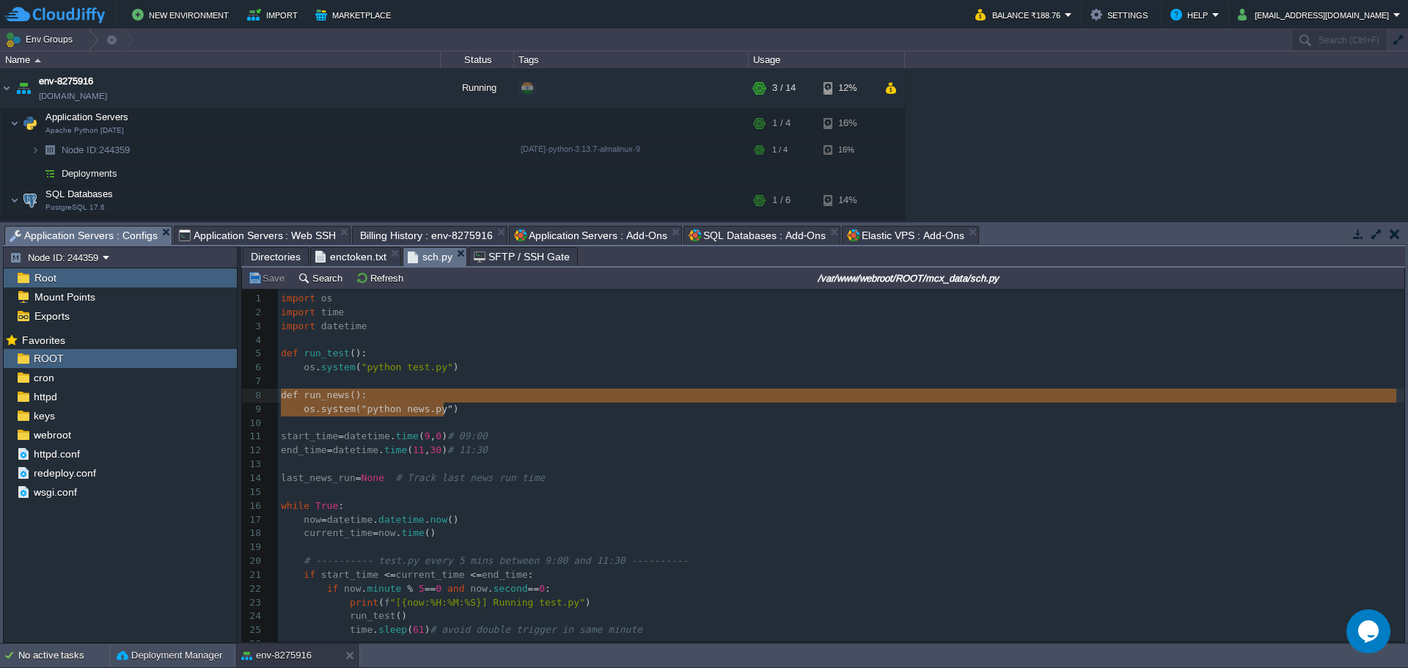
drag, startPoint x: 463, startPoint y: 412, endPoint x: 257, endPoint y: 393, distance: 207.0
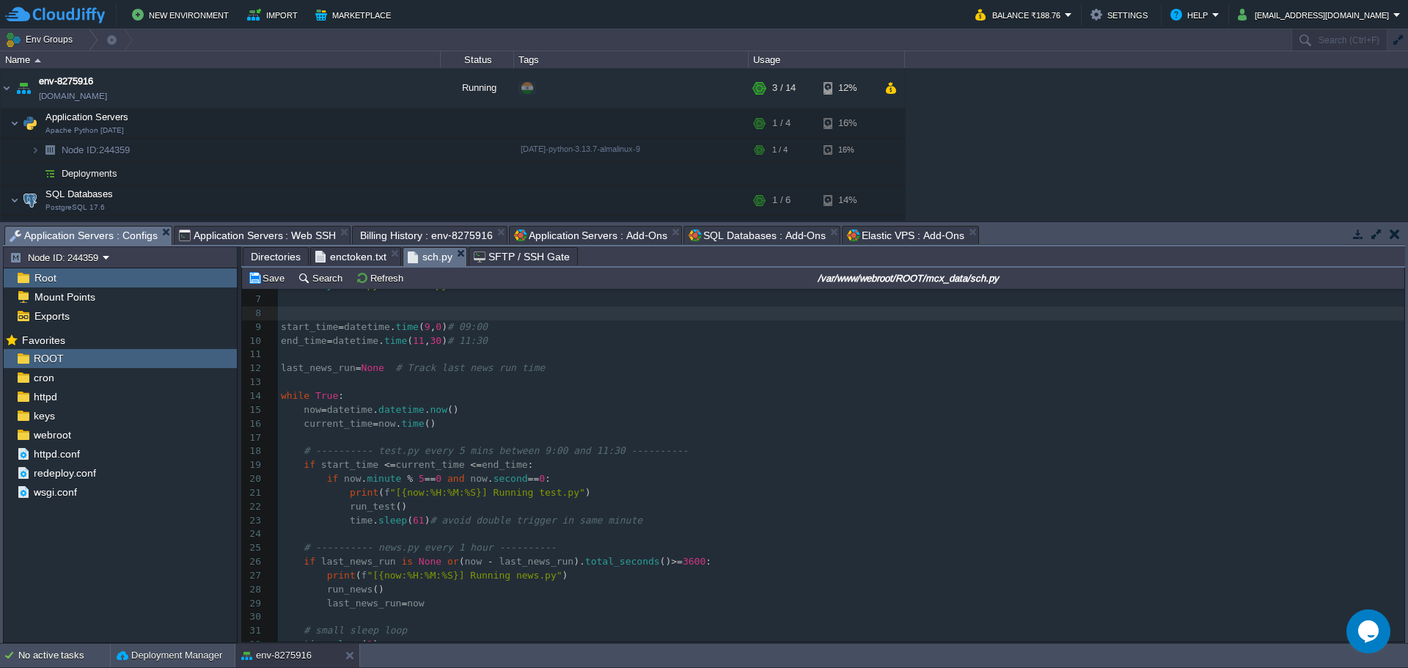
scroll to position [102, 0]
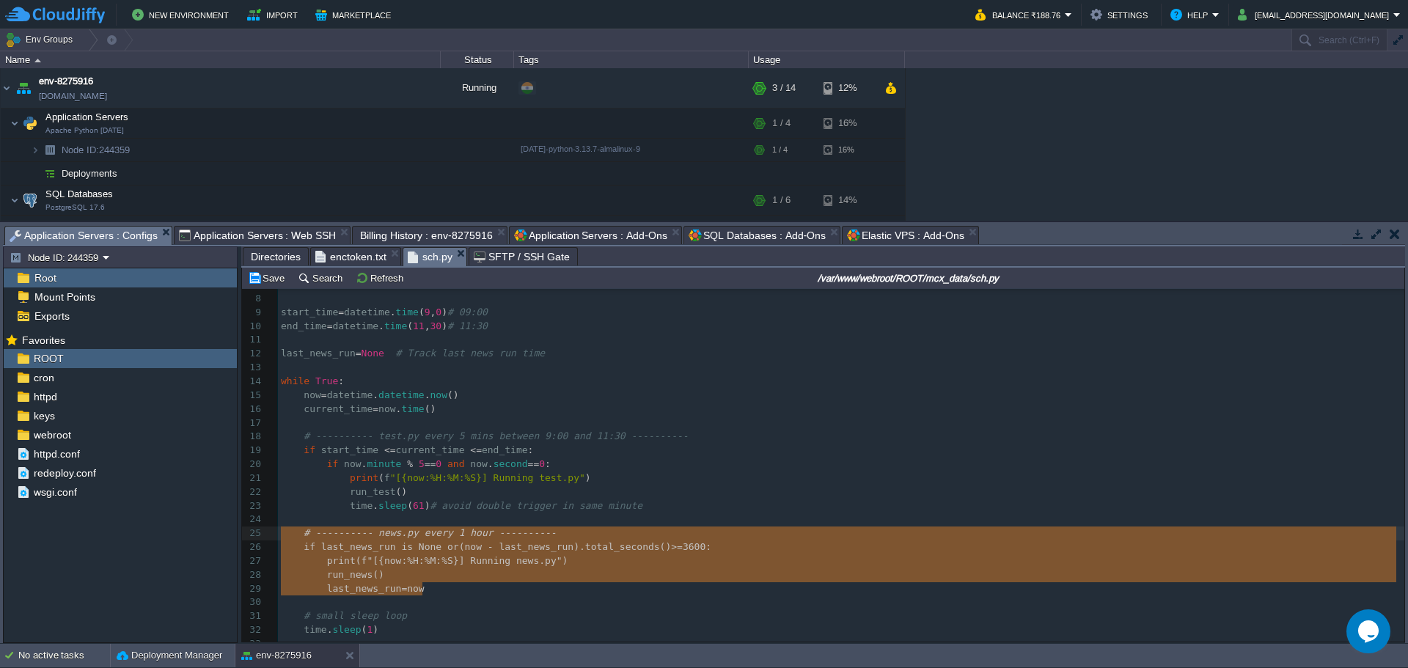
type textarea "# ---------- news.py every 1 hour ---------- if last_news_run is None or (now -…"
drag, startPoint x: 436, startPoint y: 590, endPoint x: 268, endPoint y: 533, distance: 176.7
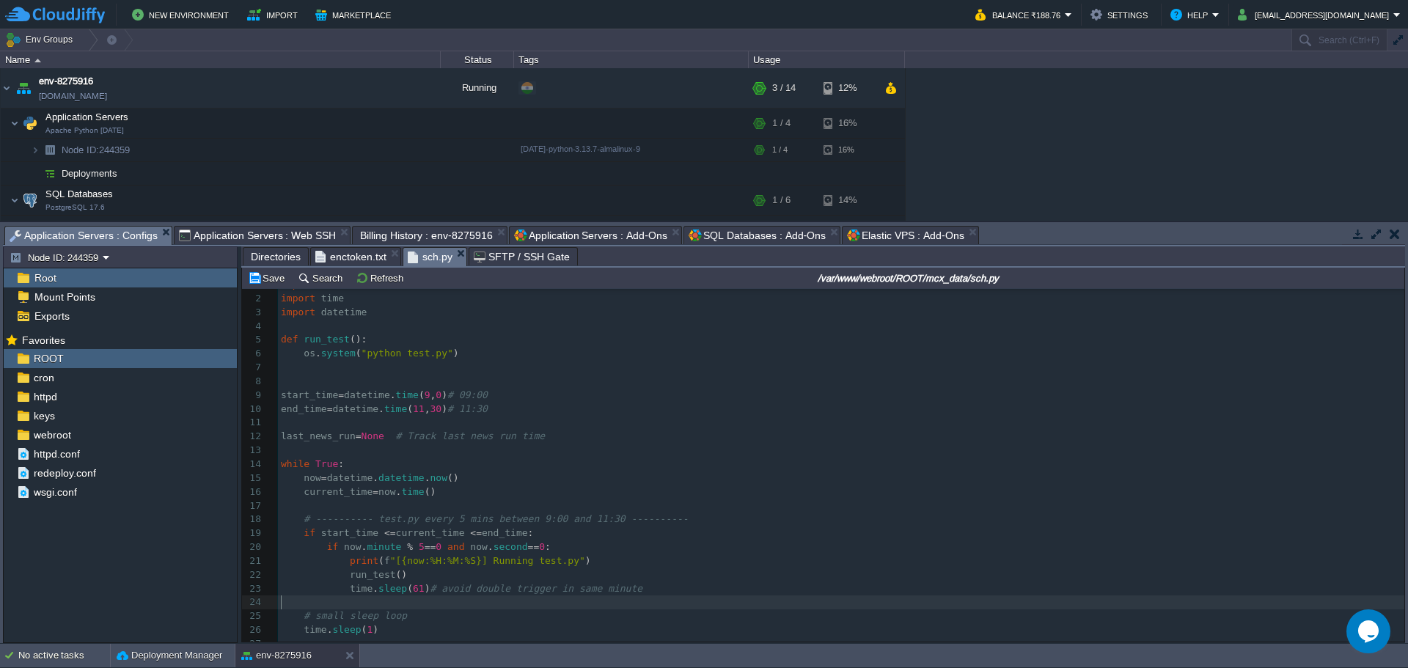
scroll to position [19, 0]
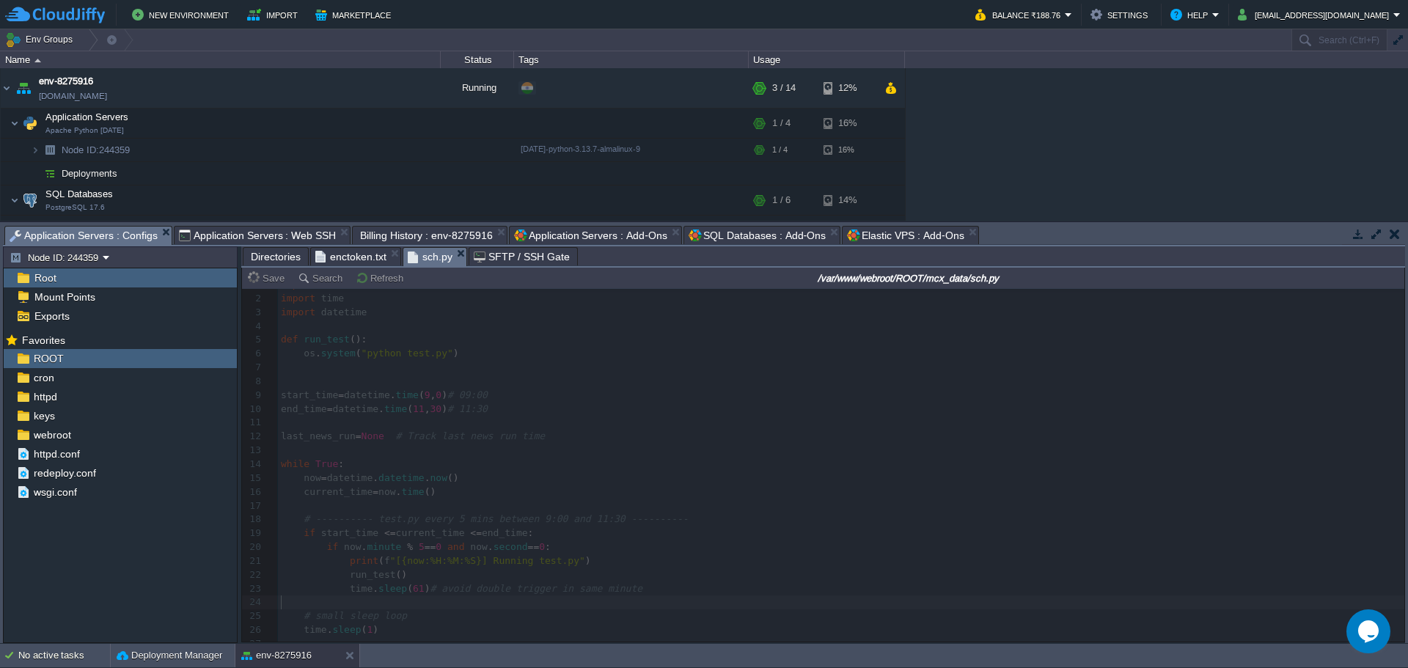
click at [241, 231] on span "Application Servers : Web SSH" at bounding box center [258, 236] width 158 height 18
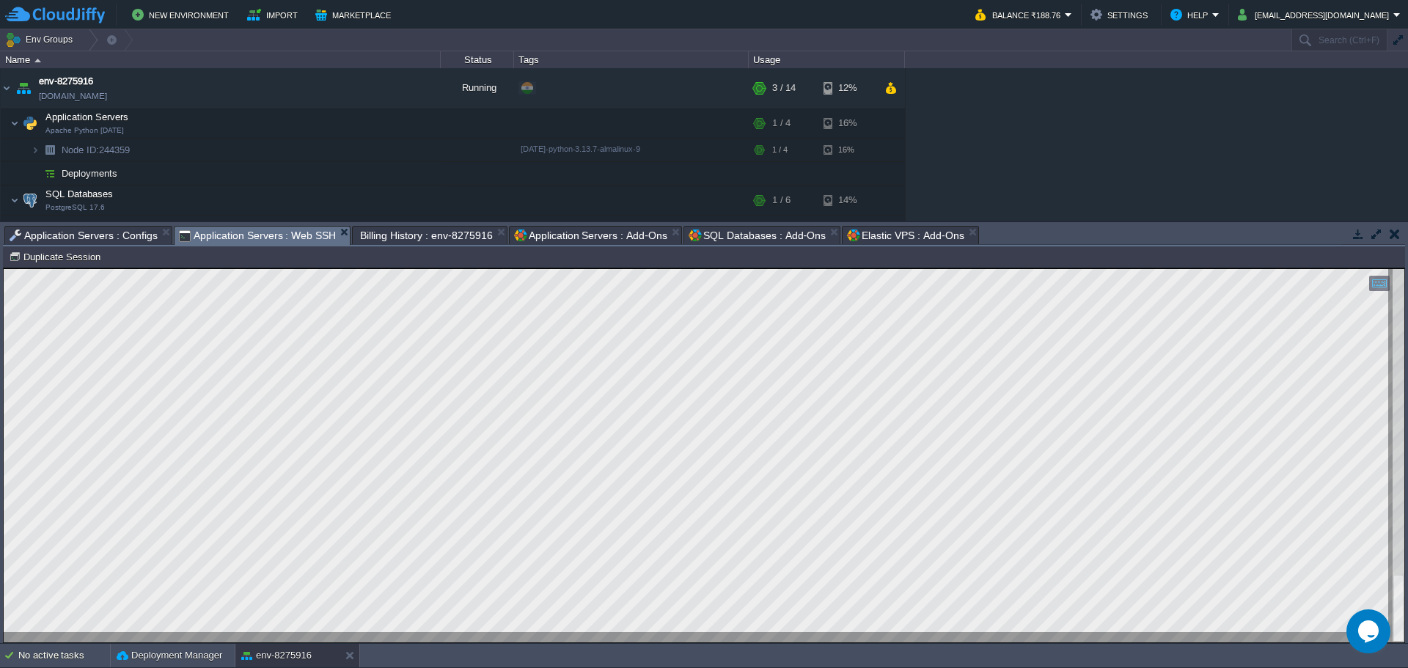
click at [97, 236] on span "Application Servers : Configs" at bounding box center [84, 236] width 148 height 18
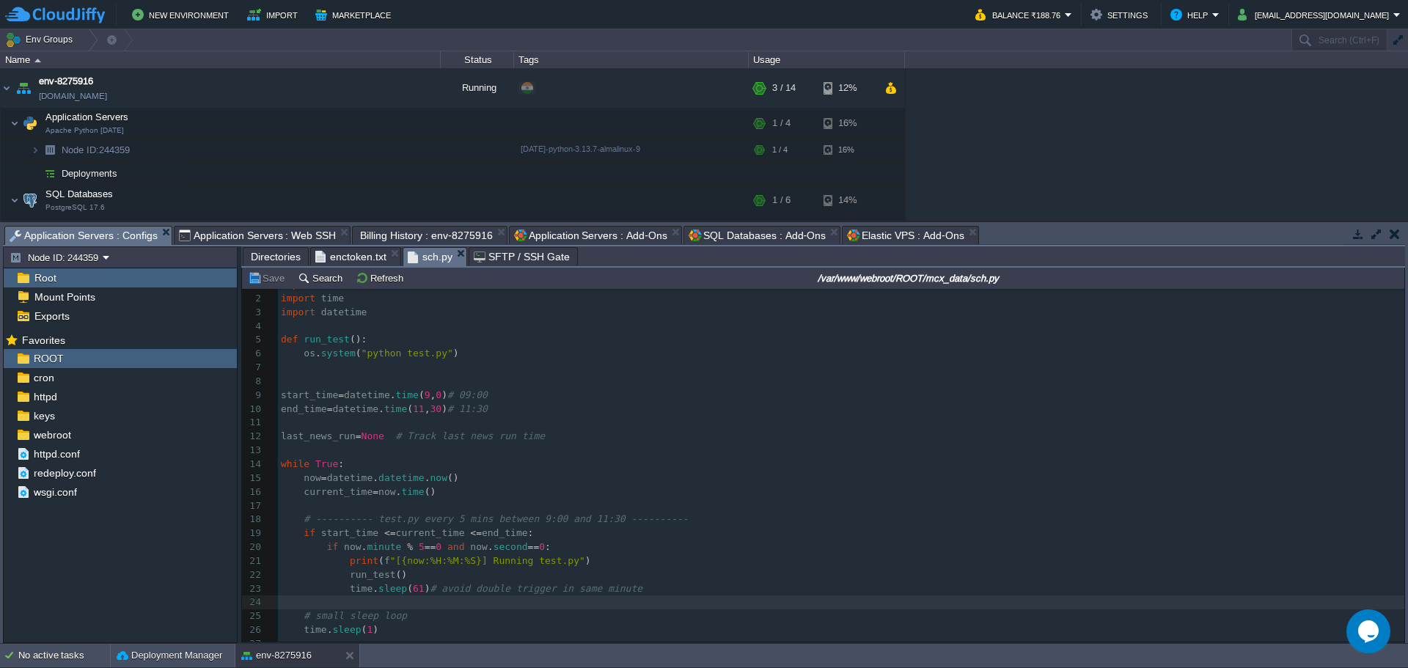
click at [268, 263] on span "Directories" at bounding box center [276, 257] width 50 height 18
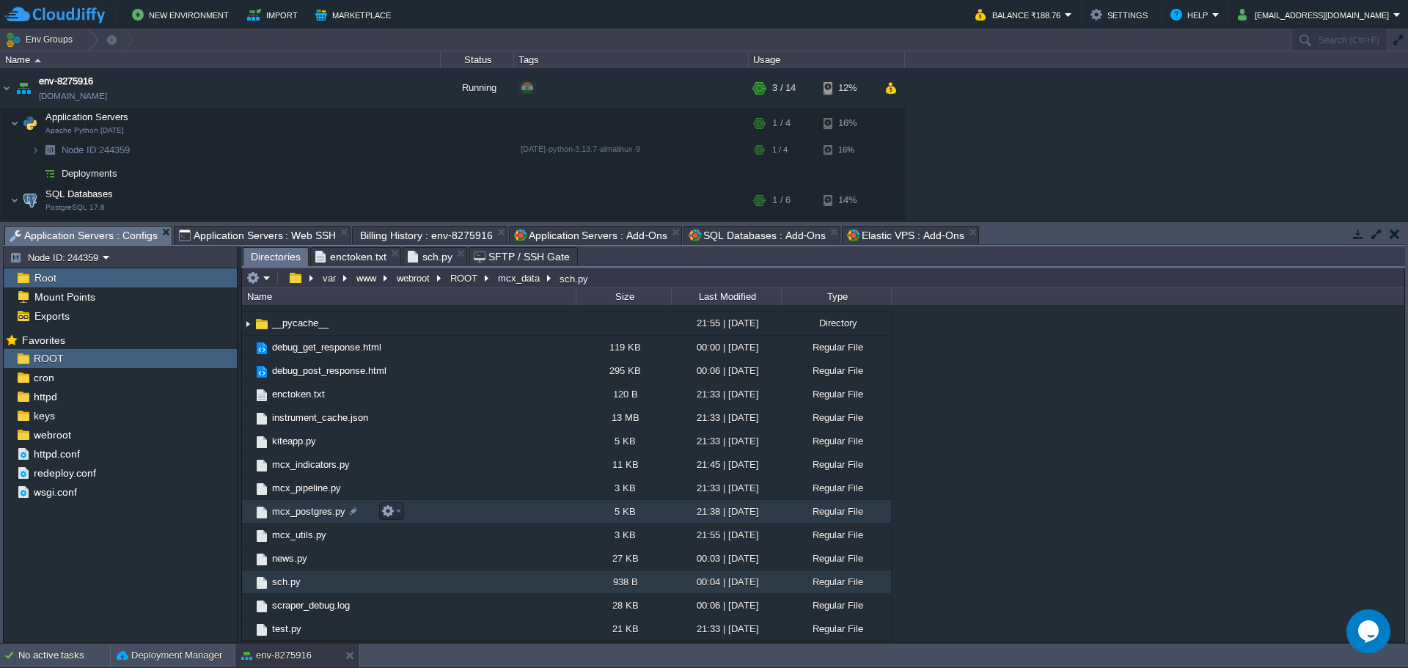
click at [297, 518] on span "mcx_postgres.py" at bounding box center [309, 511] width 78 height 12
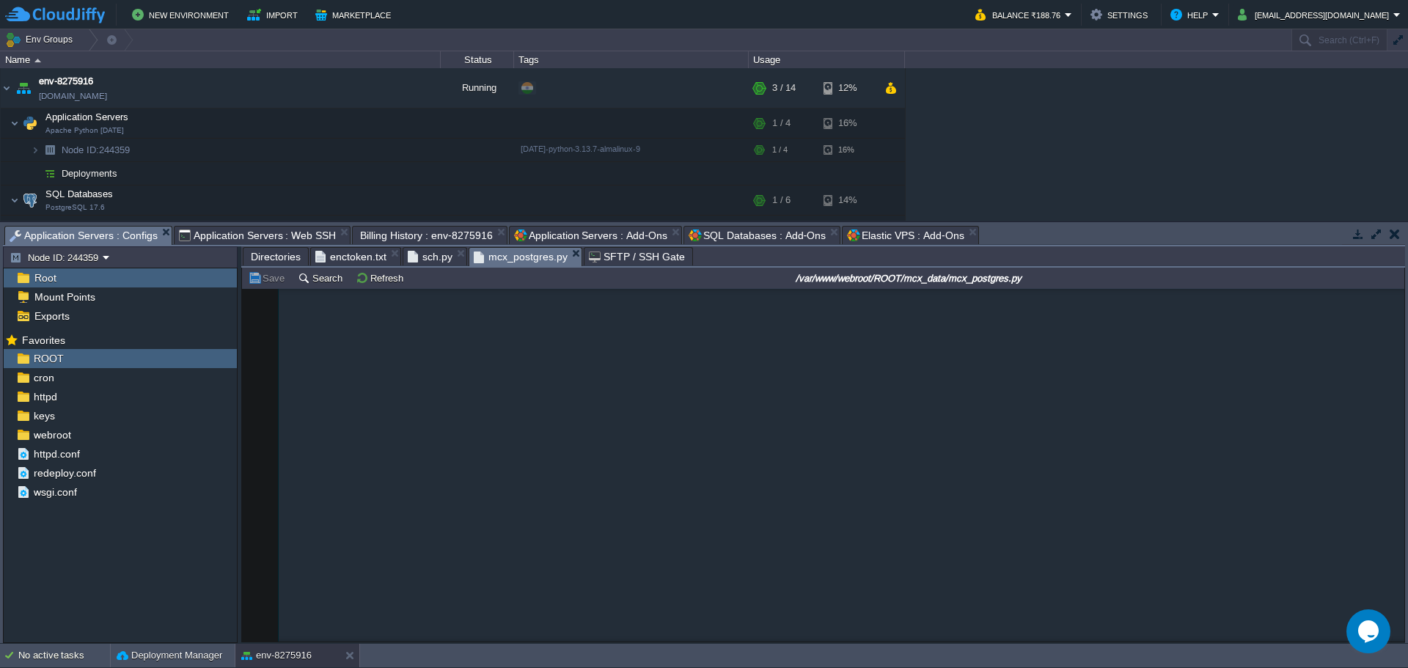
scroll to position [880, 0]
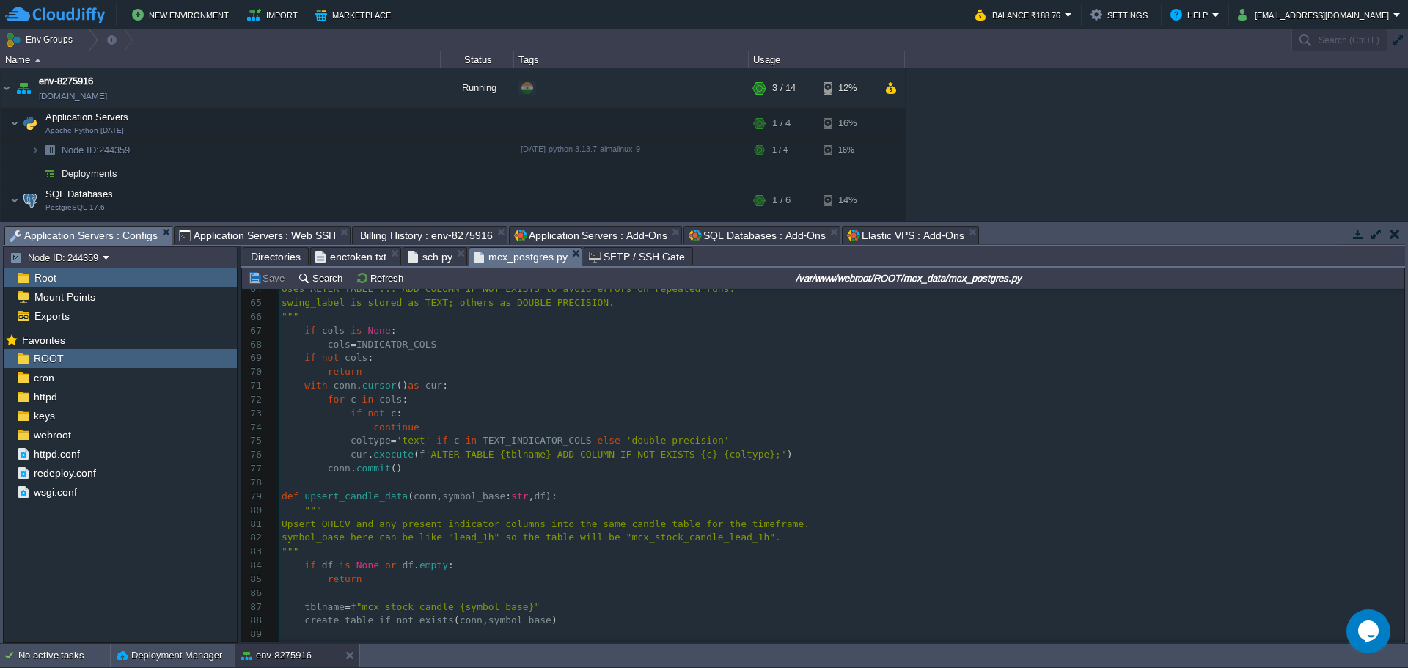
click at [270, 257] on span "Directories" at bounding box center [276, 257] width 50 height 18
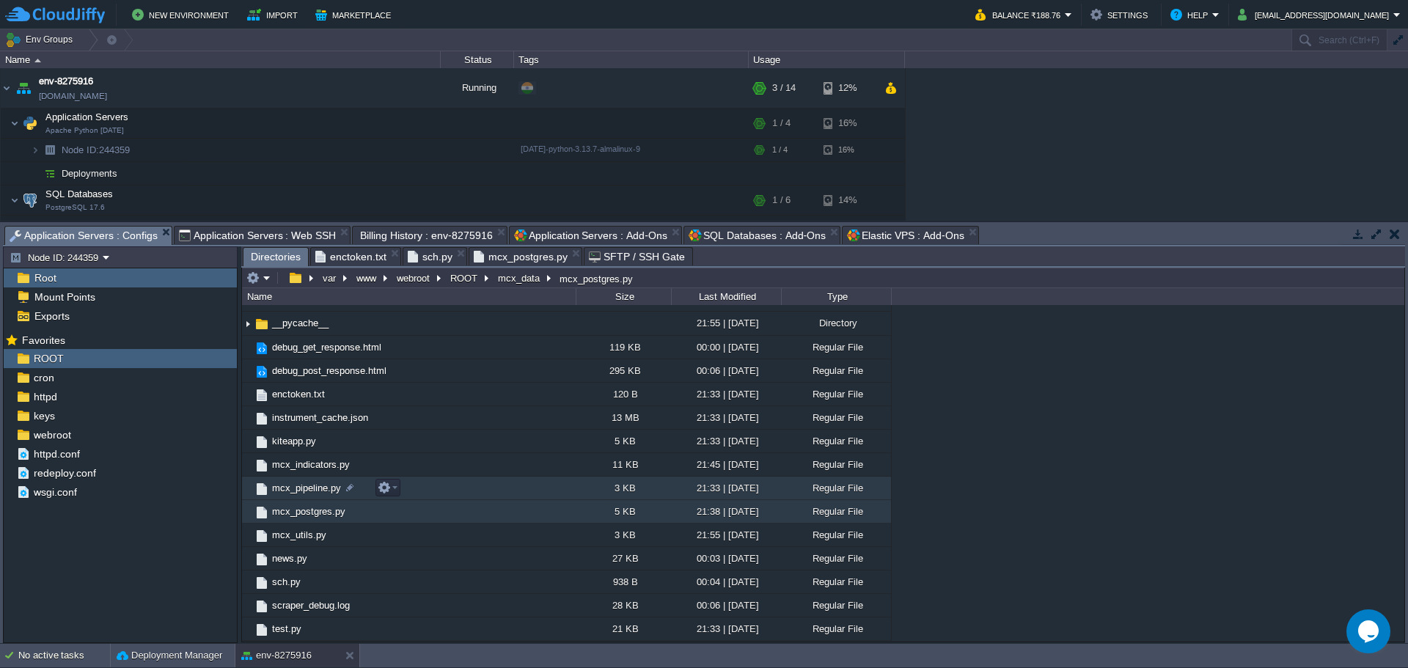
click at [530, 486] on td "mcx_pipeline.py" at bounding box center [409, 488] width 334 height 23
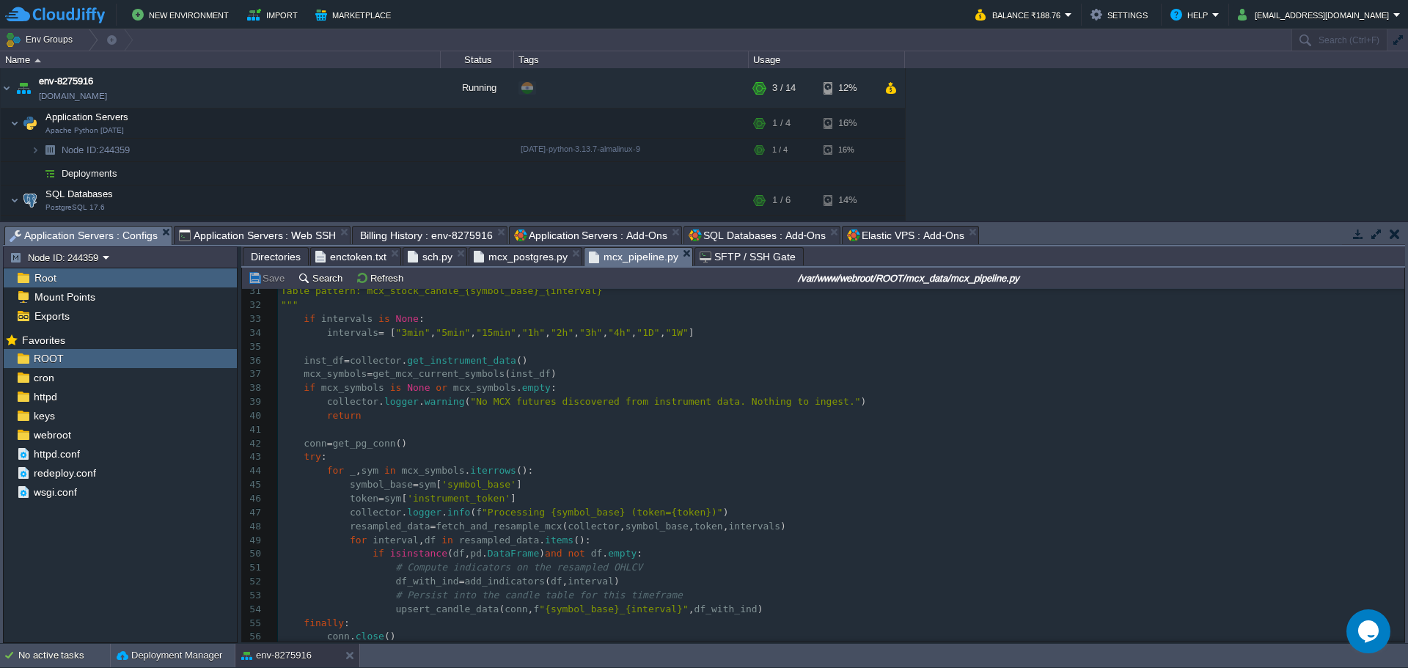
scroll to position [427, 0]
click at [271, 256] on span "Directories" at bounding box center [276, 257] width 50 height 18
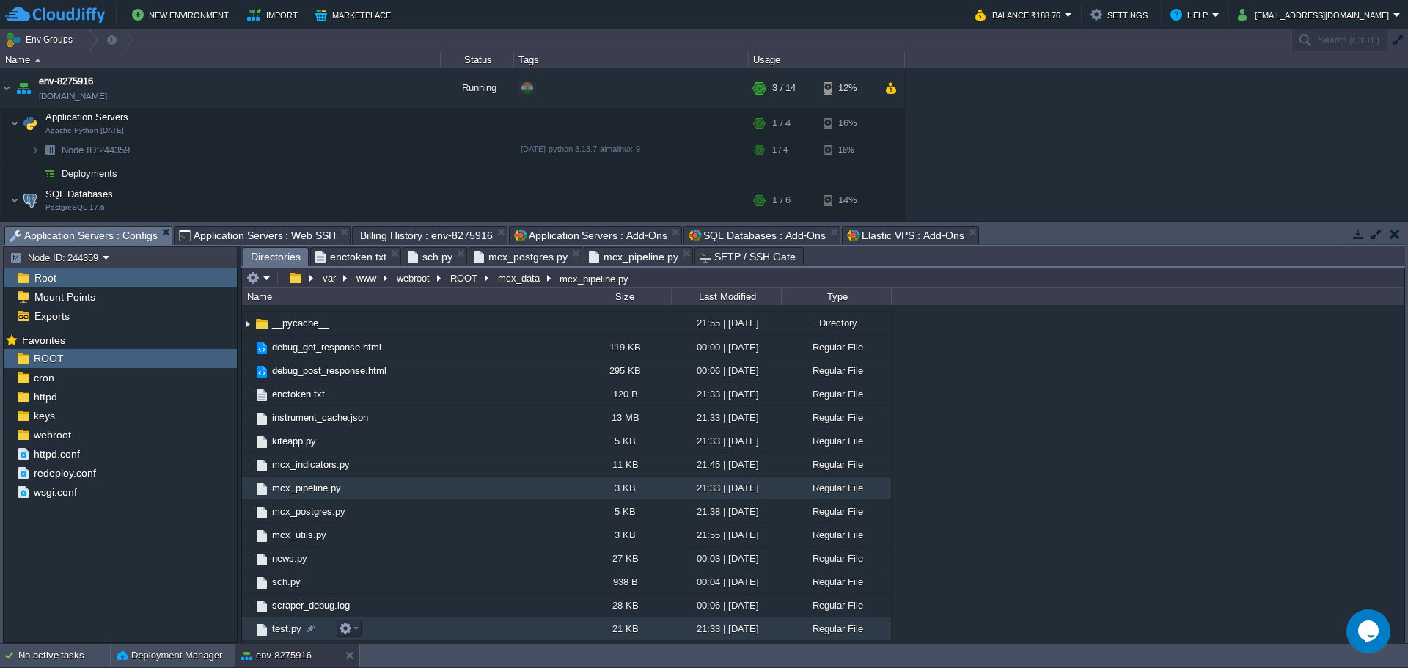
click at [424, 628] on td "test.py" at bounding box center [409, 629] width 334 height 23
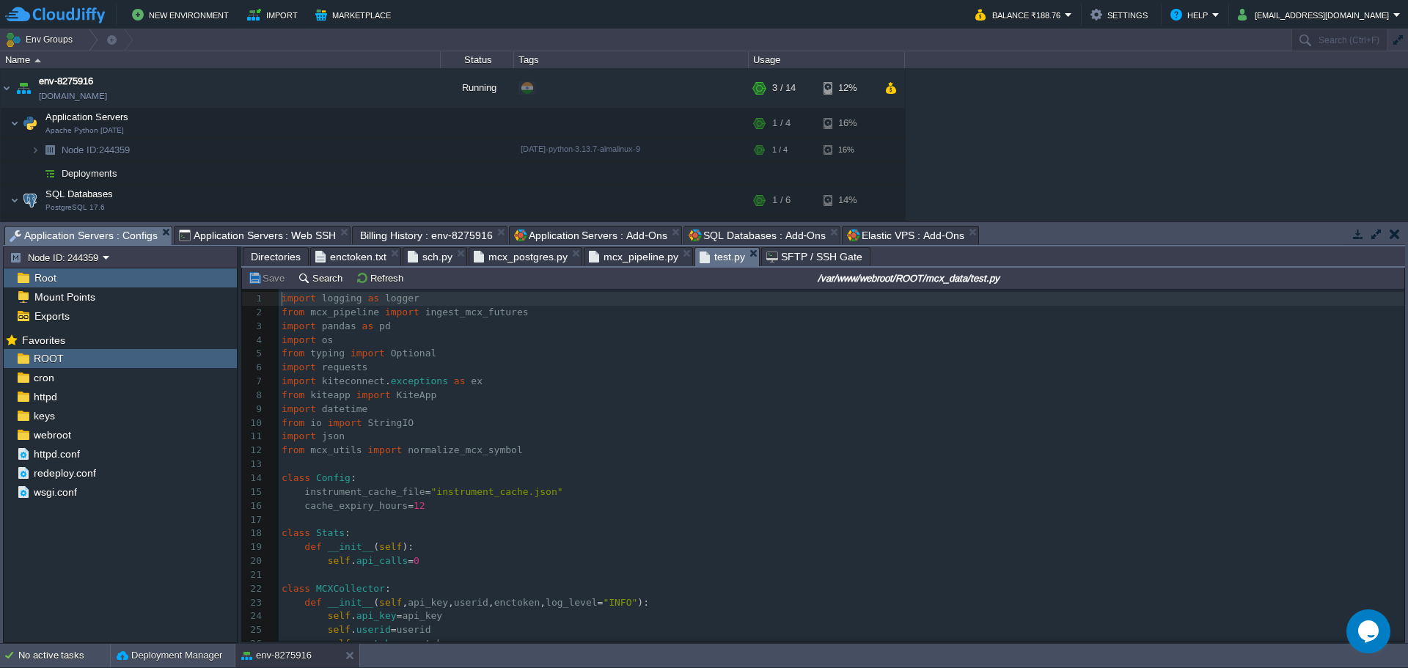
scroll to position [5, 0]
click at [287, 241] on span "Application Servers : Web SSH" at bounding box center [258, 236] width 158 height 18
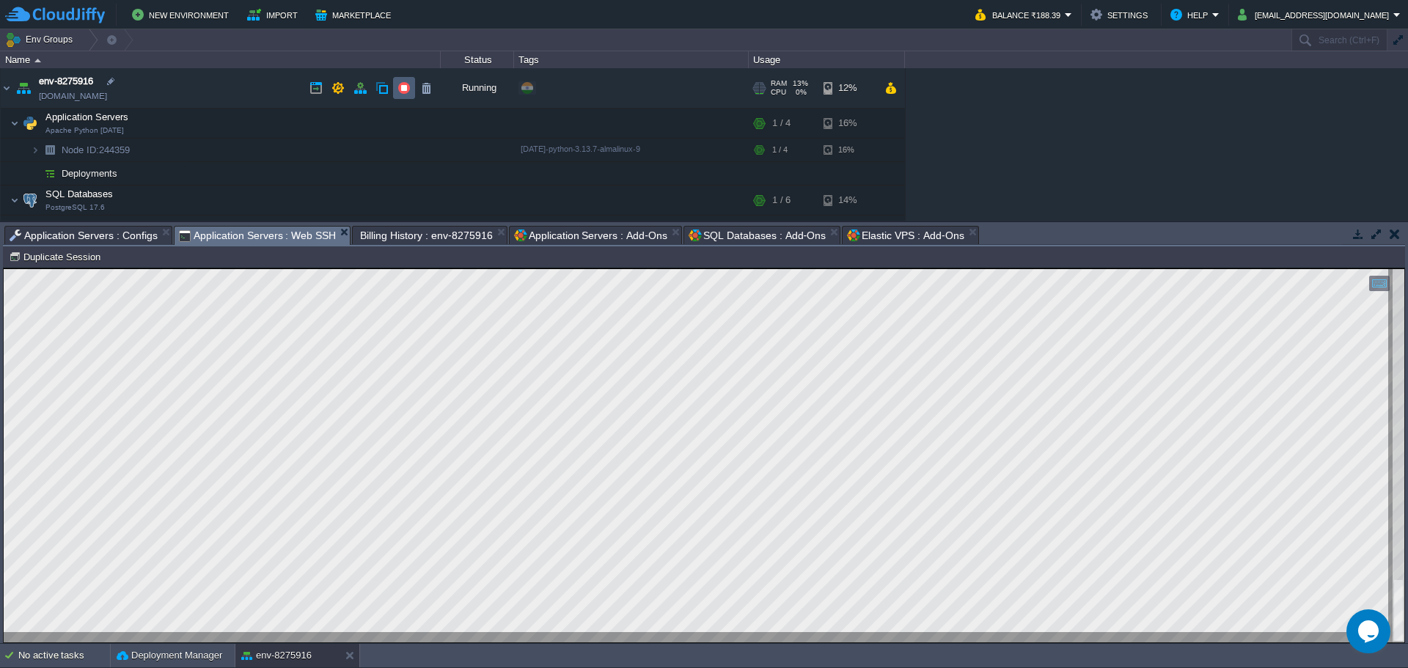
click at [407, 89] on button "button" at bounding box center [404, 87] width 13 height 13
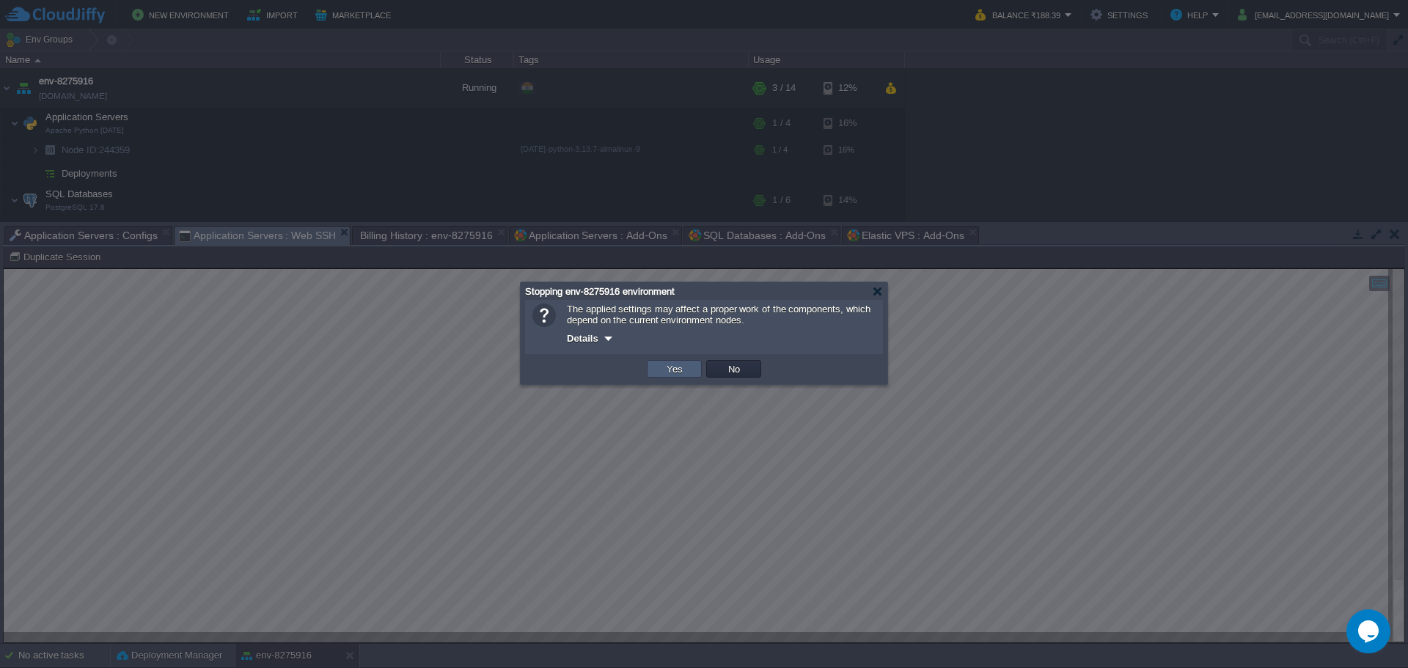
click at [687, 372] on td "Yes" at bounding box center [674, 369] width 55 height 18
